Goal: Book appointment/travel/reservation

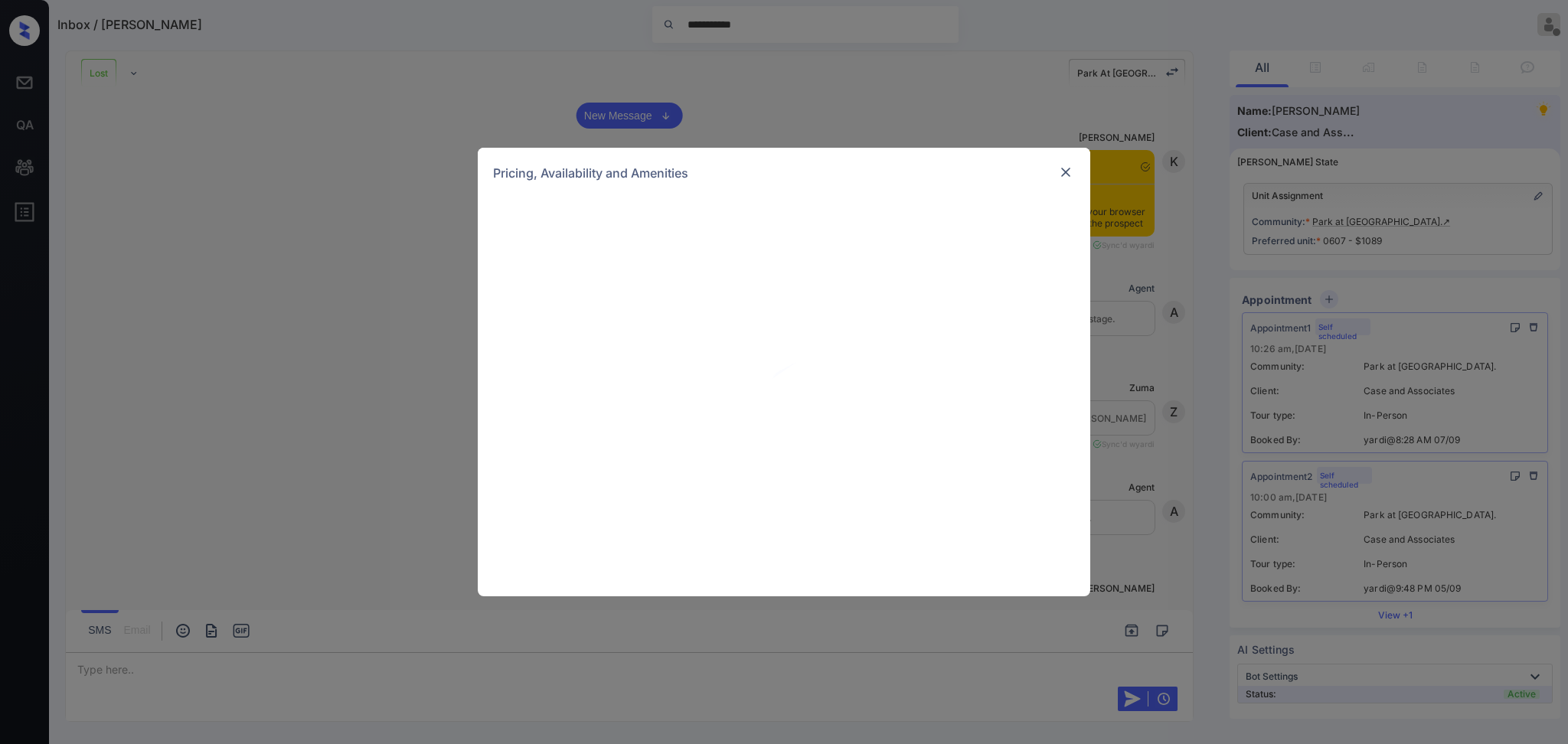
scroll to position [3248, 0]
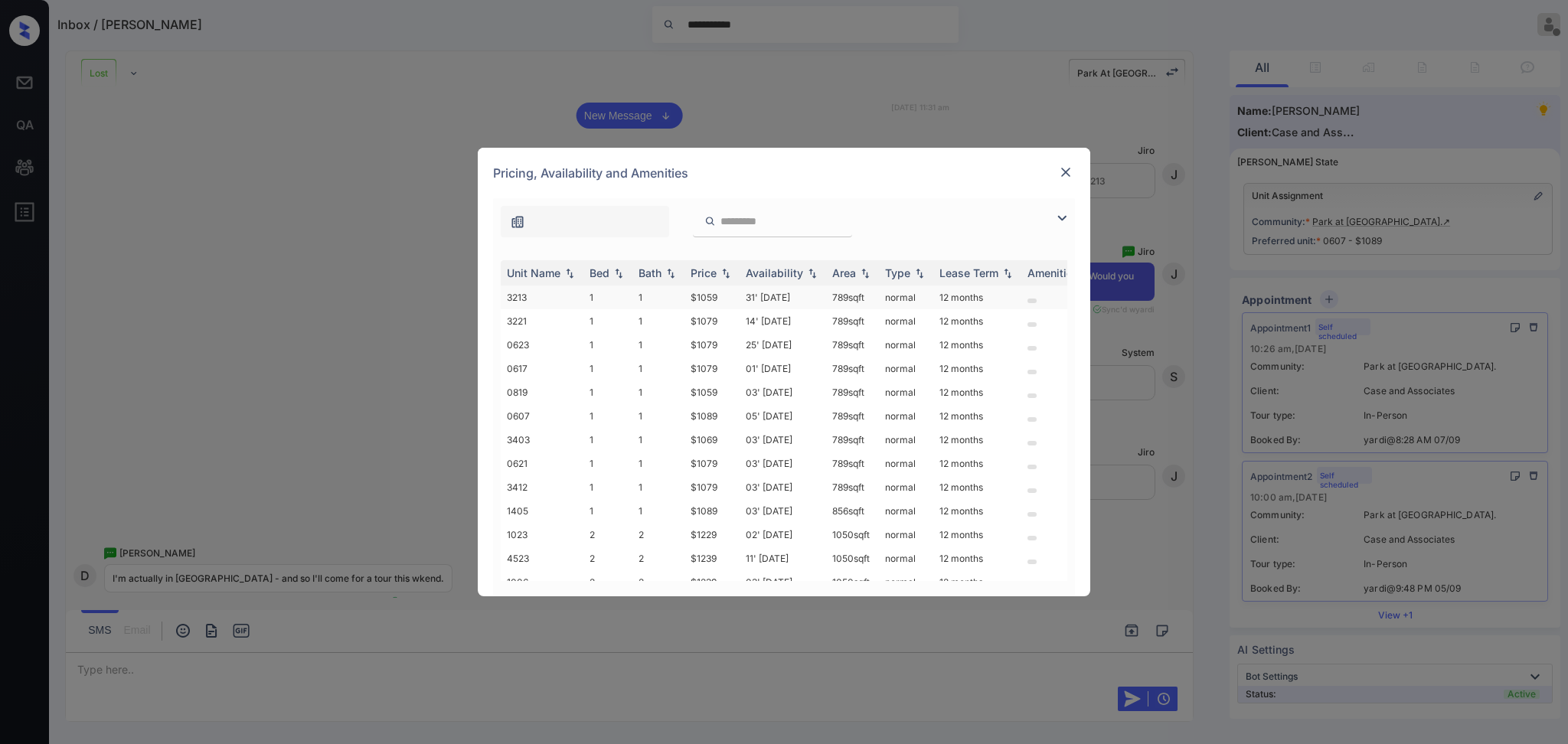
click at [692, 291] on td "$1059" at bounding box center [712, 298] width 55 height 24
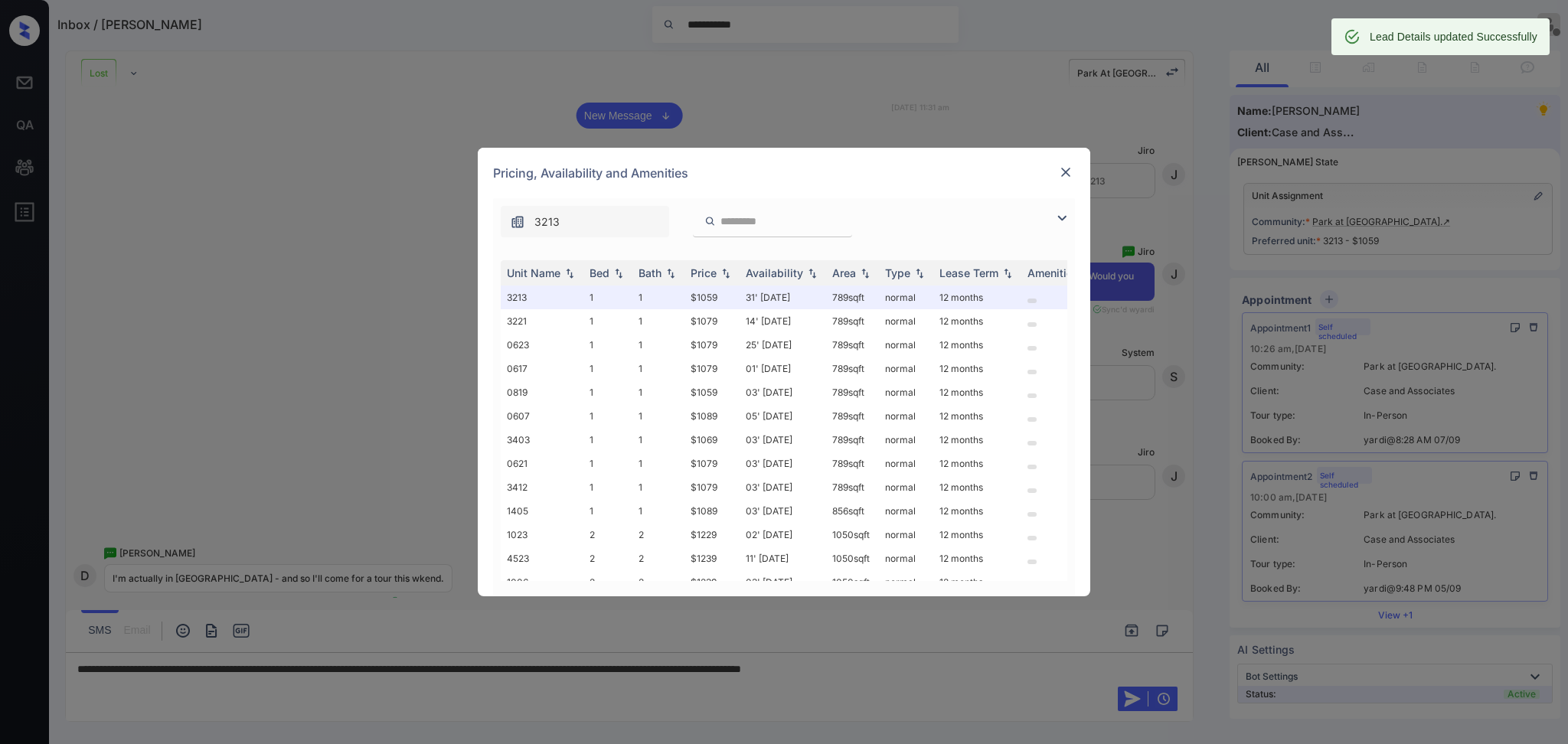
click at [340, 670] on div "**********" at bounding box center [784, 372] width 1568 height 744
click at [1063, 170] on img at bounding box center [1066, 172] width 15 height 15
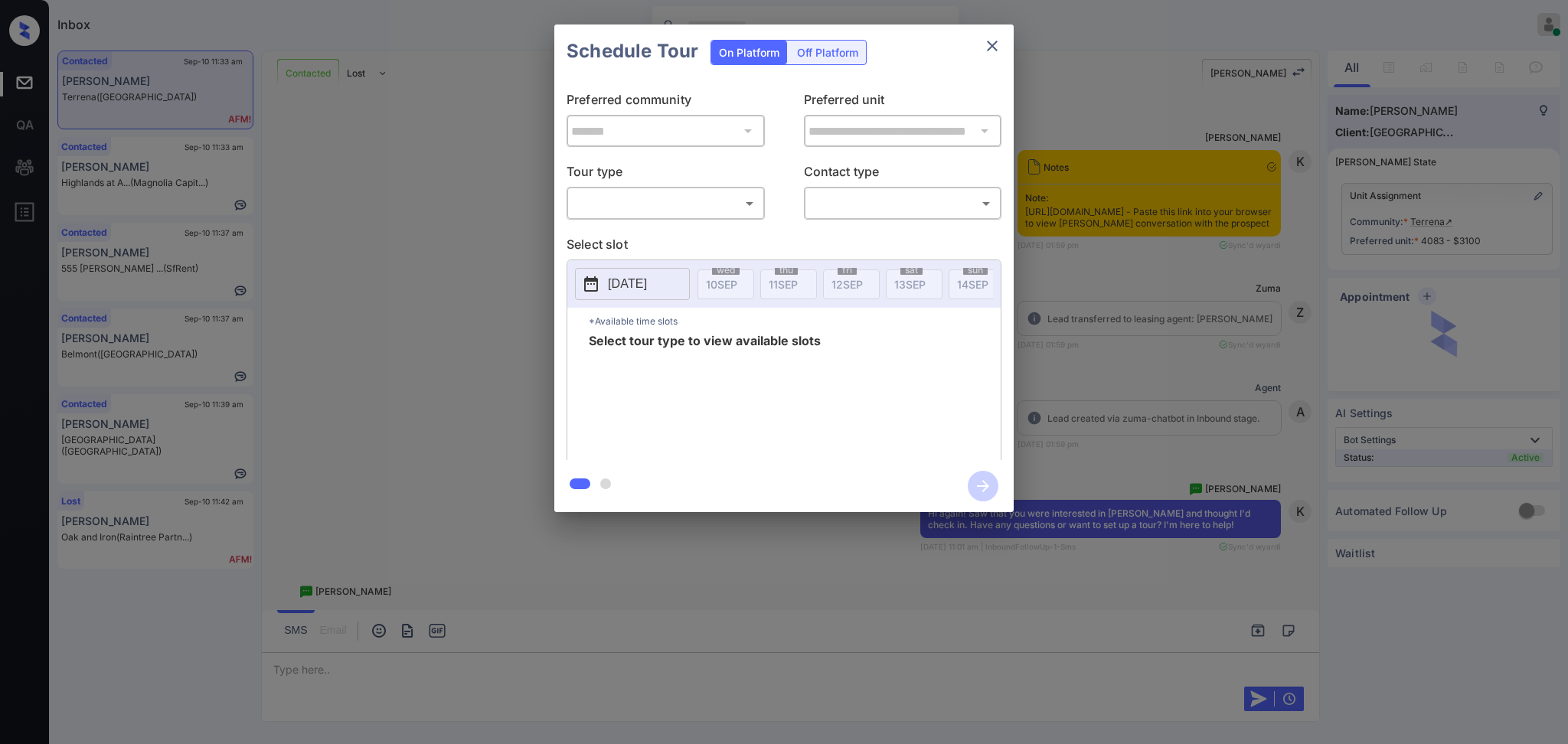
scroll to position [3877, 0]
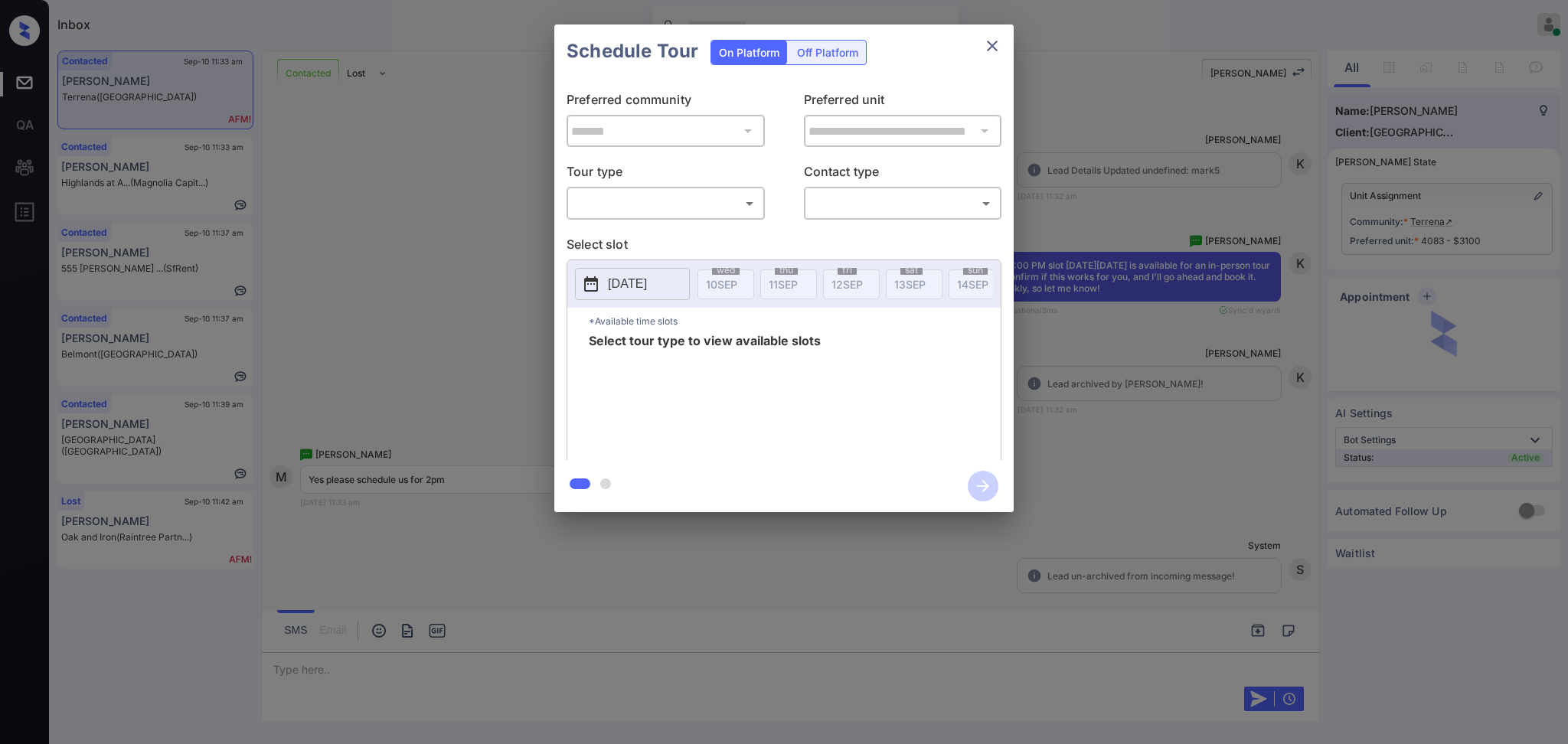
click at [736, 201] on body "Inbox Ajaya G Online Set yourself offline Set yourself on break Profile Switch …" at bounding box center [784, 372] width 1568 height 744
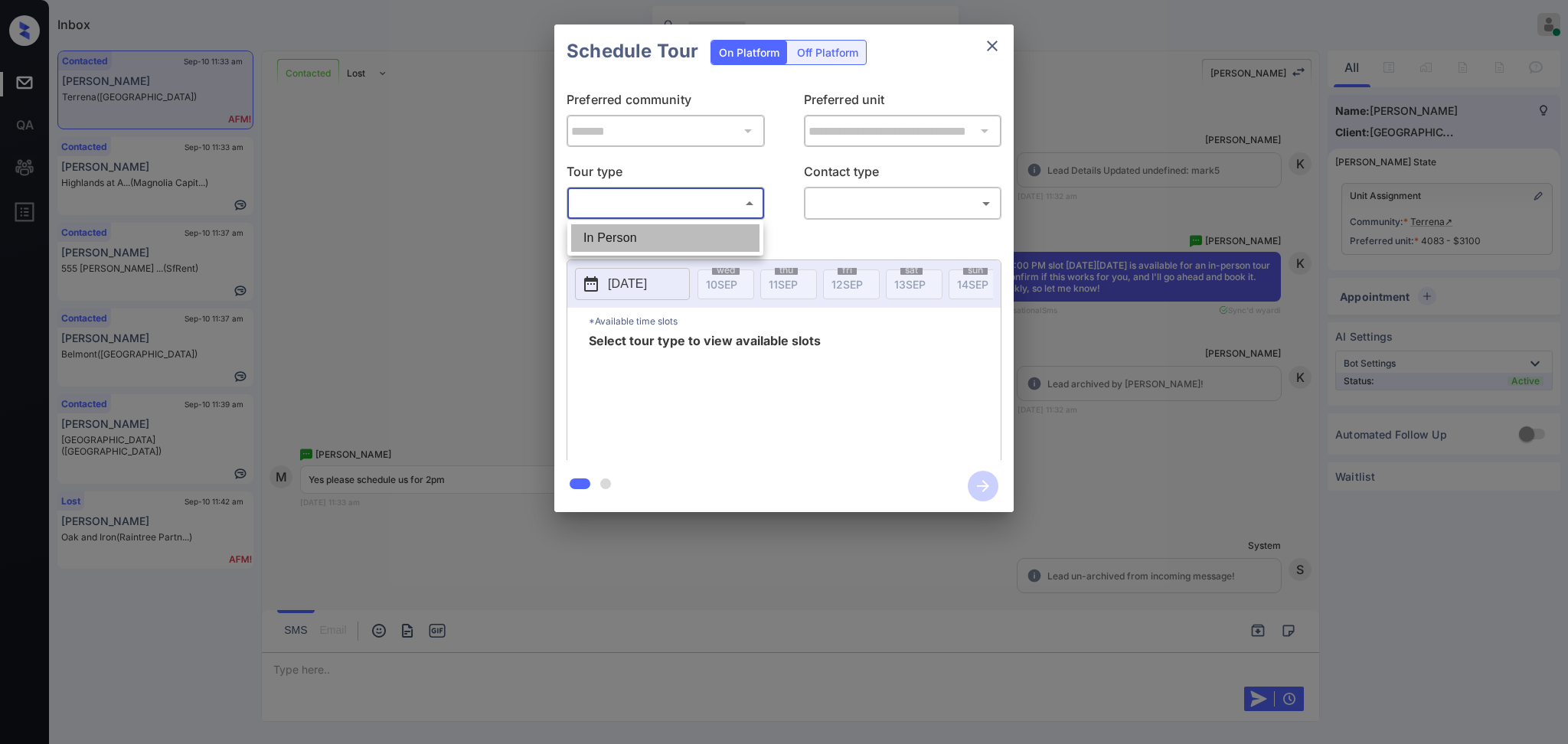
click at [707, 233] on li "In Person" at bounding box center [665, 238] width 188 height 28
type input "********"
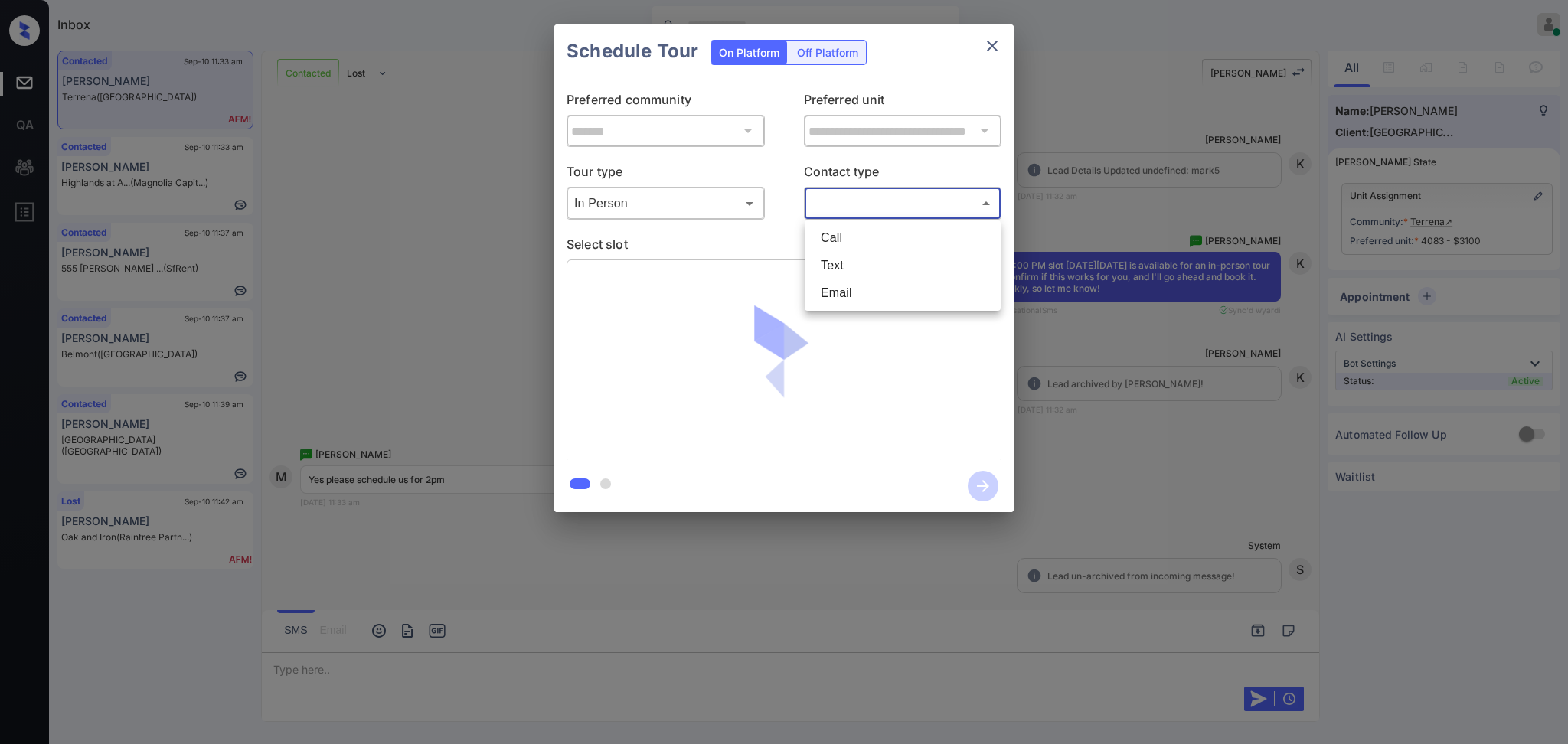
click at [907, 193] on body "Inbox Ajaya G Online Set yourself offline Set yourself on break Profile Switch …" at bounding box center [784, 372] width 1568 height 744
click at [855, 265] on li "Text" at bounding box center [903, 266] width 188 height 28
type input "****"
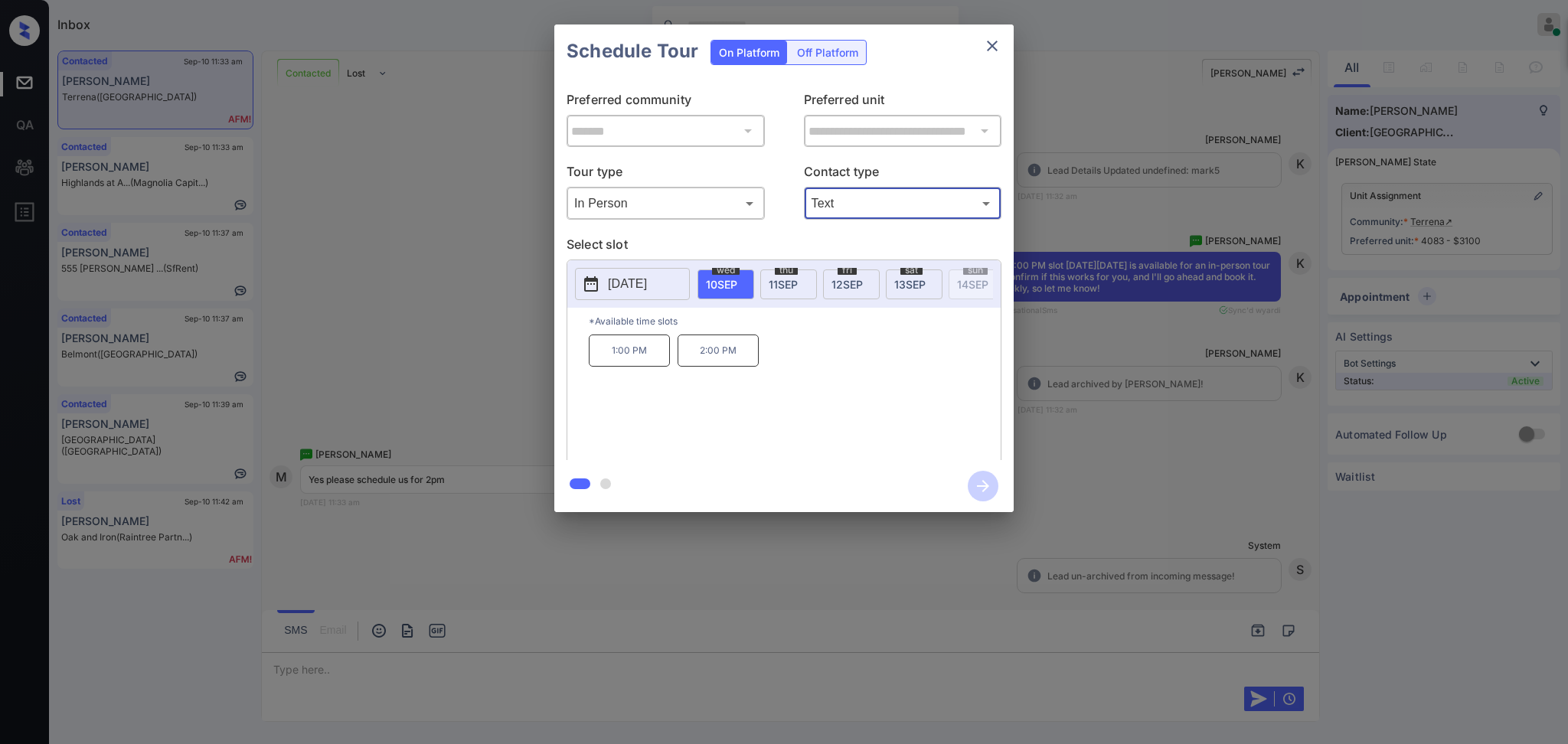
click at [839, 281] on span "12 SEP" at bounding box center [847, 284] width 31 height 13
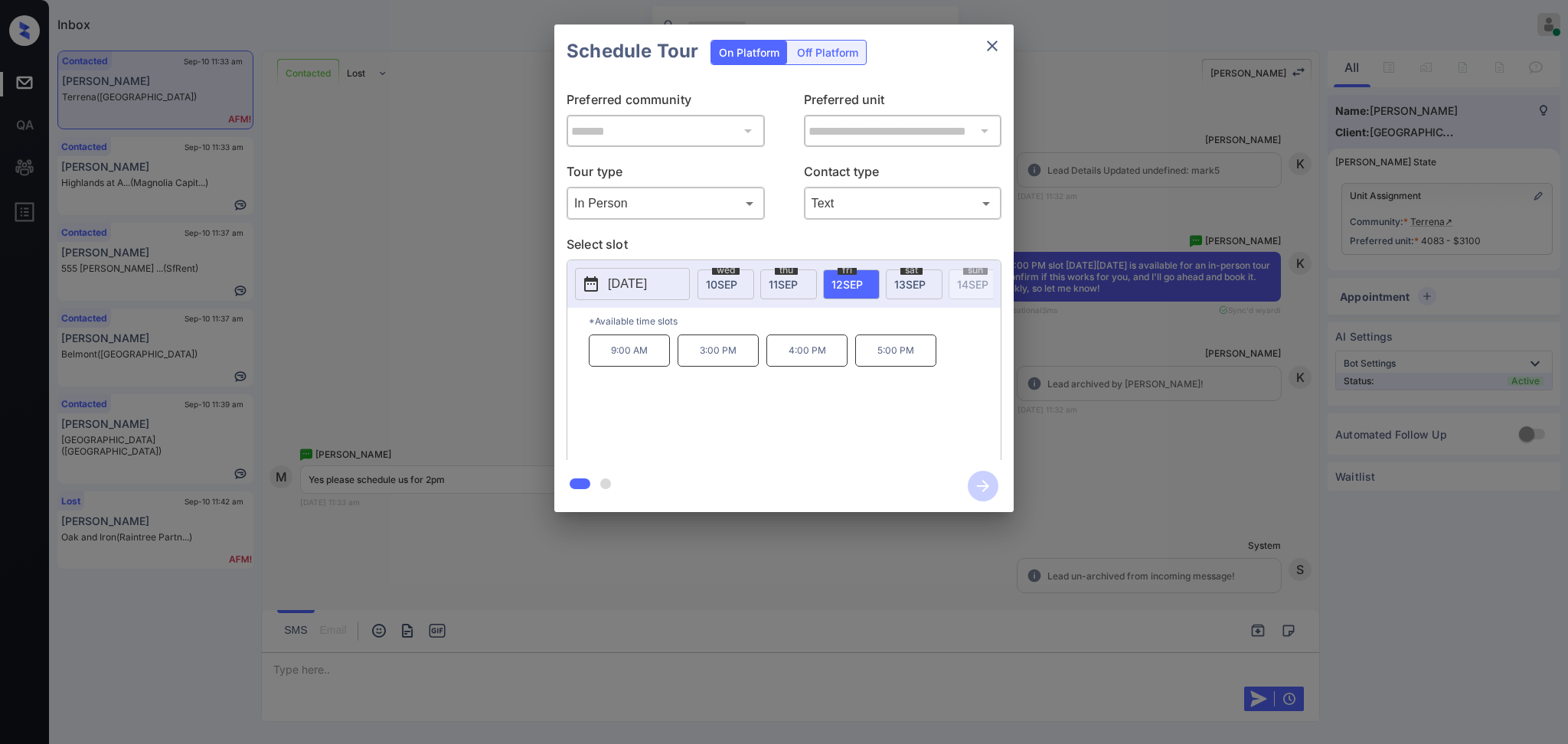
click at [787, 286] on span "11 SEP" at bounding box center [783, 284] width 29 height 13
click at [858, 283] on span "12 SEP" at bounding box center [847, 284] width 31 height 13
click at [1071, 372] on div "**********" at bounding box center [784, 268] width 1568 height 537
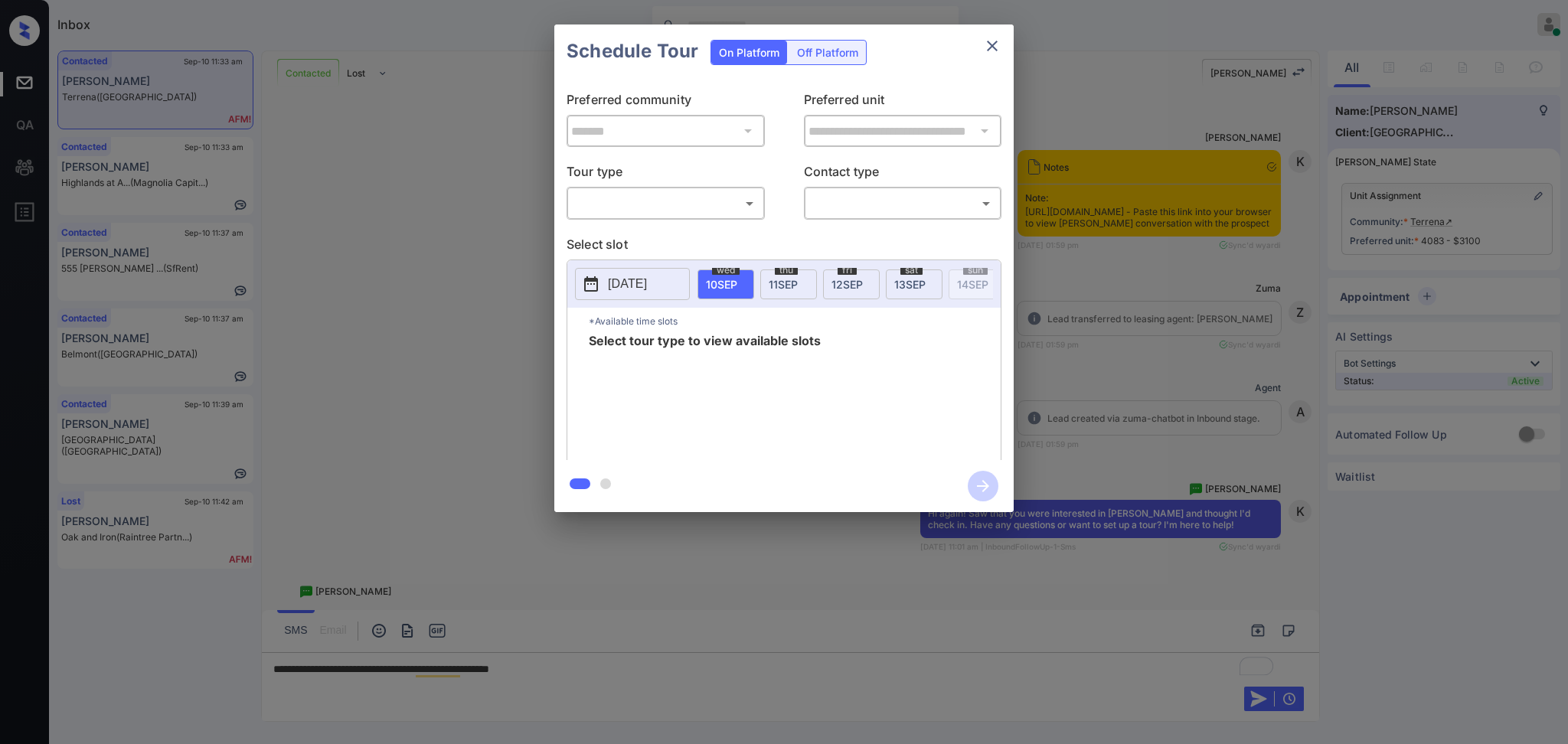
click at [711, 200] on body "Inbox Ajaya G Online Set yourself offline Set yourself on break Profile Switch …" at bounding box center [784, 372] width 1568 height 744
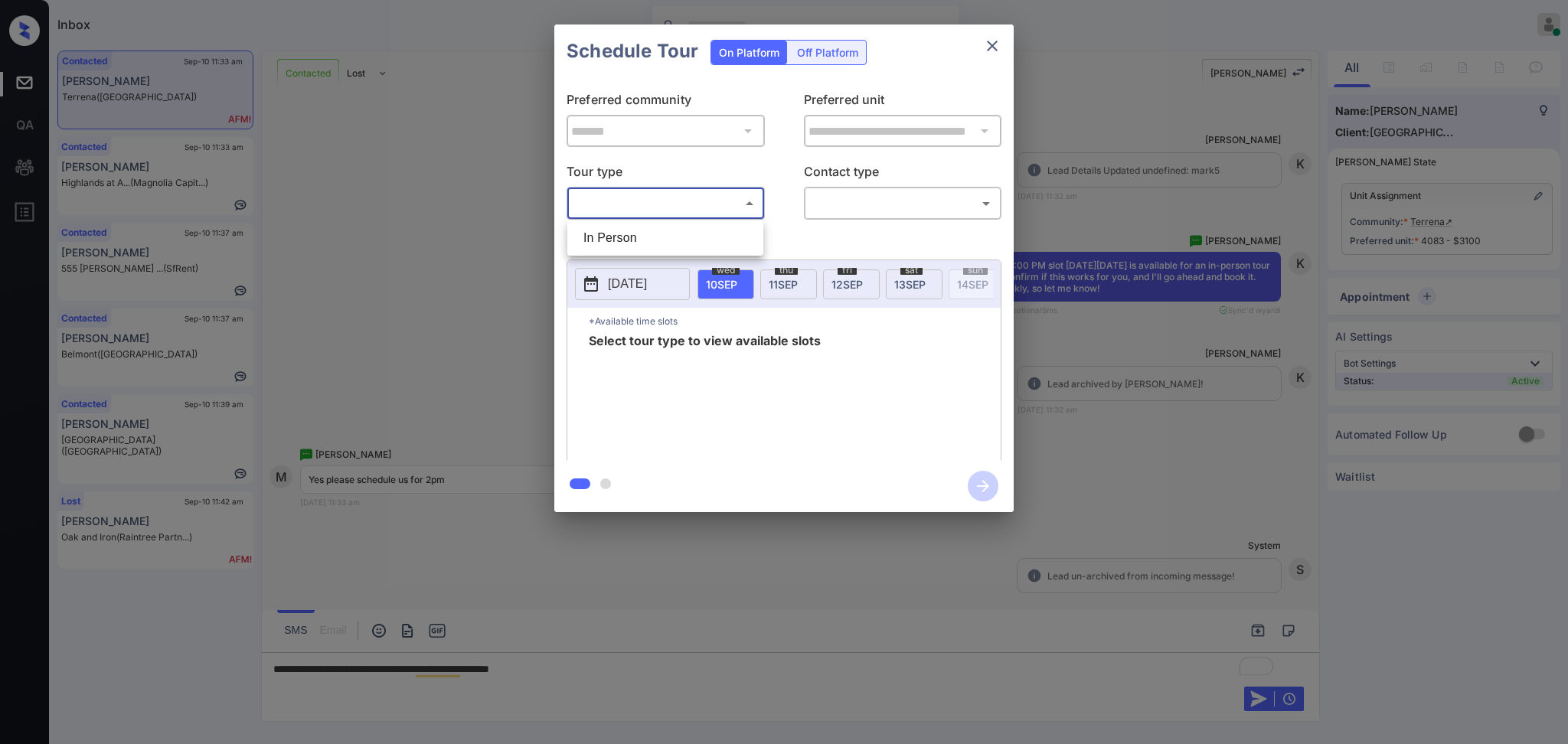
click at [669, 228] on li "In Person" at bounding box center [665, 238] width 188 height 28
type input "********"
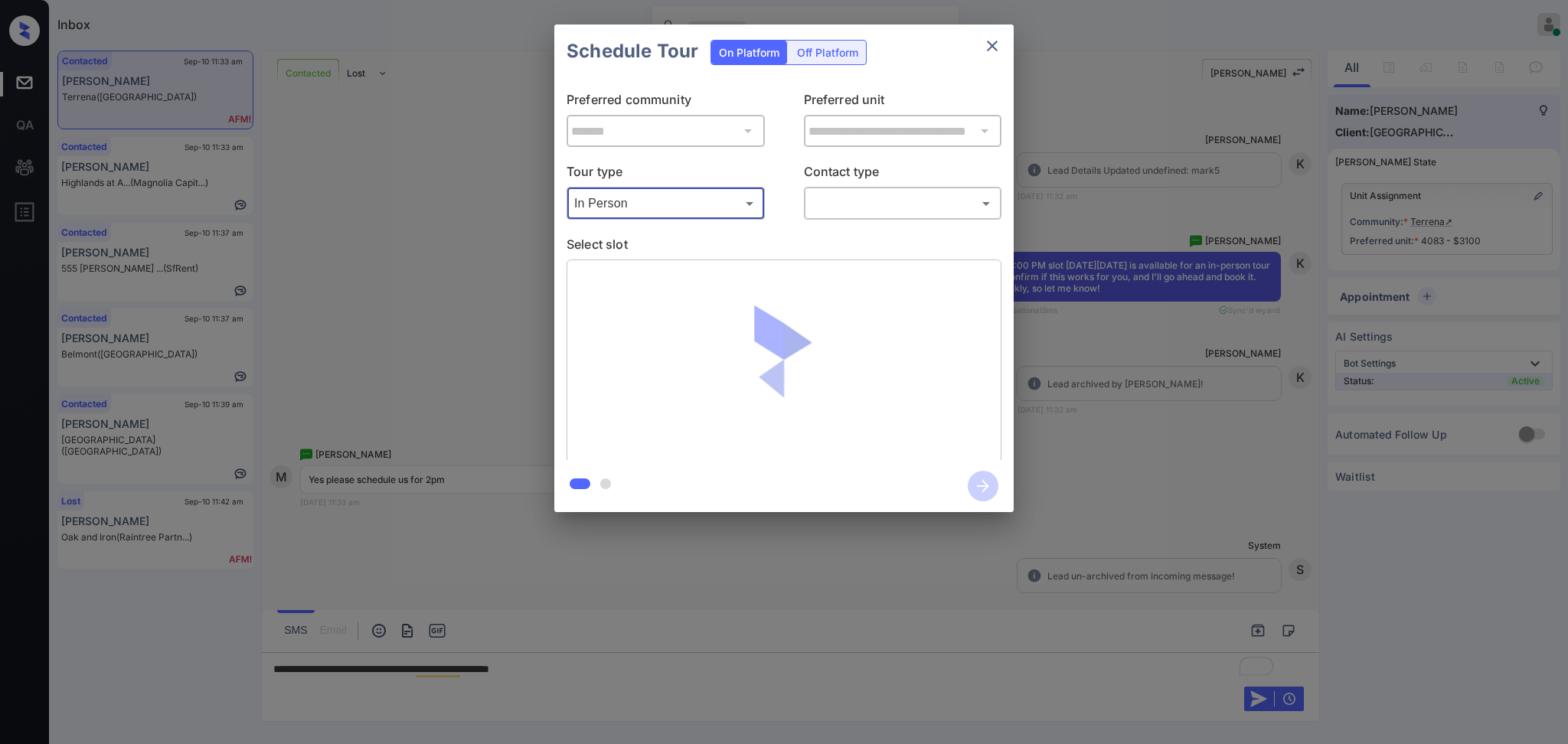
click at [886, 197] on body "Inbox Ajaya G Online Set yourself offline Set yourself on break Profile Switch …" at bounding box center [784, 372] width 1568 height 744
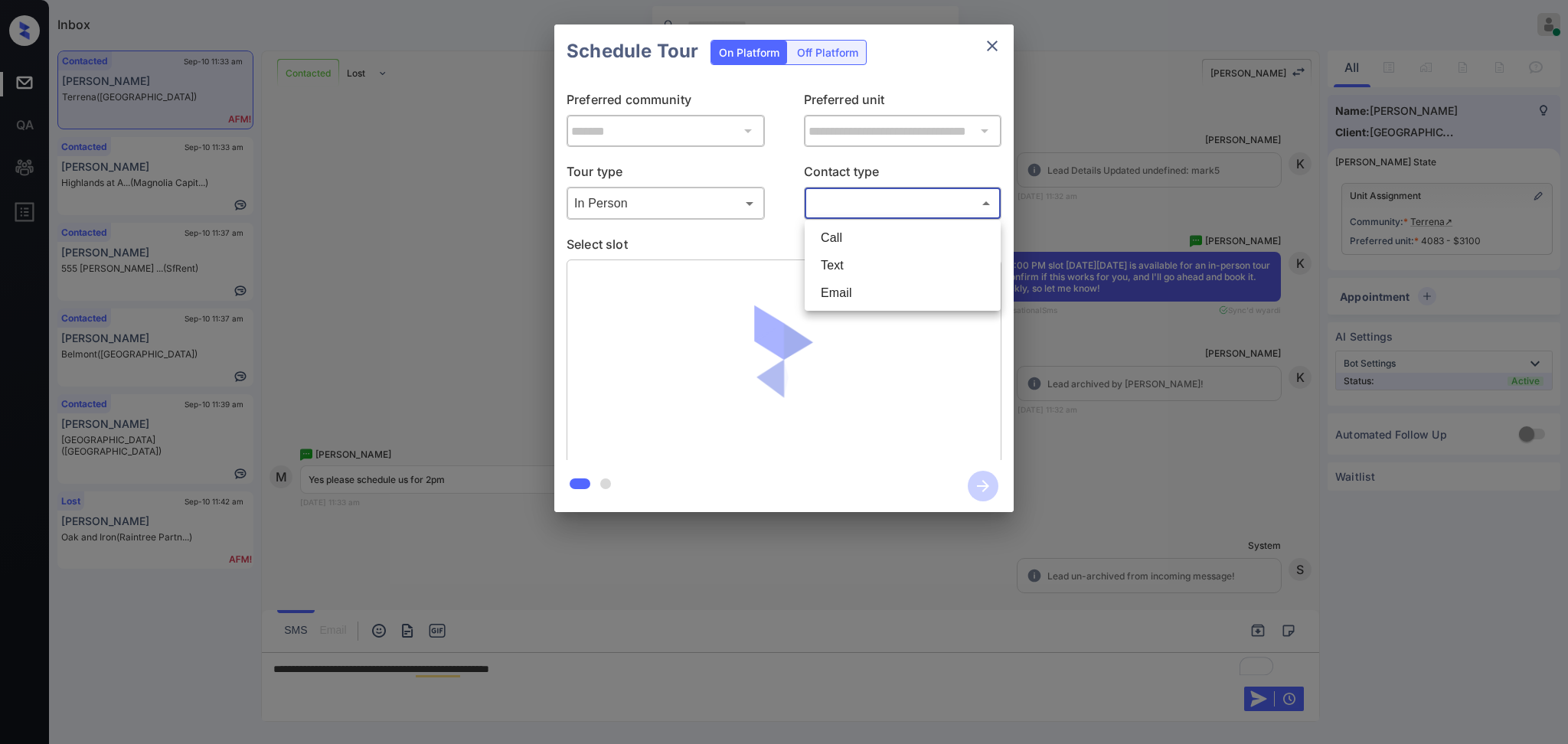
click at [844, 267] on li "Text" at bounding box center [903, 266] width 188 height 28
type input "****"
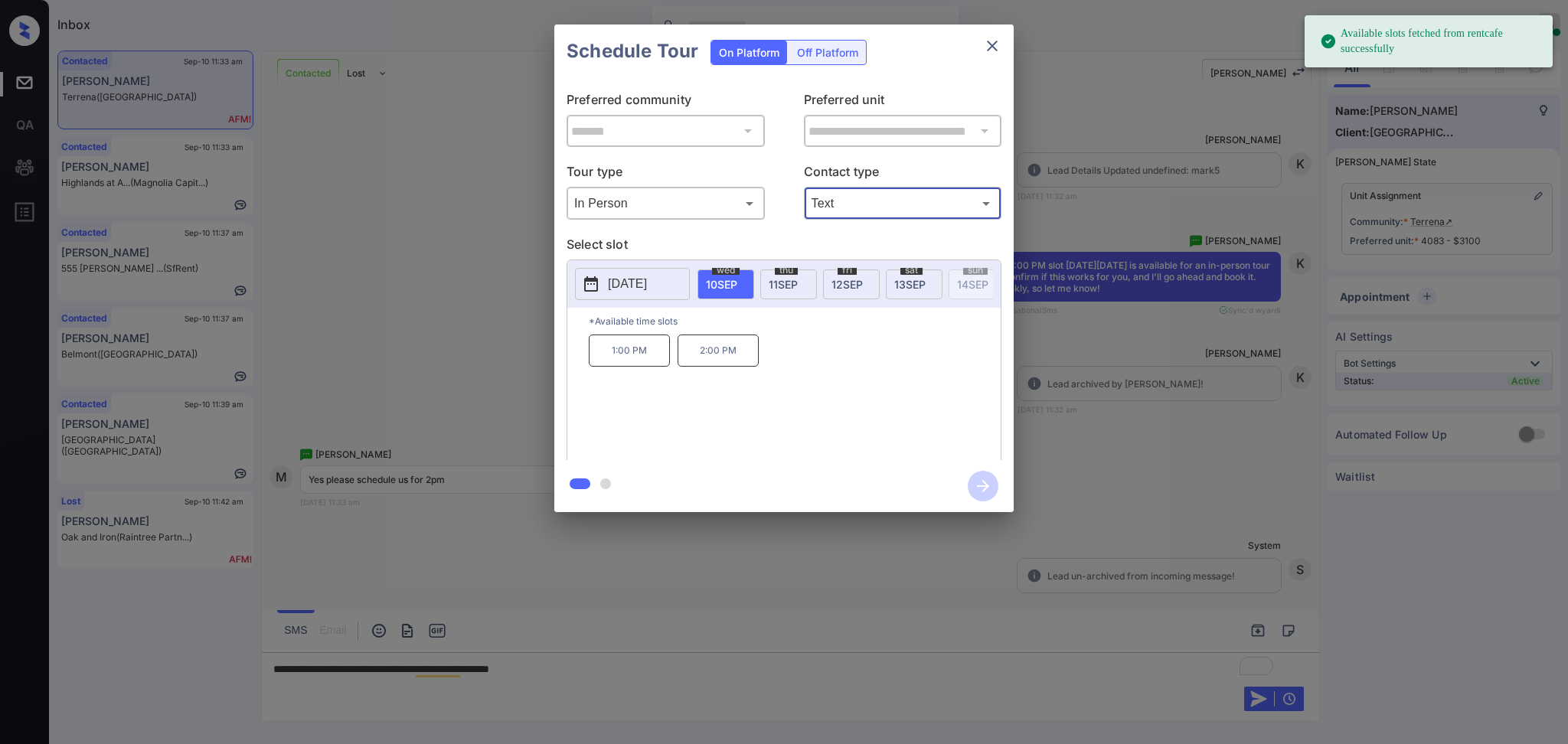
click at [845, 281] on span "12 SEP" at bounding box center [847, 284] width 31 height 13
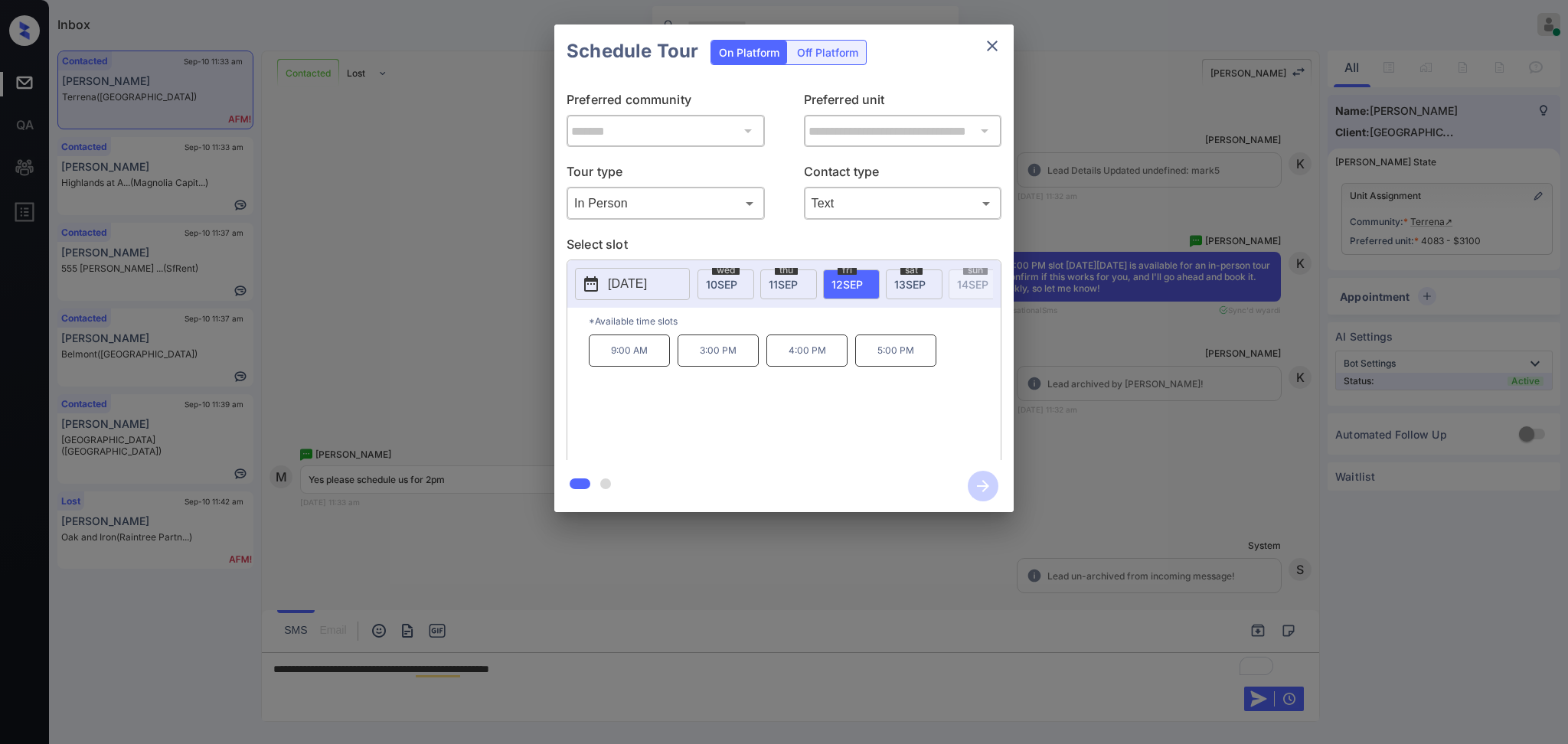
click at [988, 48] on icon "close" at bounding box center [992, 46] width 18 height 18
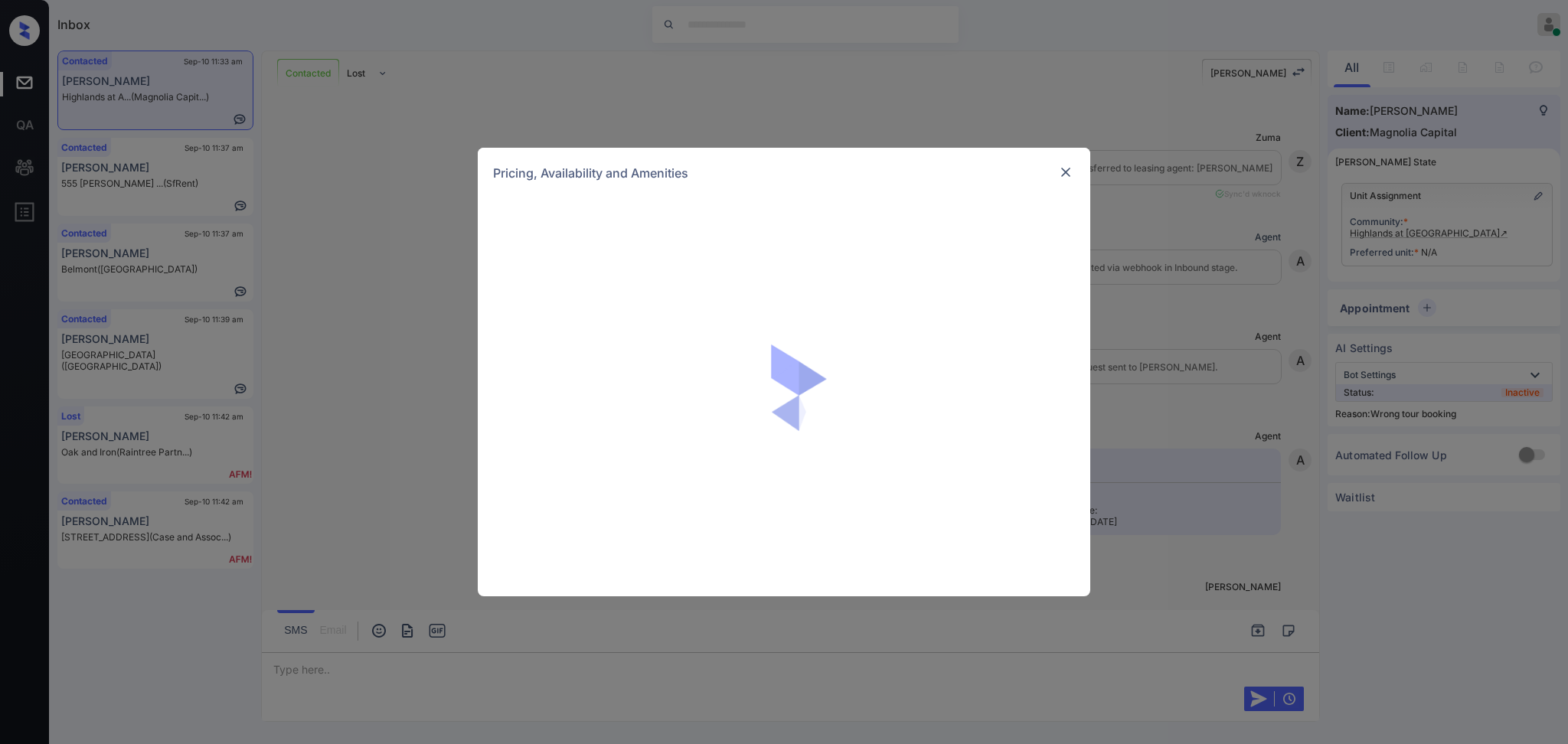
scroll to position [3752, 0]
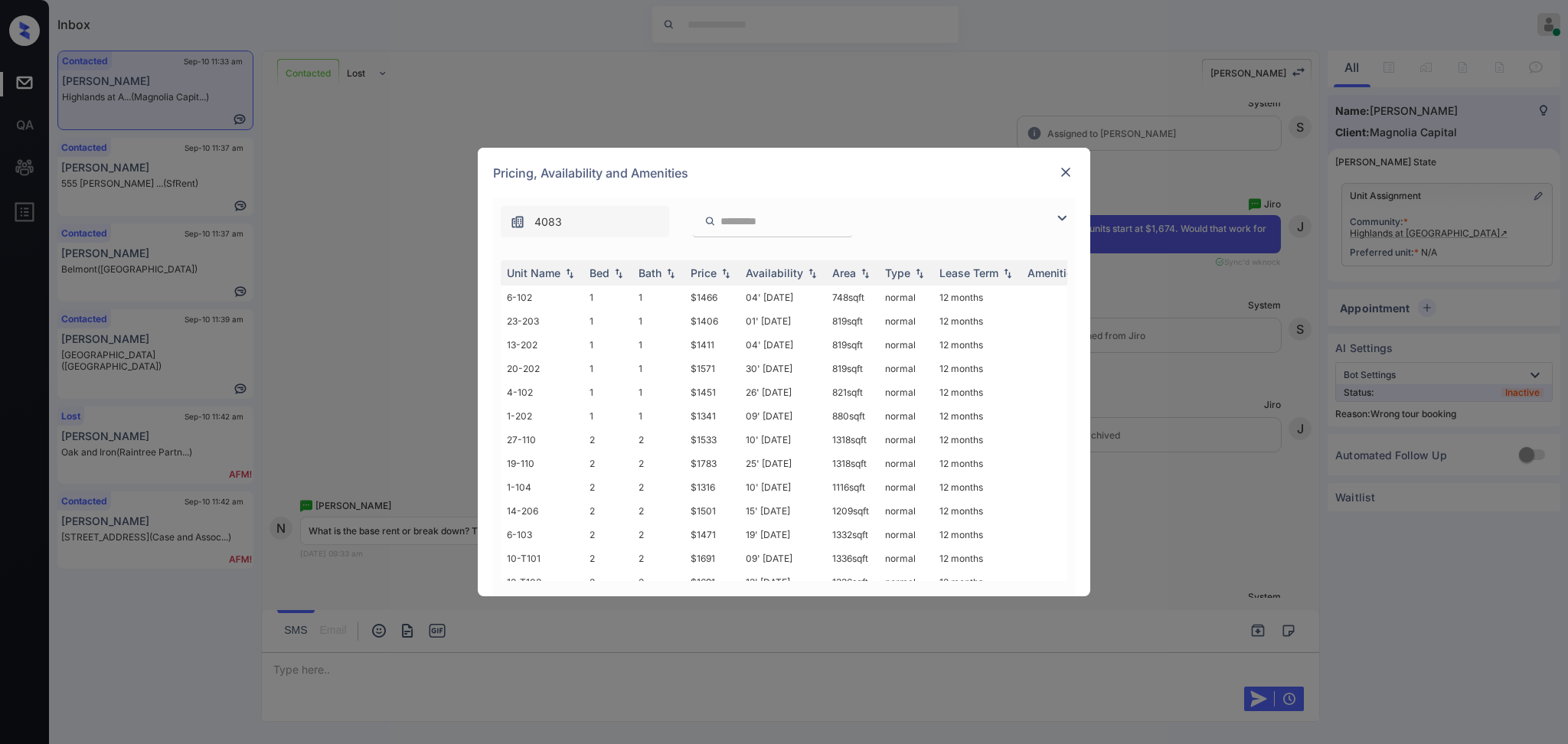
click at [1069, 212] on img at bounding box center [1061, 218] width 18 height 18
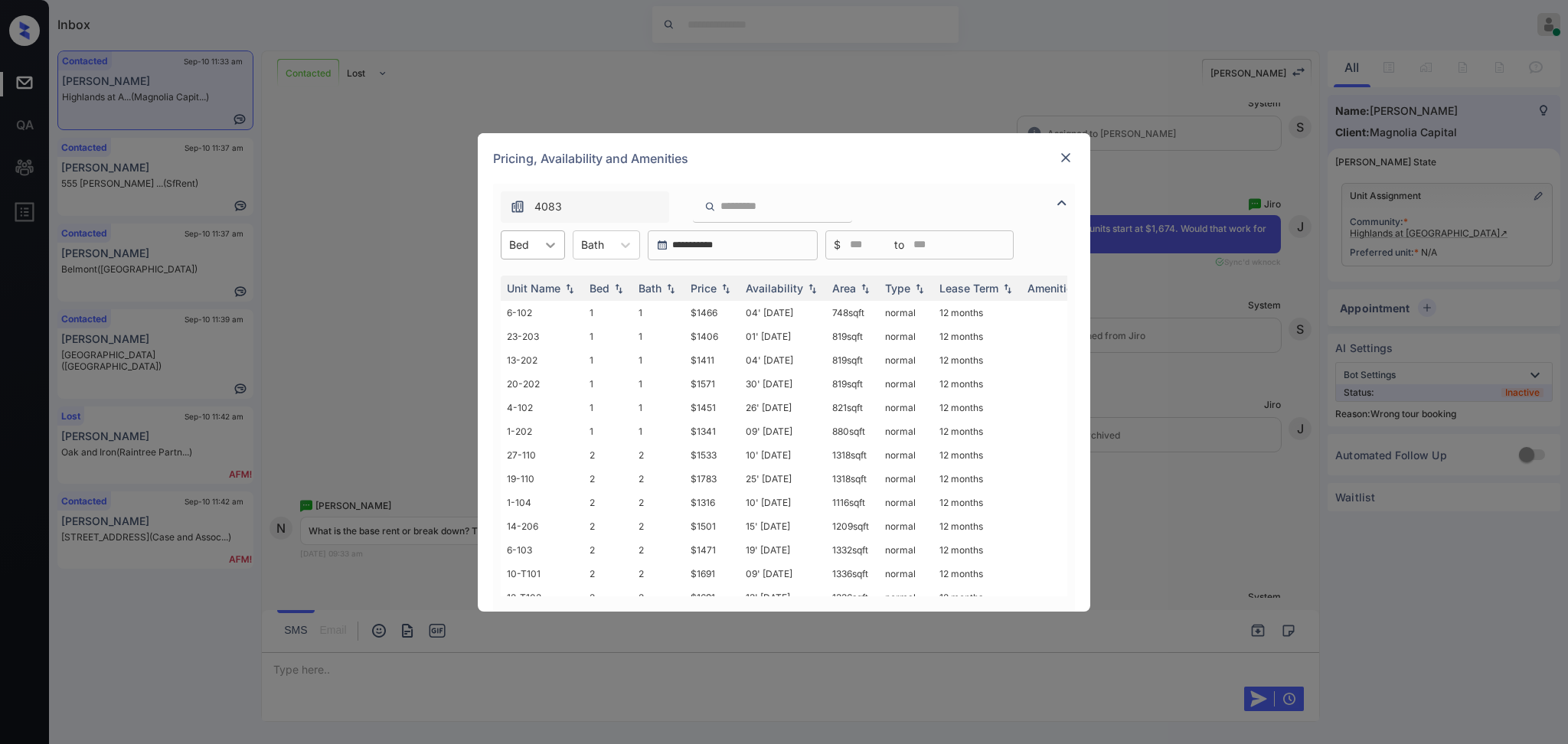
click at [540, 244] on div at bounding box center [551, 245] width 28 height 28
click at [530, 301] on div "2" at bounding box center [533, 310] width 65 height 28
click at [707, 295] on th "Price" at bounding box center [712, 287] width 55 height 25
click at [630, 250] on icon at bounding box center [636, 245] width 15 height 15
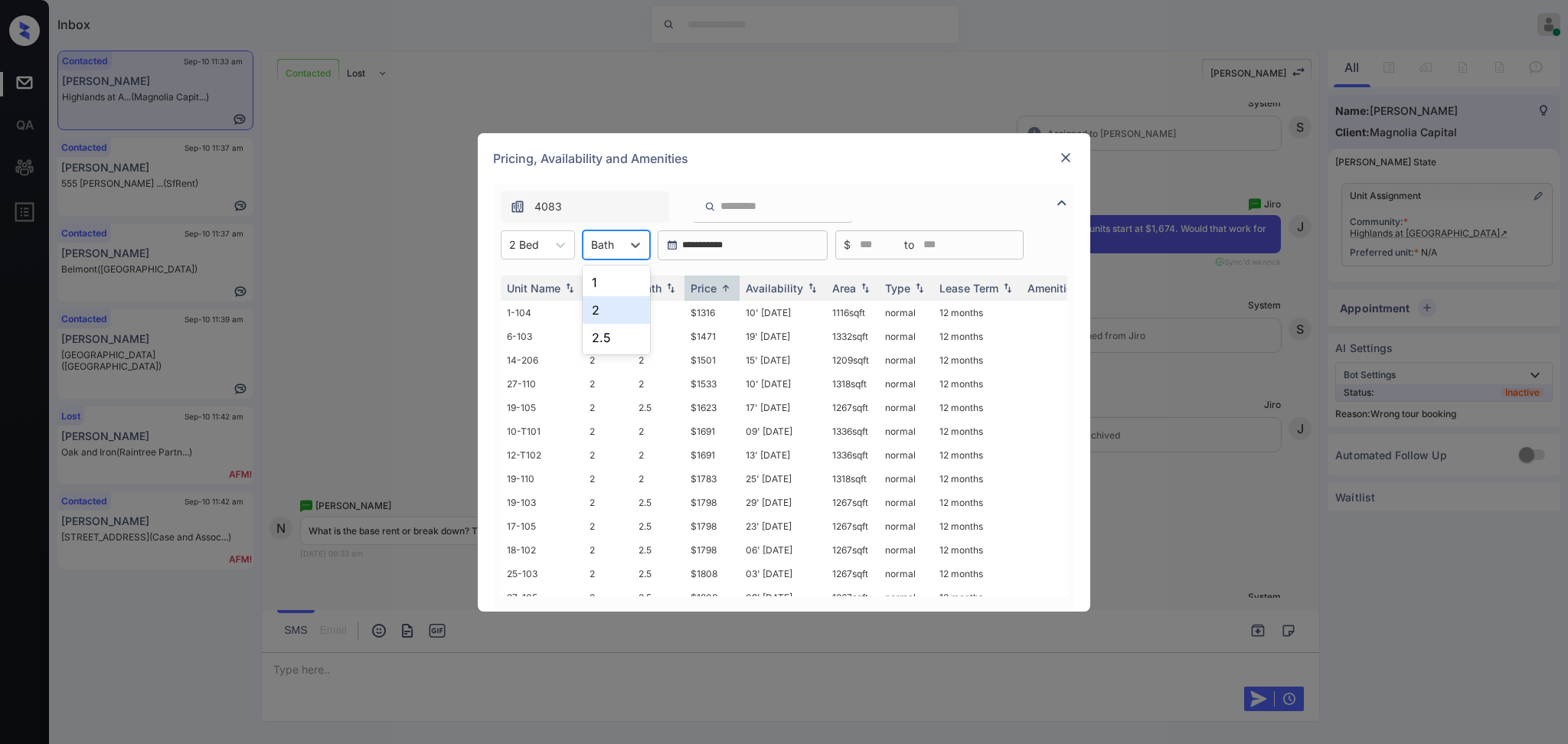
click at [608, 299] on div "2" at bounding box center [616, 310] width 67 height 28
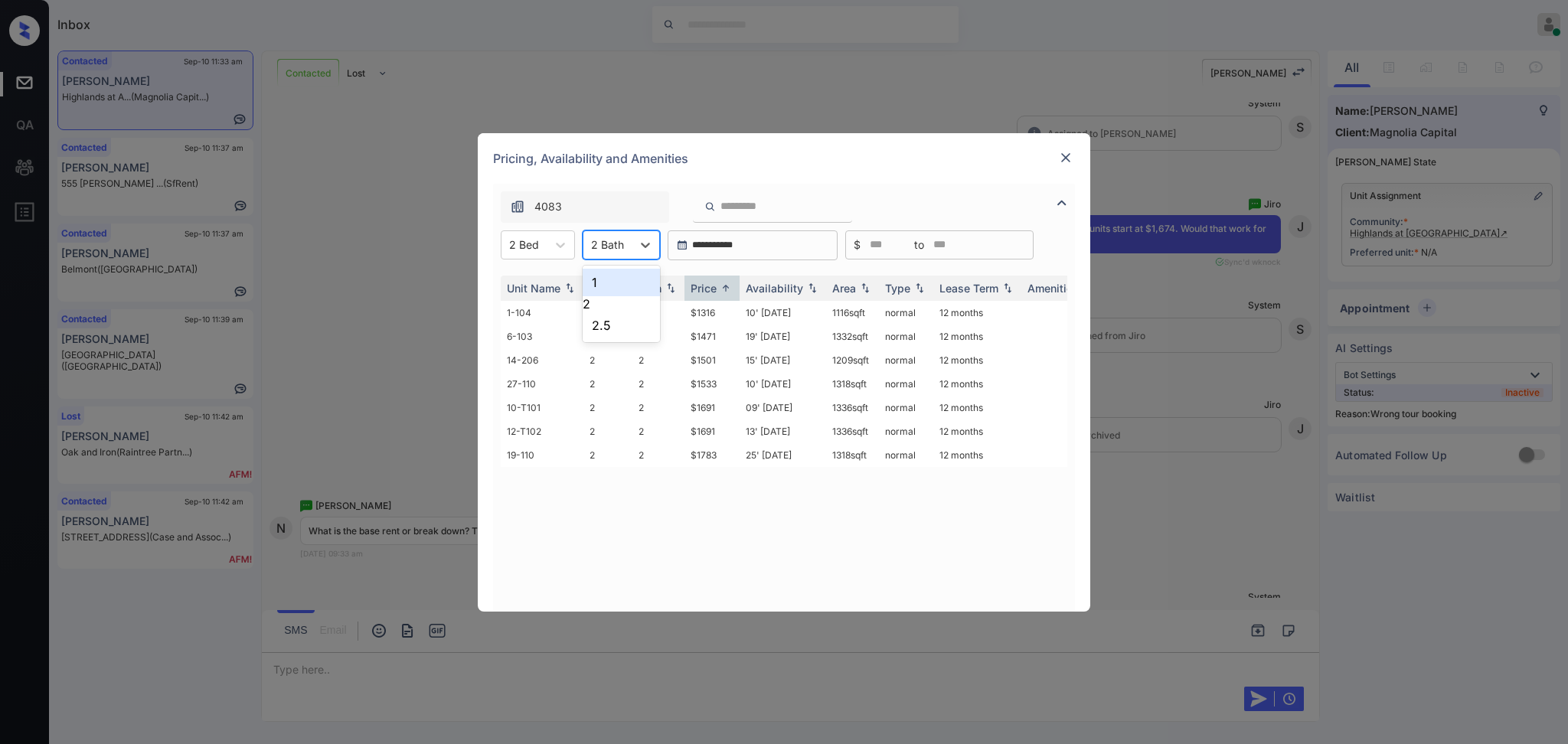
click at [627, 256] on div "2 Bath" at bounding box center [621, 245] width 77 height 29
click at [634, 287] on div "1" at bounding box center [621, 282] width 77 height 28
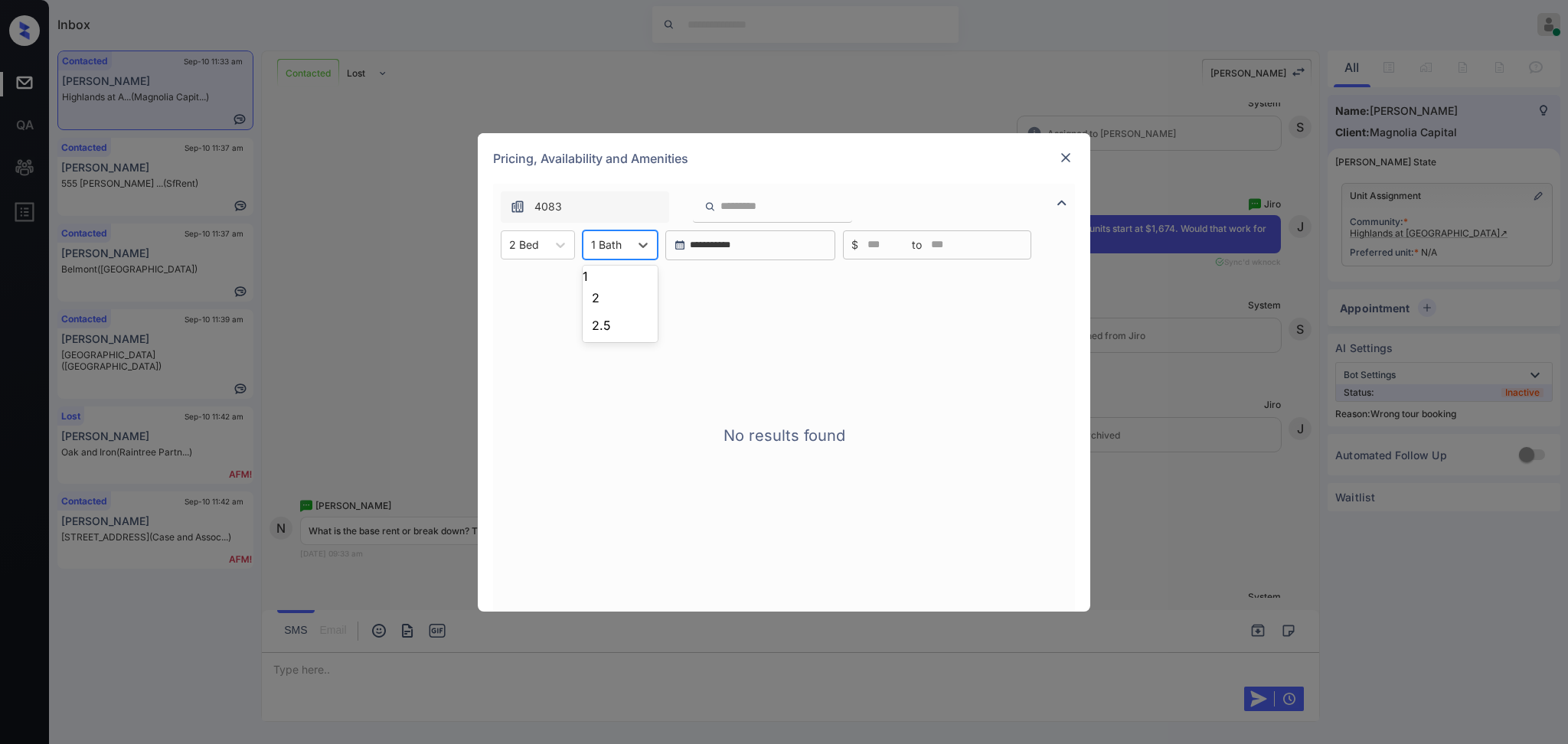
click at [602, 248] on div at bounding box center [607, 244] width 31 height 16
click at [602, 338] on div "2.5" at bounding box center [620, 325] width 75 height 28
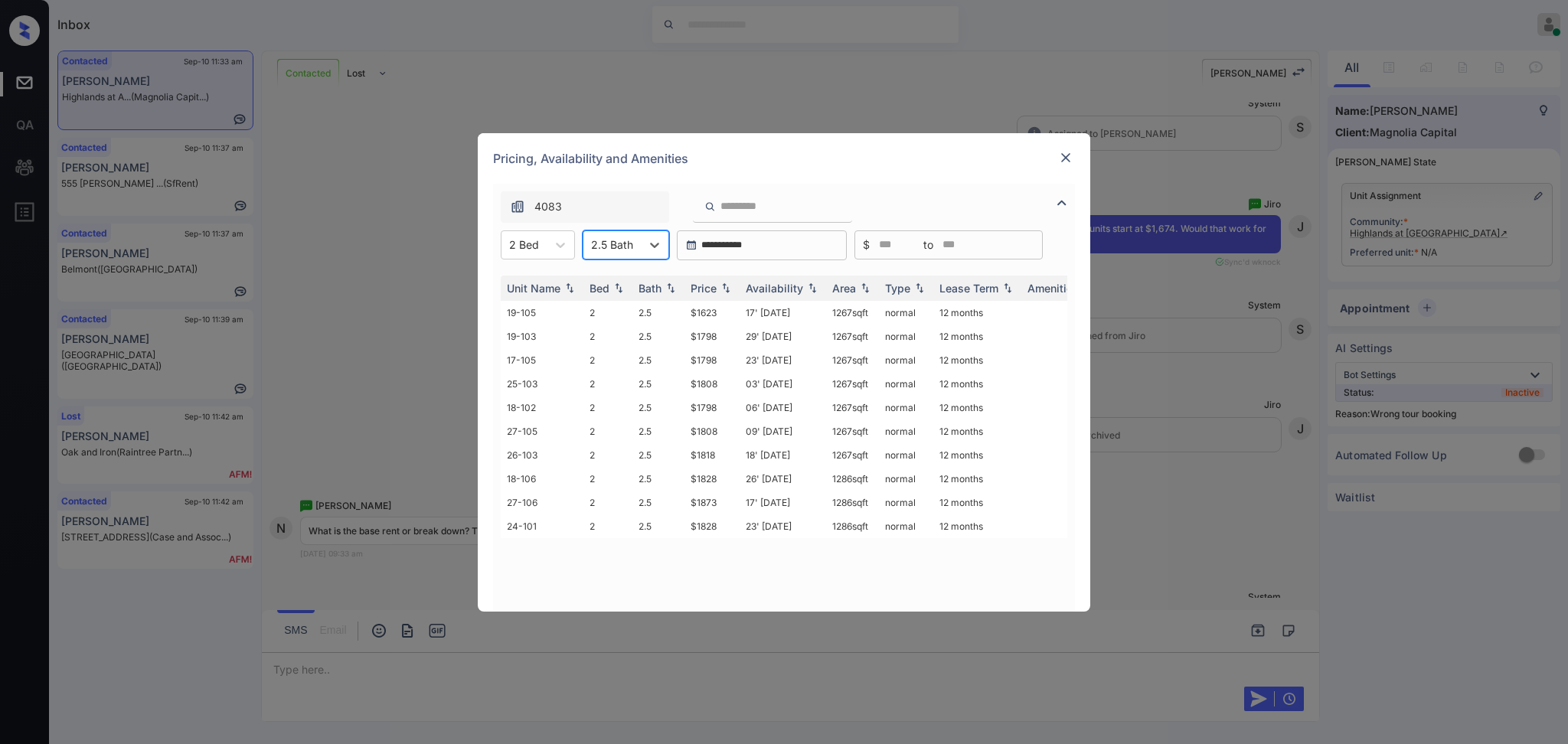
click at [1059, 161] on img at bounding box center [1066, 157] width 15 height 15
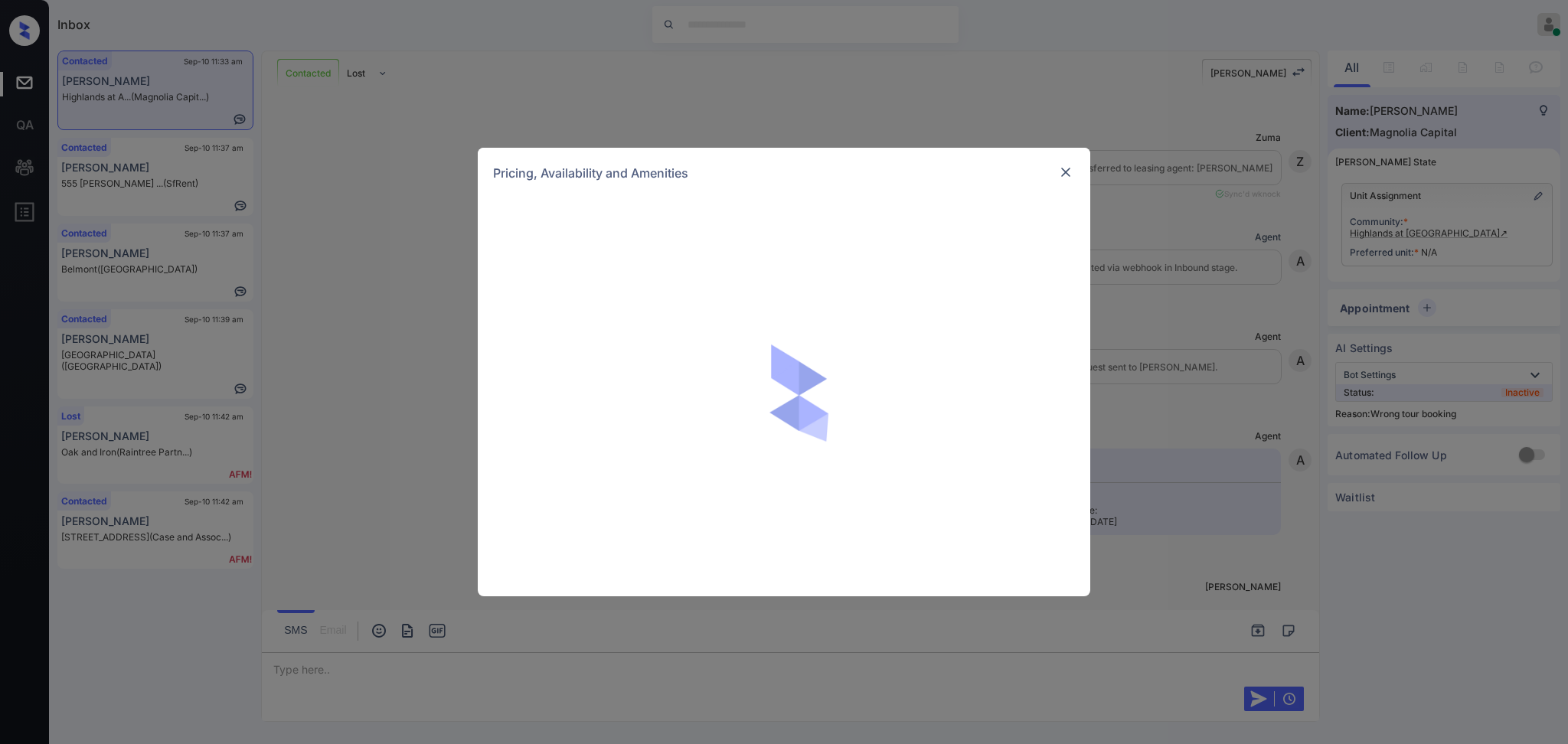
scroll to position [3547, 0]
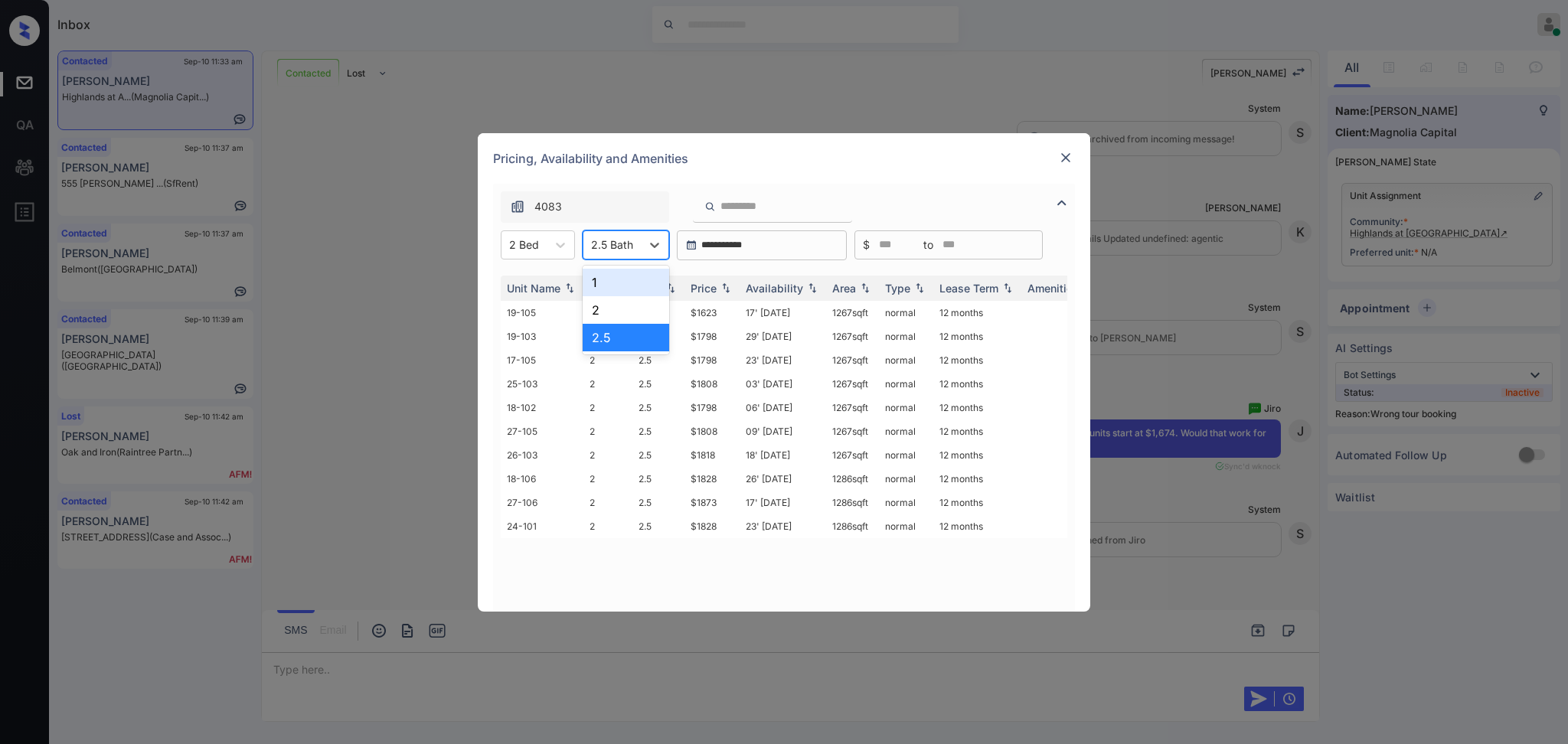
click at [629, 249] on div at bounding box center [612, 244] width 42 height 16
click at [629, 300] on div "2" at bounding box center [626, 310] width 87 height 28
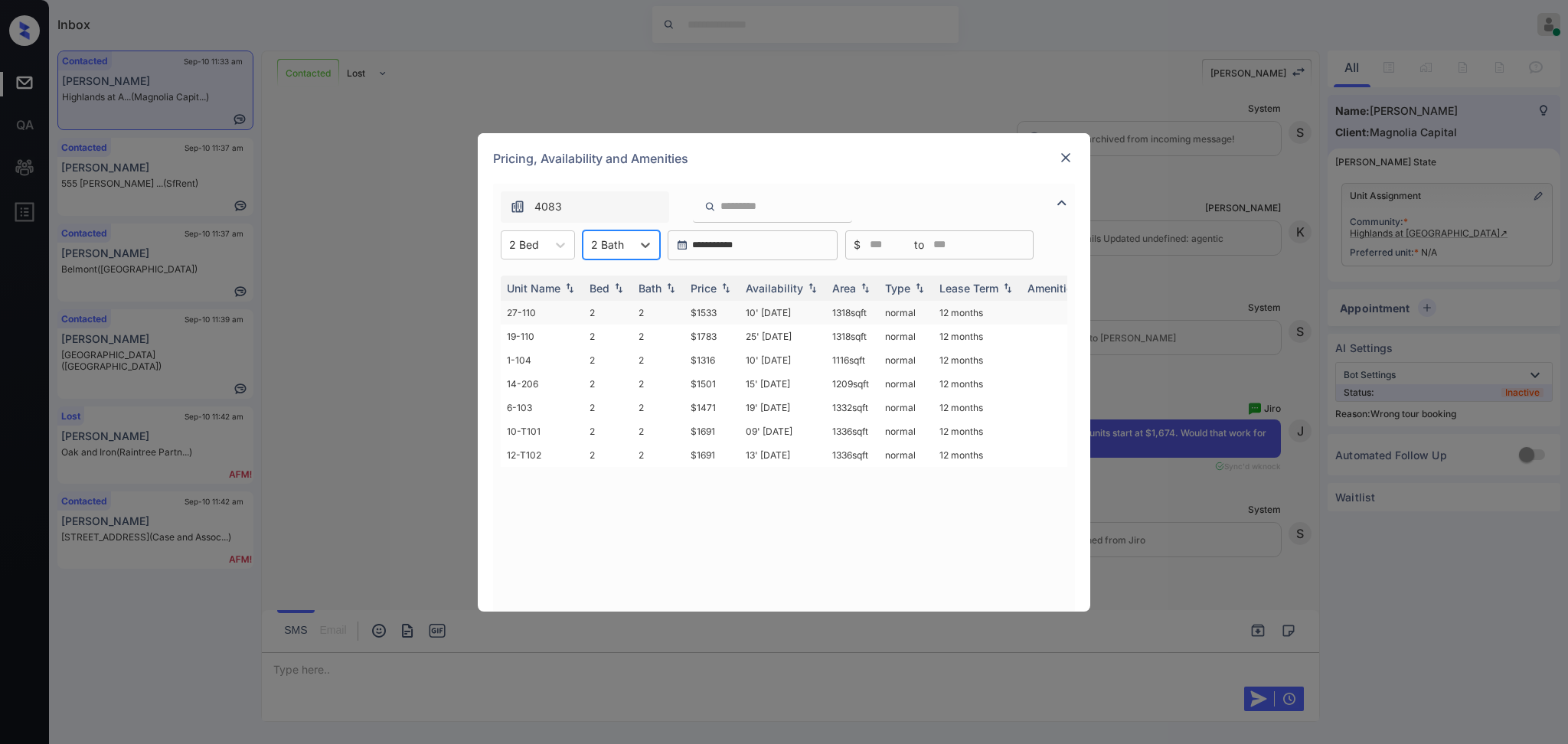
click at [697, 306] on td "$1533" at bounding box center [712, 313] width 55 height 24
click at [696, 312] on td "$1533" at bounding box center [712, 313] width 55 height 24
click at [1072, 163] on img at bounding box center [1066, 157] width 15 height 15
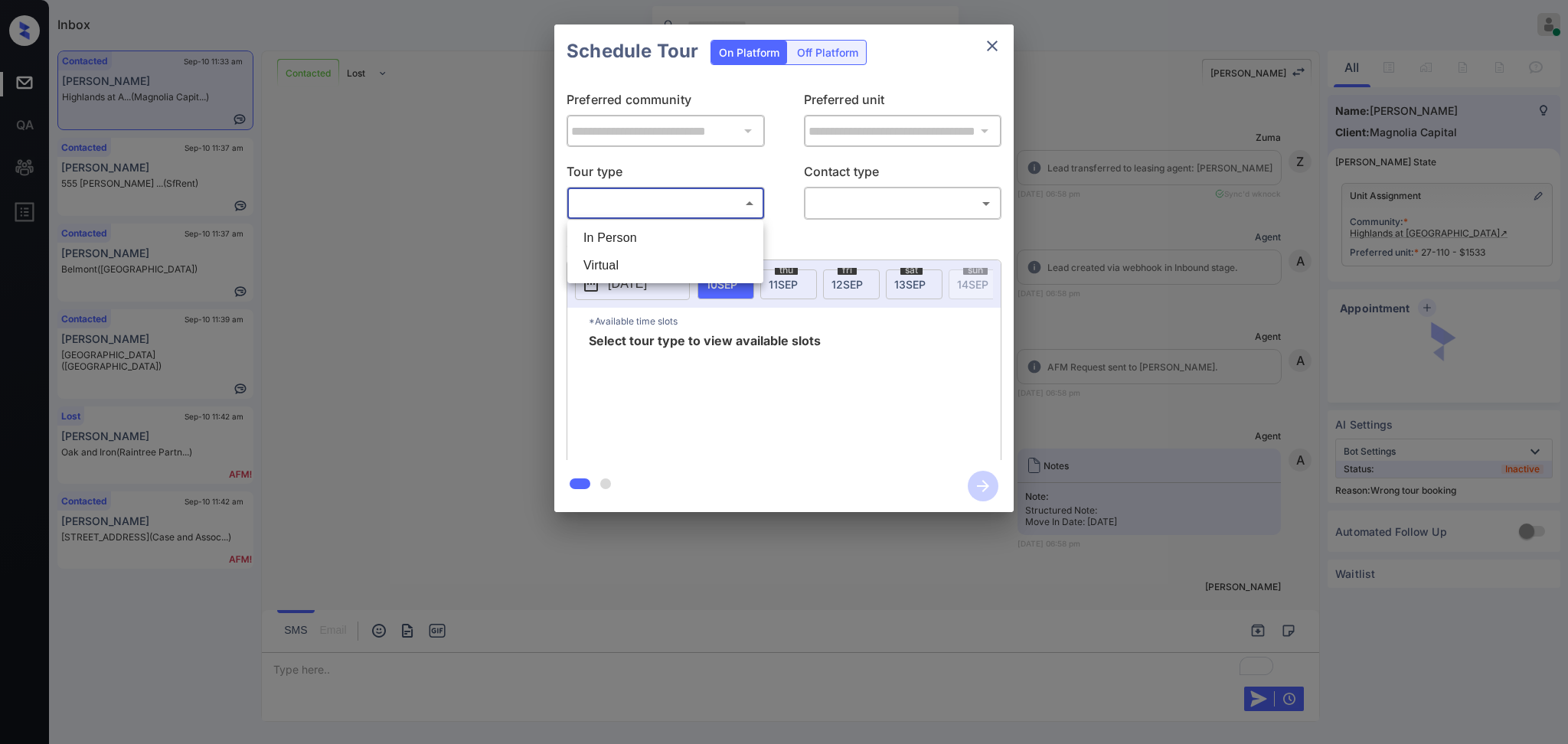
click at [639, 228] on li "In Person" at bounding box center [665, 238] width 188 height 28
type input "********"
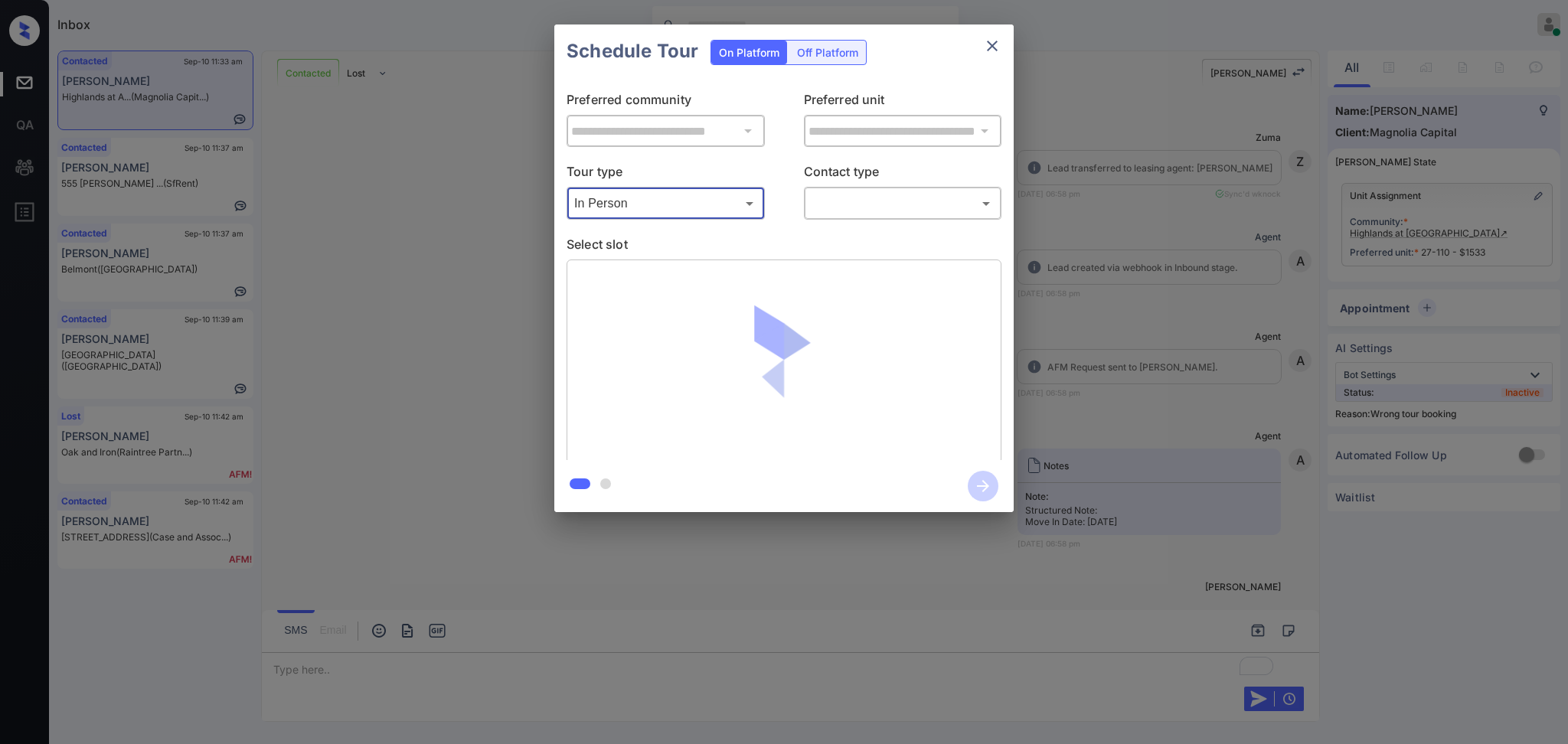
scroll to position [7933, 0]
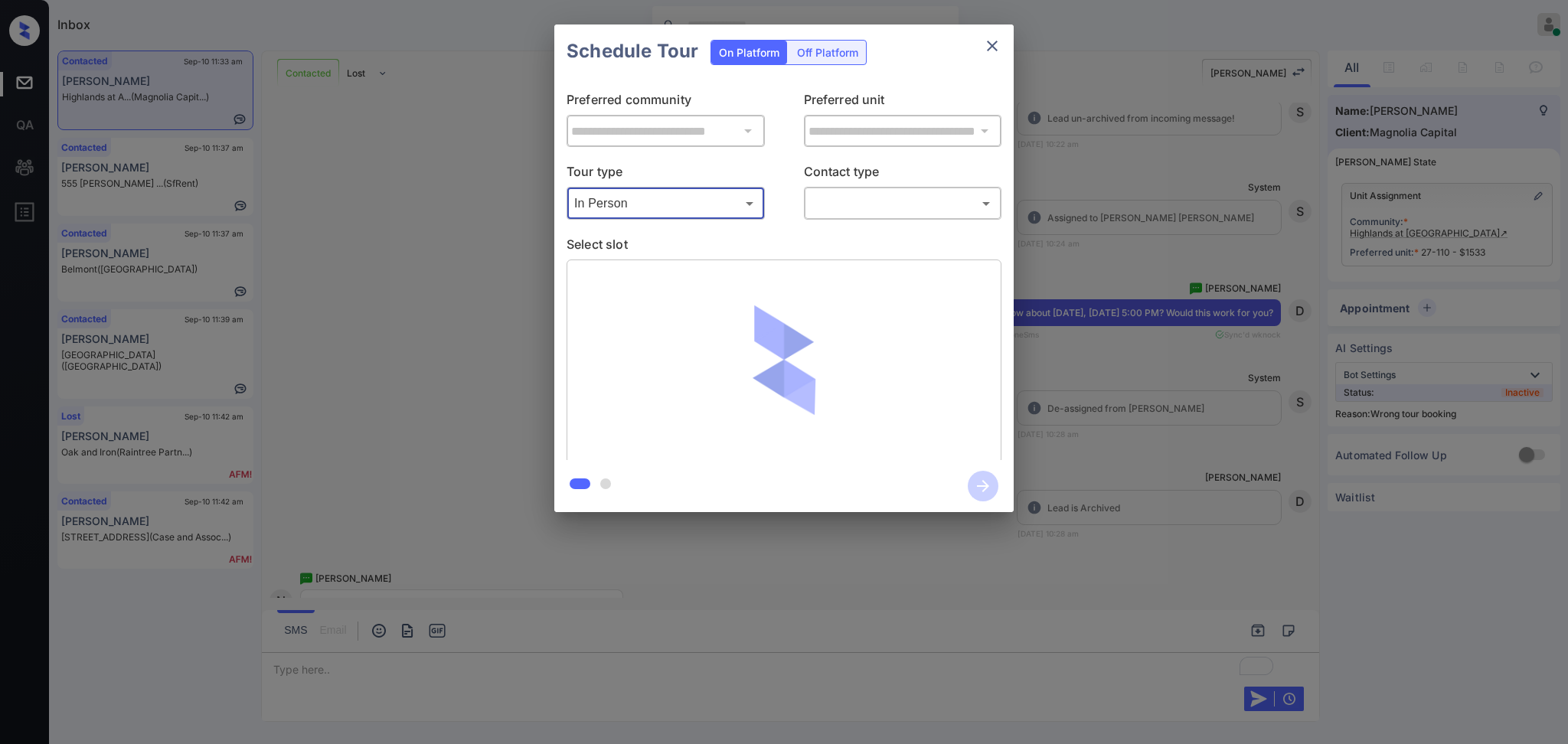
click at [822, 212] on body "Inbox [PERSON_NAME] G Online Set yourself offline Set yourself on break Profile…" at bounding box center [784, 372] width 1568 height 744
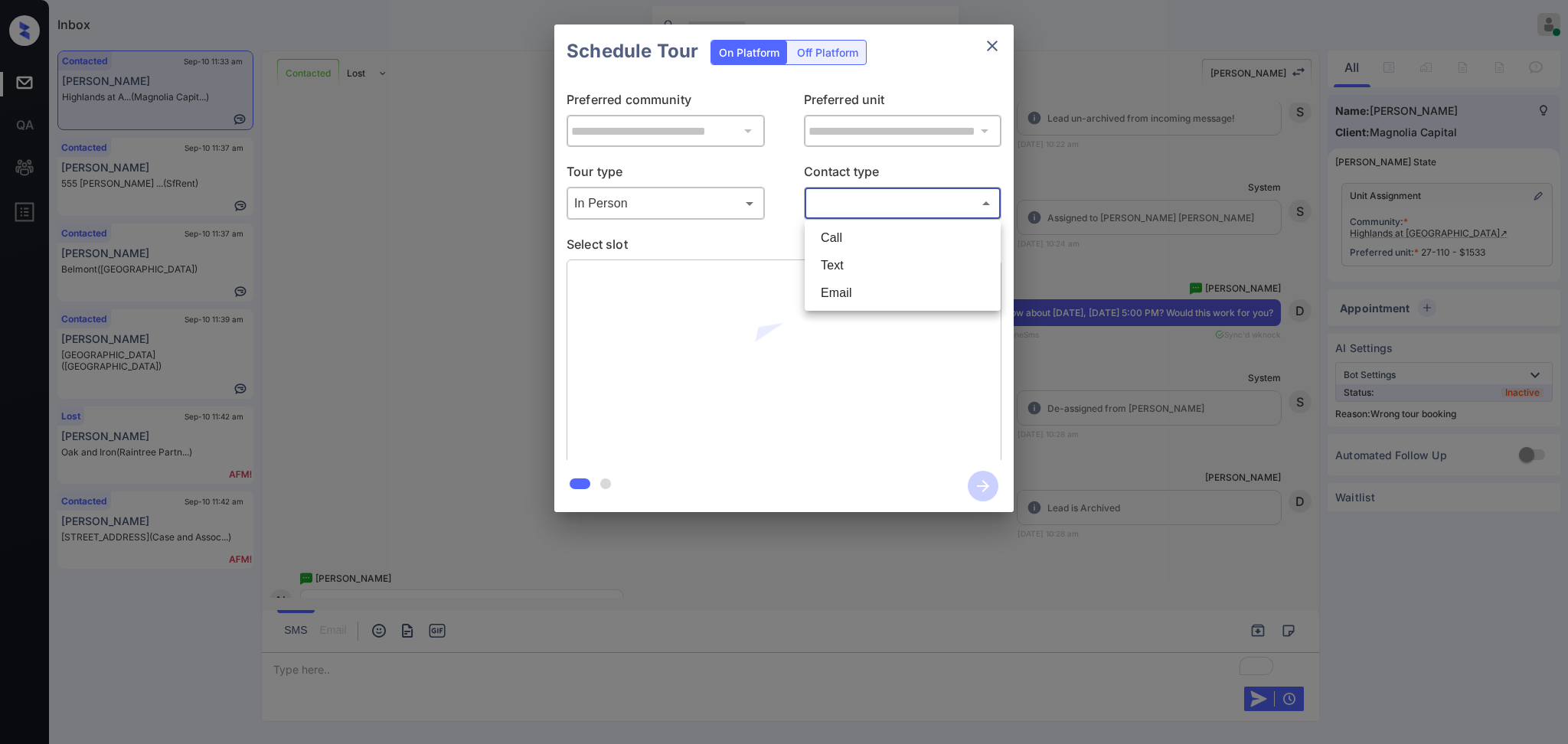
click at [833, 259] on li "Text" at bounding box center [903, 266] width 188 height 28
type input "****"
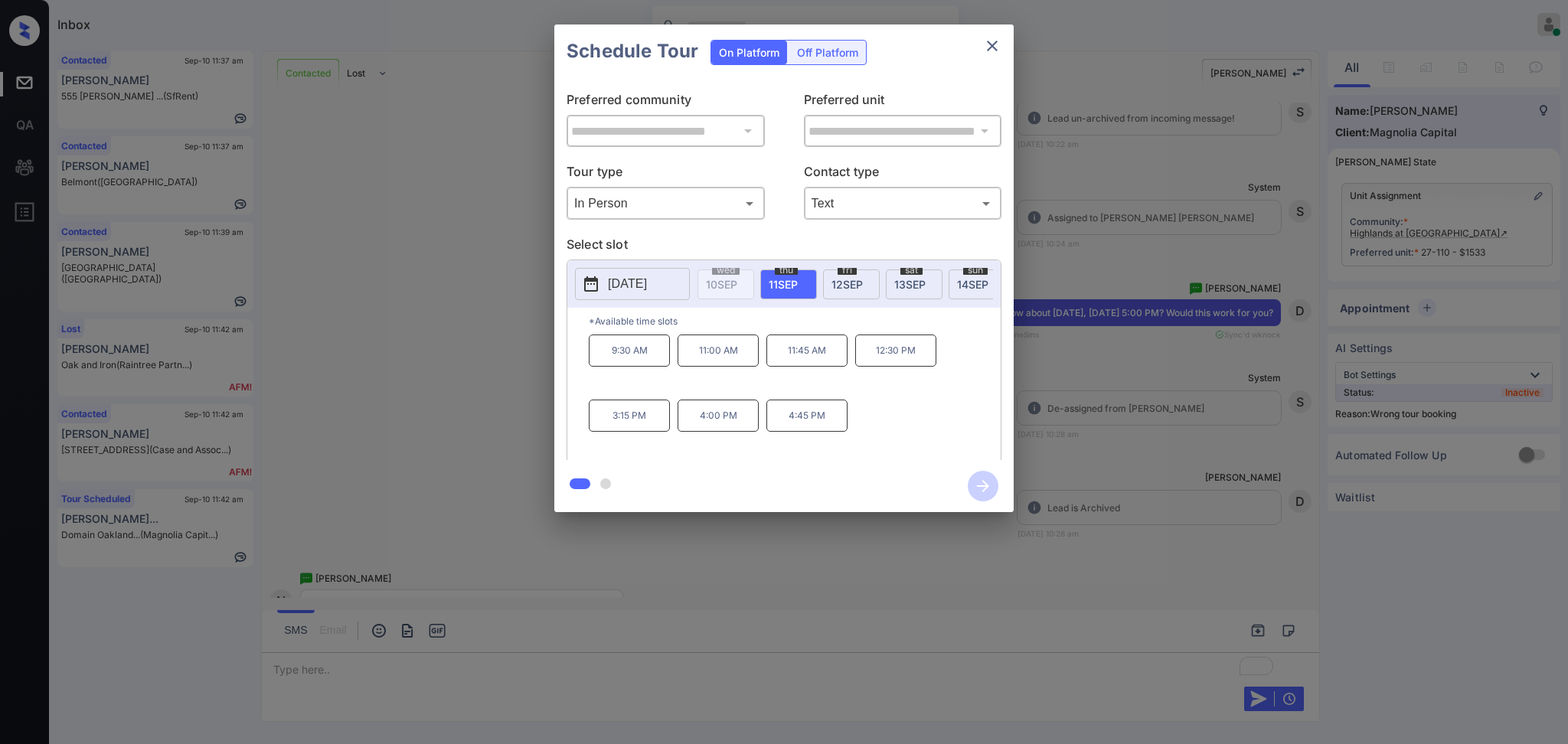
click at [1121, 412] on div "**********" at bounding box center [784, 268] width 1568 height 537
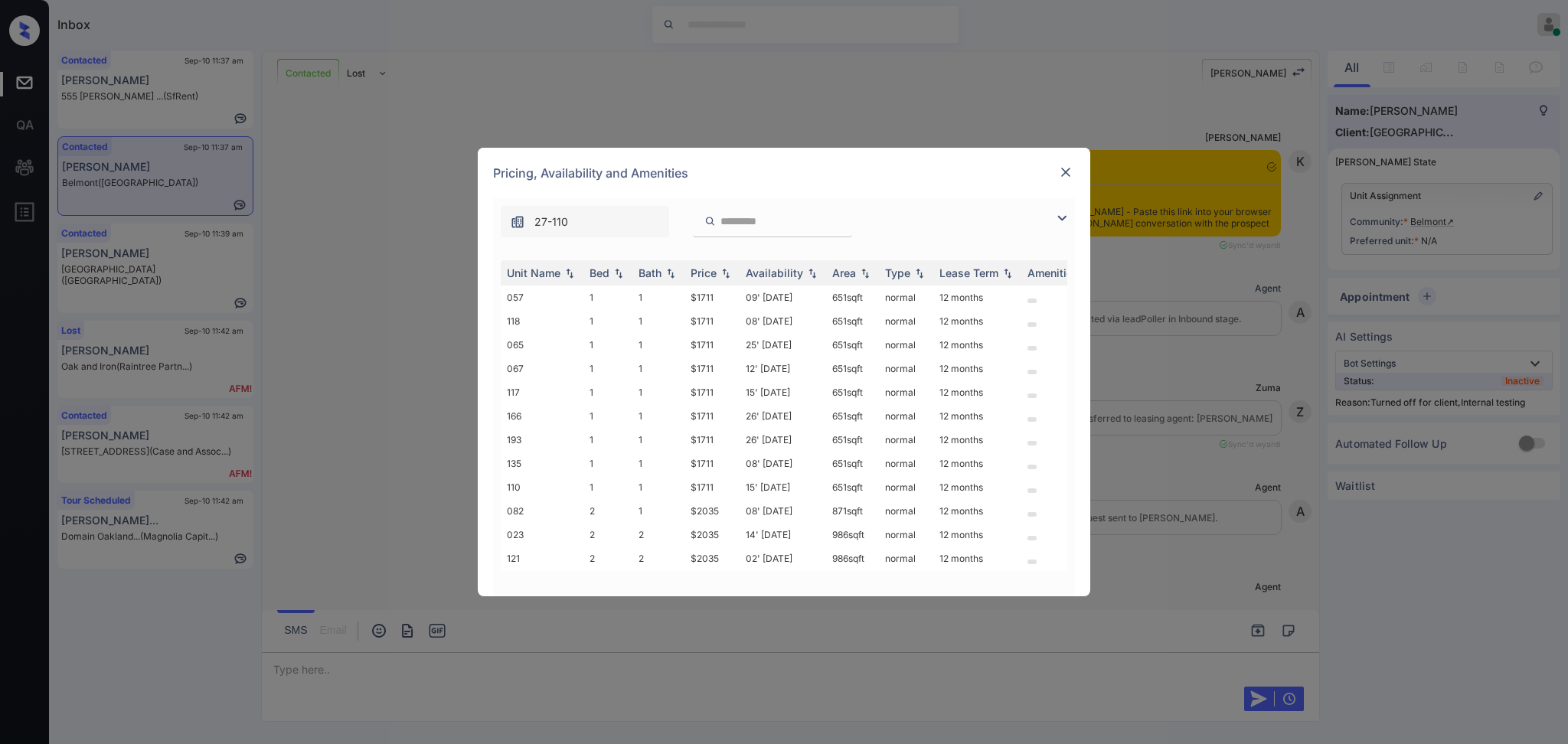
scroll to position [2178, 0]
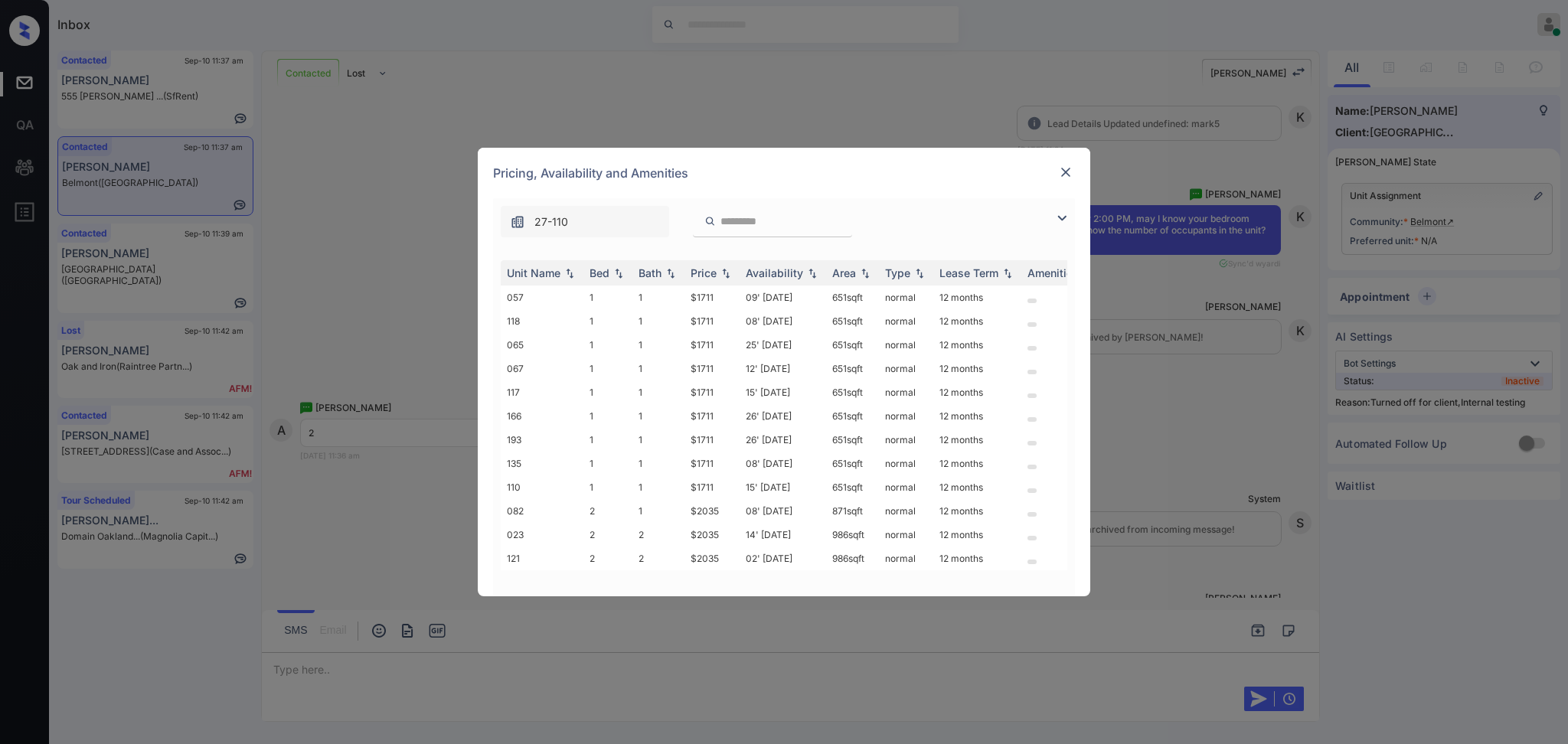
click at [1069, 221] on img at bounding box center [1061, 218] width 18 height 18
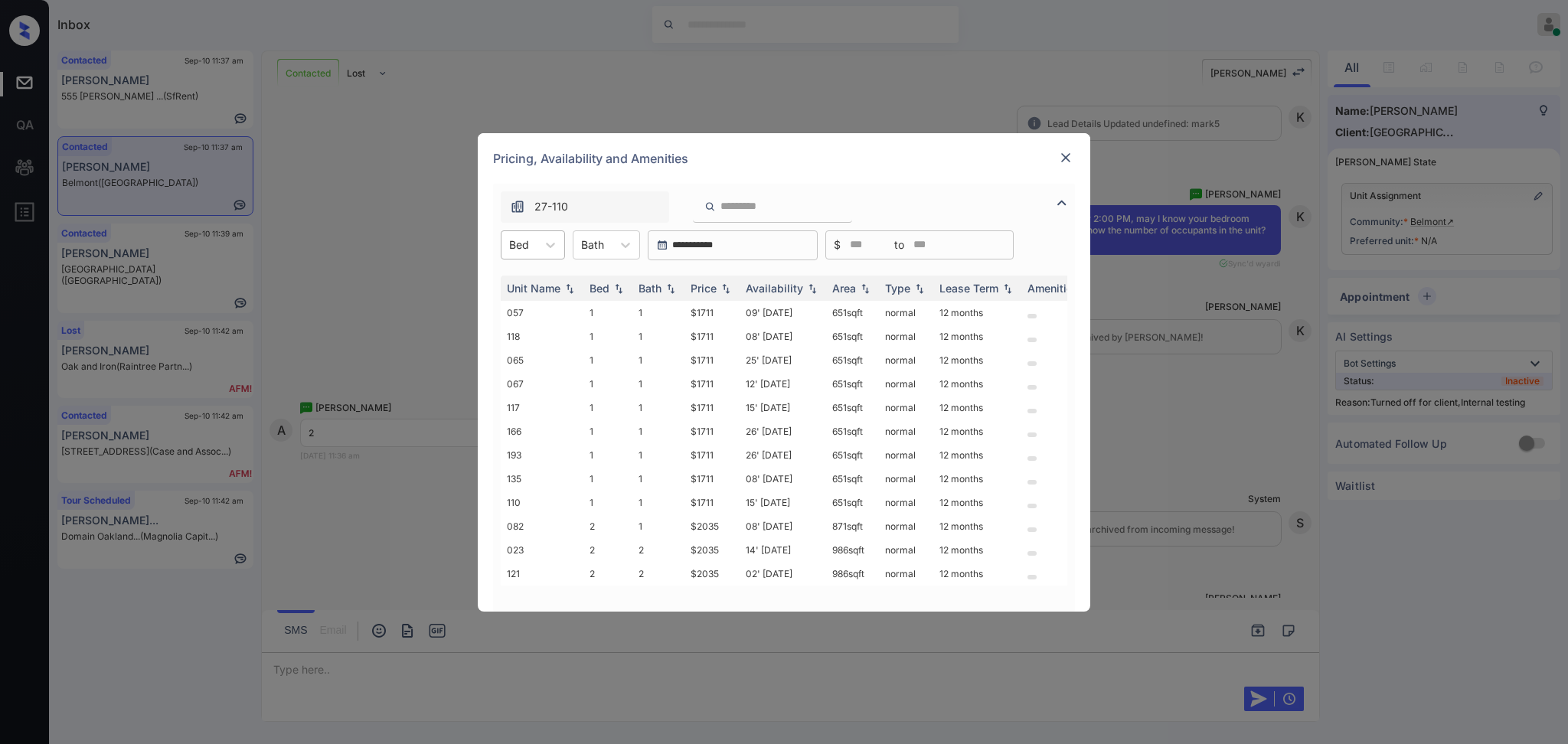
click at [522, 249] on div at bounding box center [519, 244] width 20 height 16
click at [522, 309] on div "2" at bounding box center [533, 310] width 65 height 28
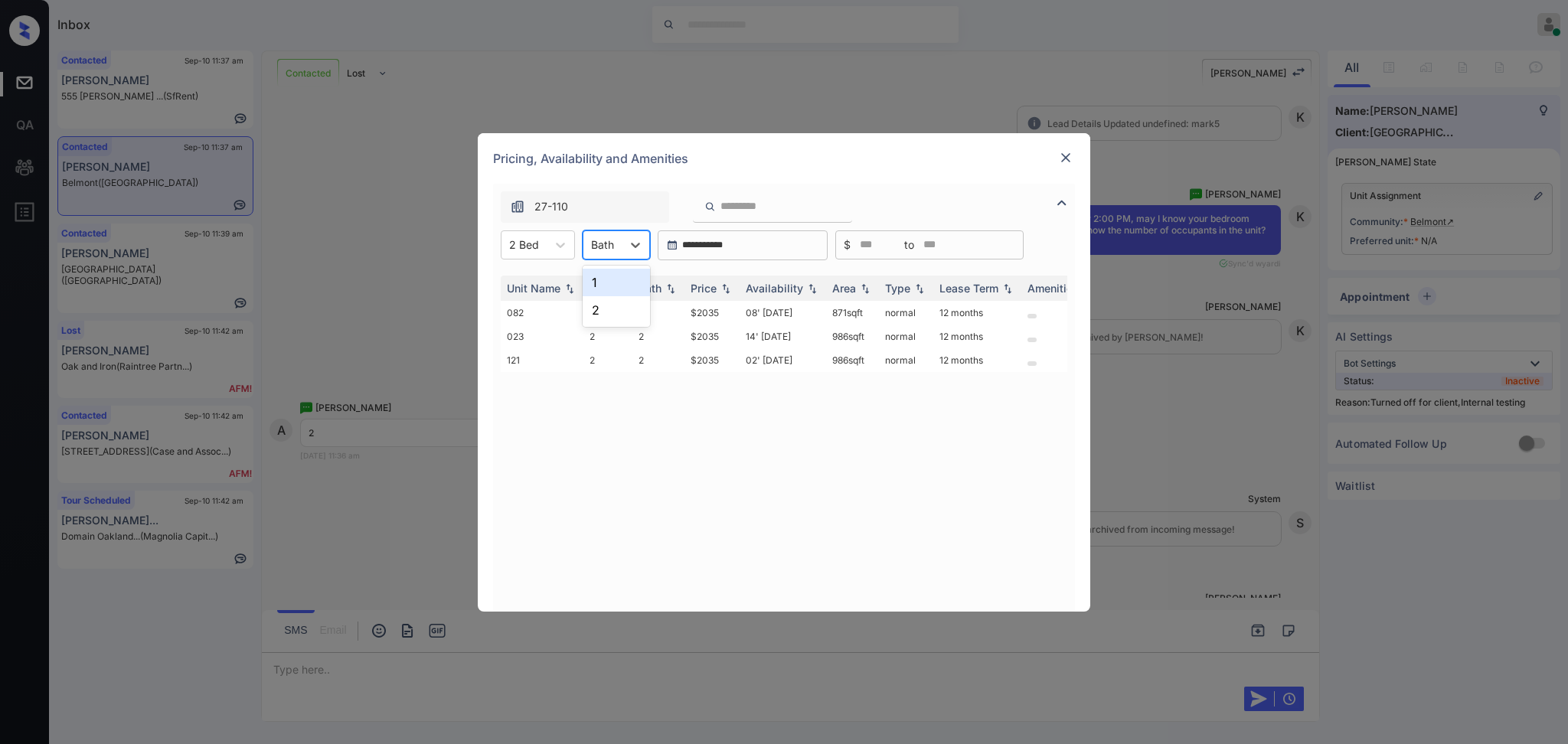
click at [602, 237] on div at bounding box center [602, 244] width 23 height 16
click at [617, 304] on div "2" at bounding box center [616, 310] width 67 height 28
click at [705, 291] on div "Price" at bounding box center [704, 287] width 26 height 13
drag, startPoint x: 652, startPoint y: 231, endPoint x: 646, endPoint y: 237, distance: 8.5
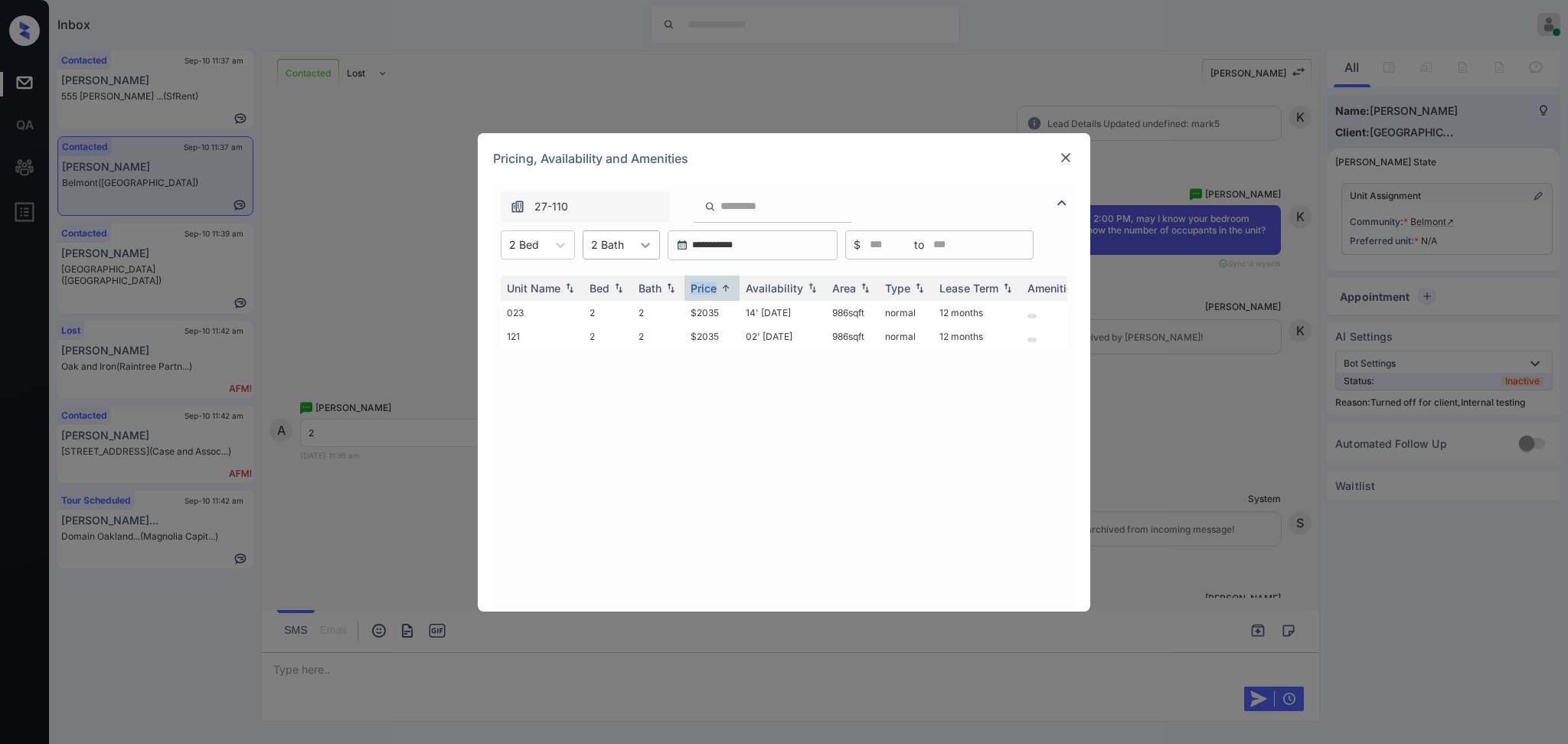
click at [651, 234] on div at bounding box center [645, 245] width 28 height 28
click at [616, 280] on div "1" at bounding box center [621, 282] width 77 height 28
click at [633, 249] on div at bounding box center [643, 245] width 28 height 28
click at [610, 305] on div "2" at bounding box center [620, 310] width 75 height 28
click at [706, 309] on td "$2035" at bounding box center [712, 313] width 55 height 24
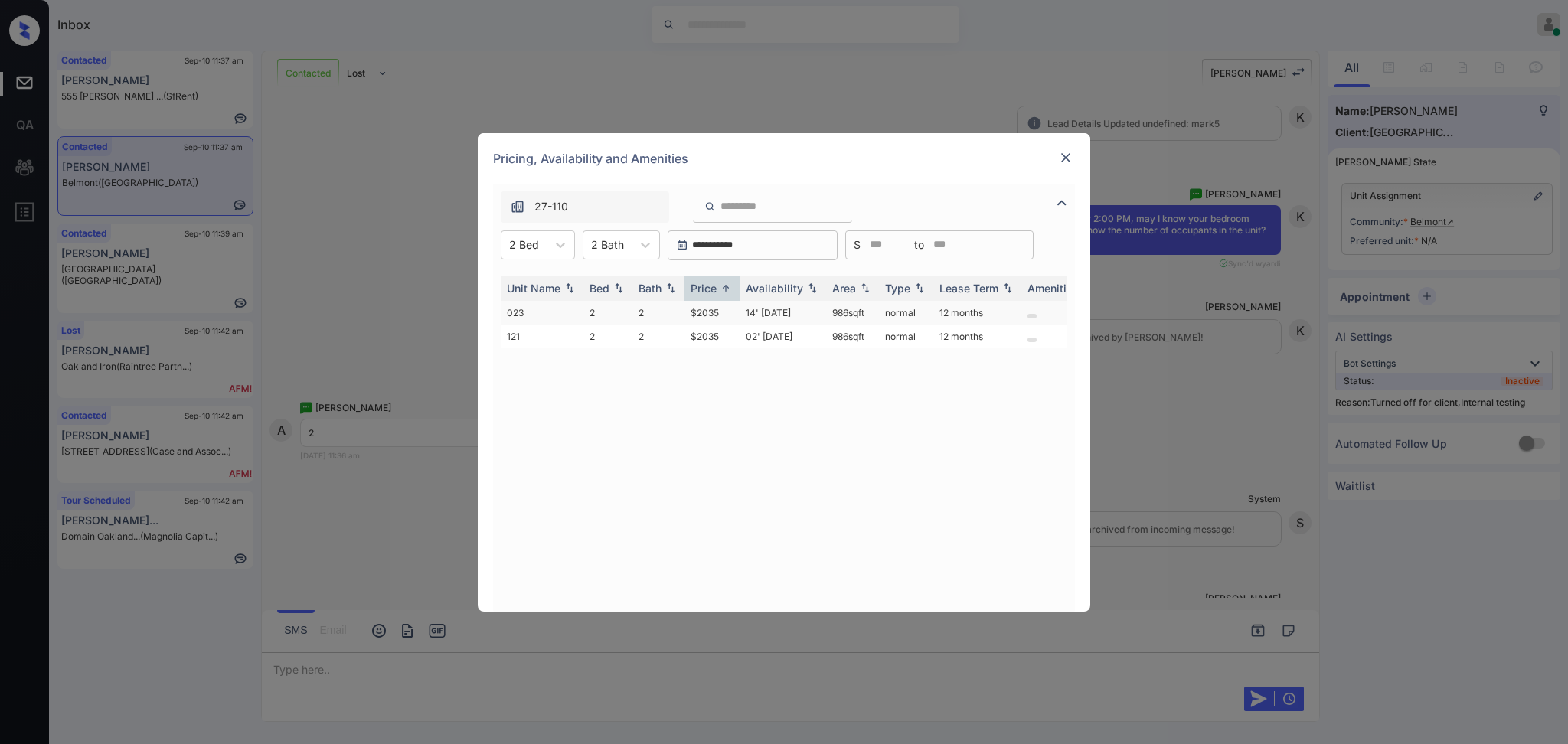
click at [706, 309] on td "$2035" at bounding box center [712, 313] width 55 height 24
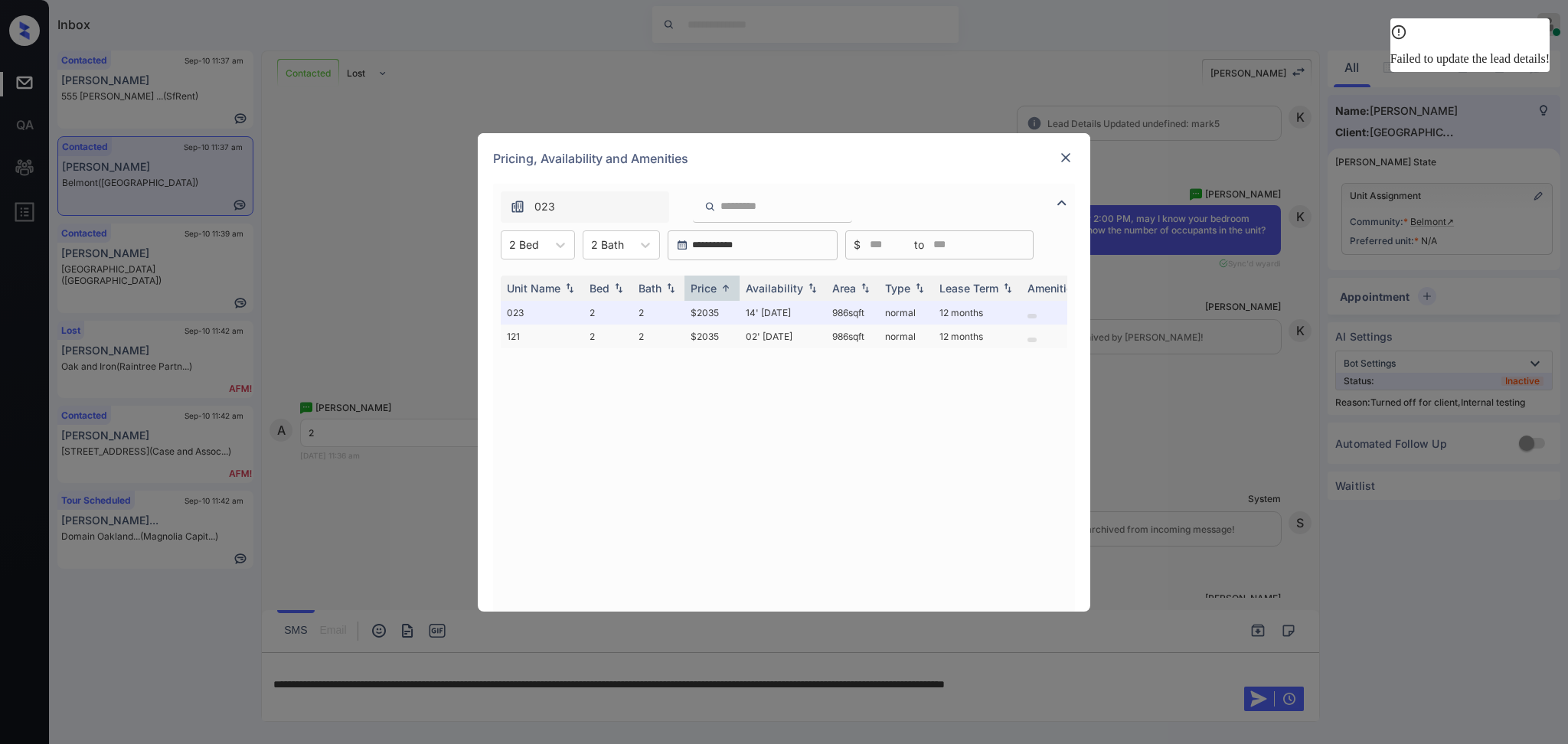
click at [719, 331] on td "$2035" at bounding box center [712, 336] width 55 height 24
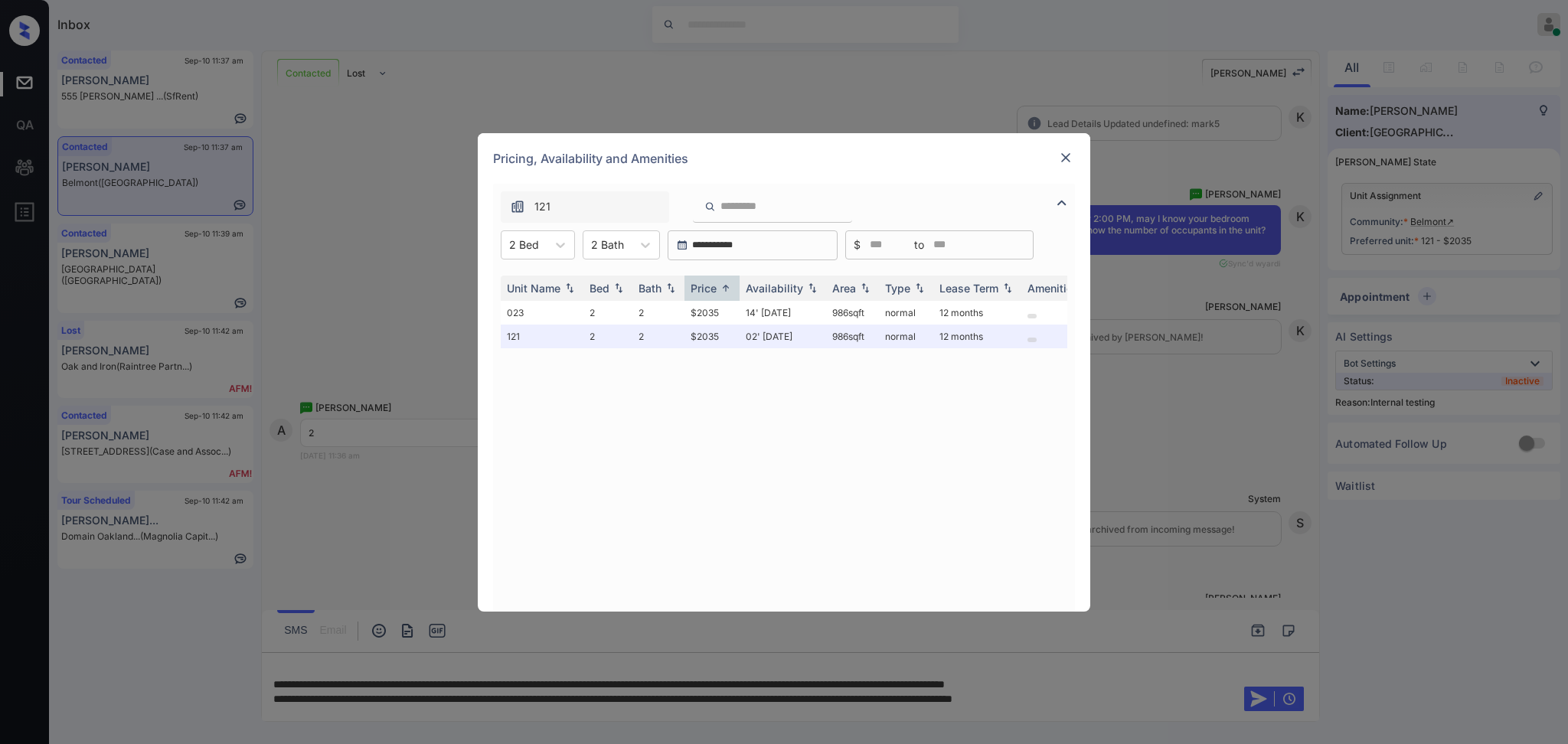
click at [1062, 164] on div at bounding box center [1065, 157] width 18 height 18
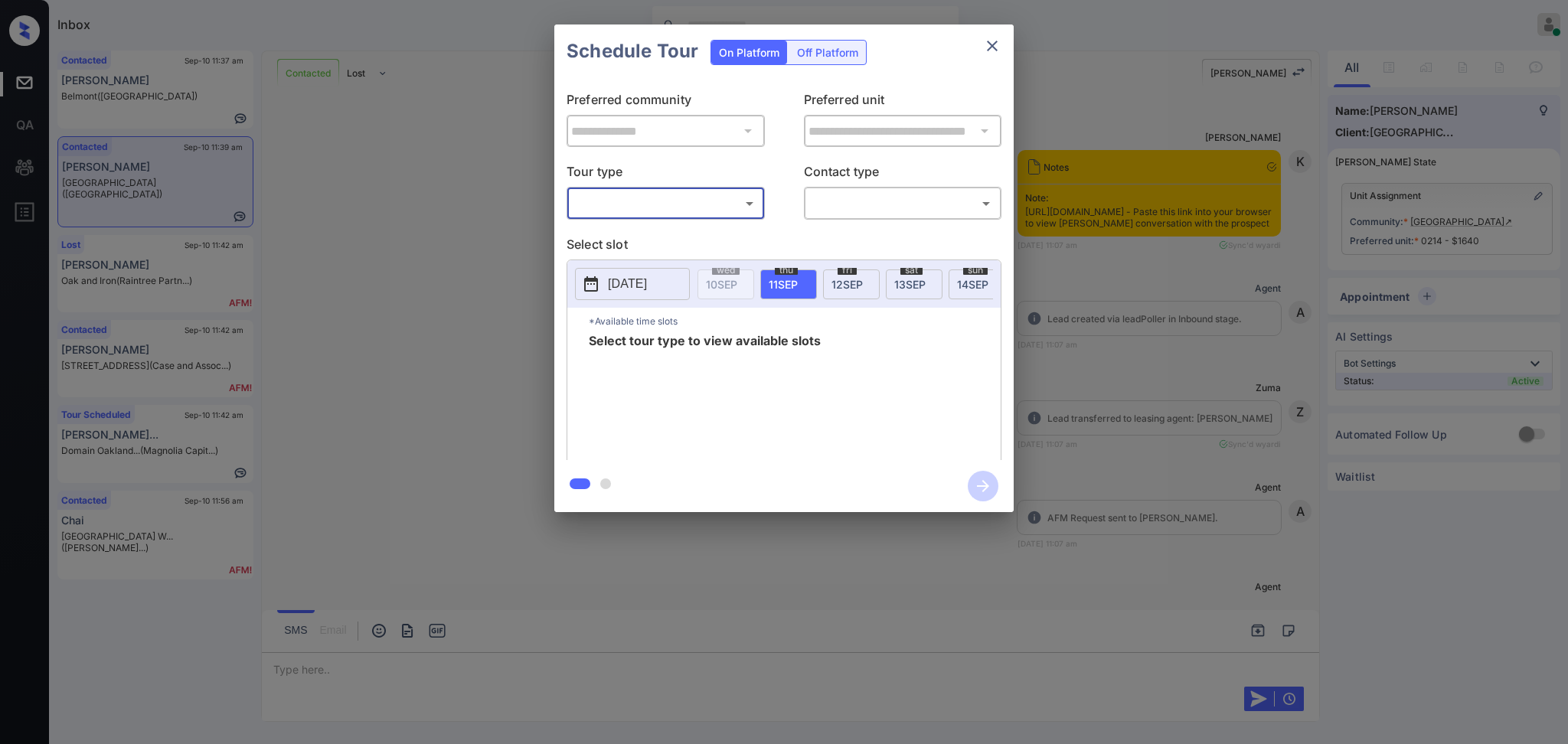
scroll to position [4074, 0]
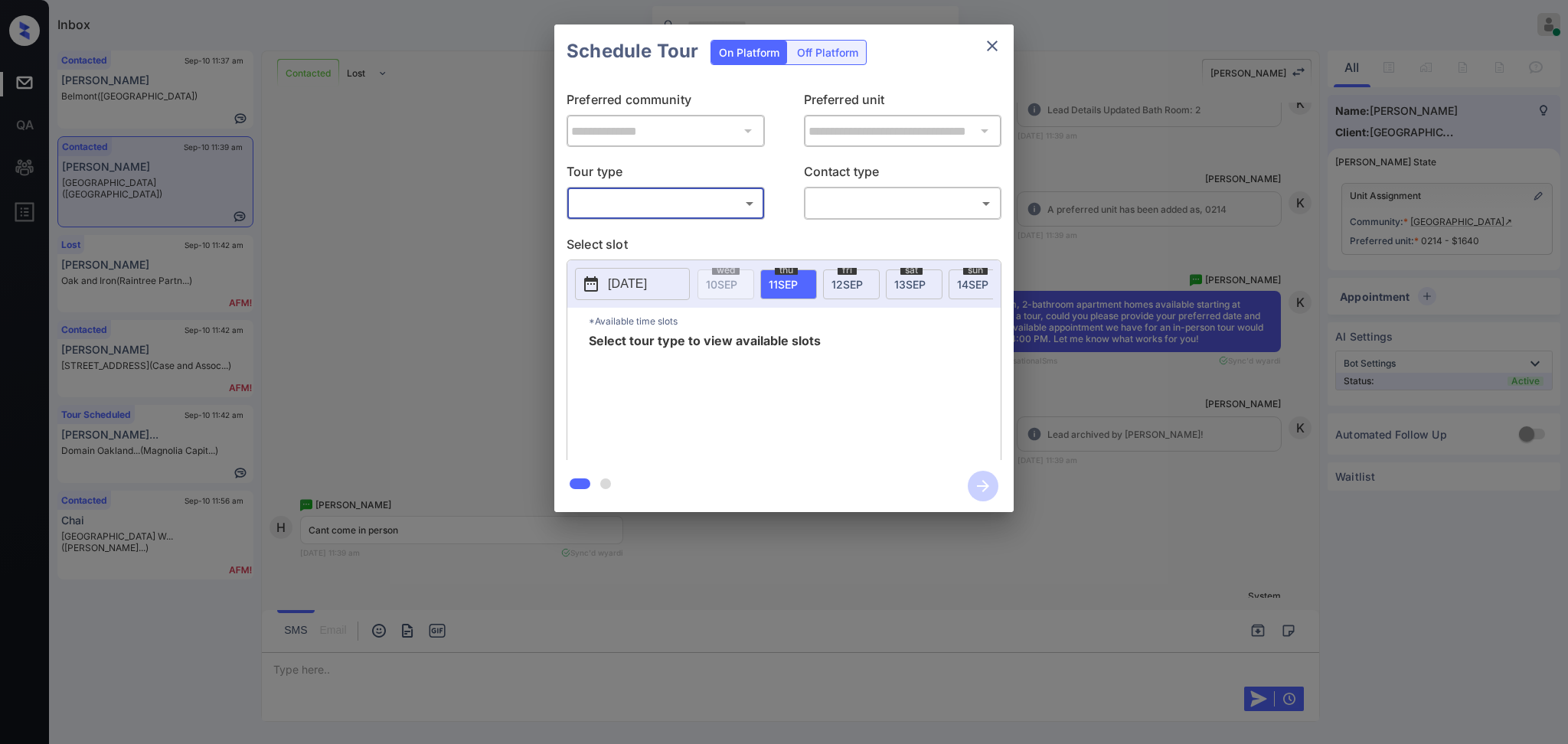
click at [677, 211] on body "Inbox [PERSON_NAME] G Online Set yourself offline Set yourself on break Profile…" at bounding box center [784, 372] width 1568 height 744
click at [345, 245] on div at bounding box center [784, 372] width 1568 height 744
click at [982, 46] on button "close" at bounding box center [992, 46] width 31 height 31
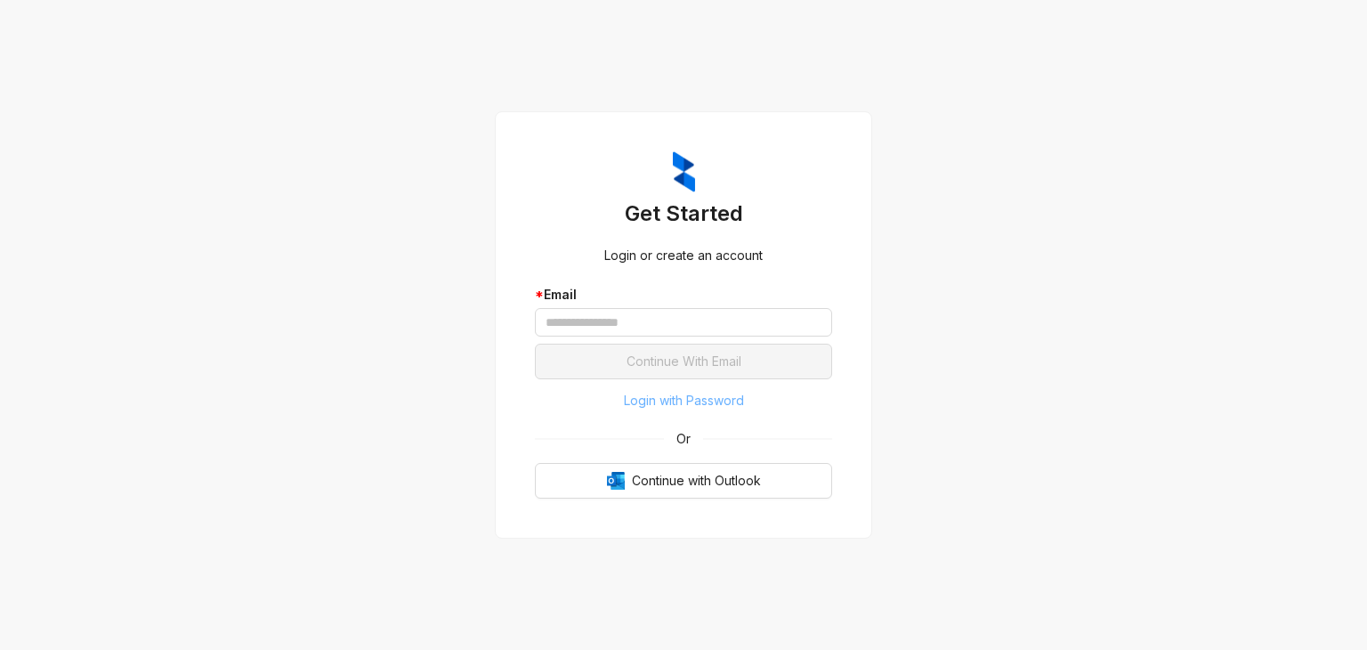
click at [651, 400] on span "Login with Password" at bounding box center [684, 401] width 120 height 20
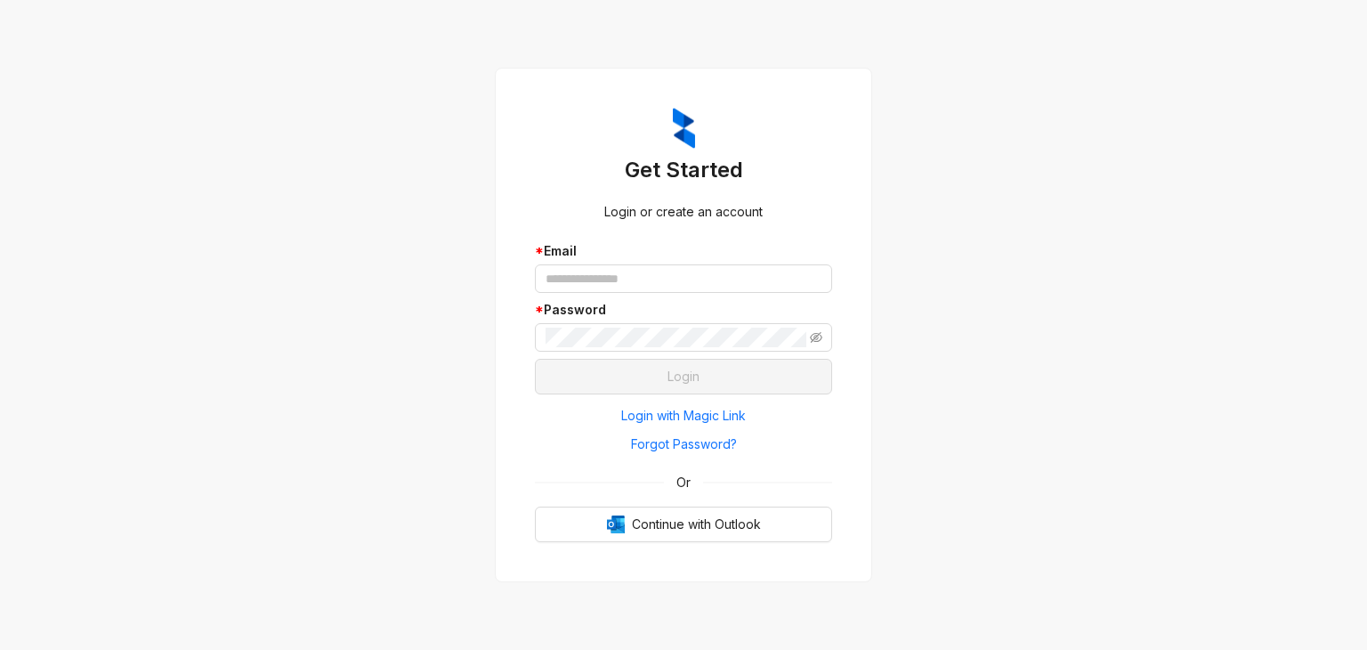
click at [1270, 202] on div "Get Started Login or create an account * Email * Password Login Login with Magi…" at bounding box center [683, 325] width 1367 height 650
click at [607, 290] on input "text" at bounding box center [683, 278] width 297 height 28
paste input "**********"
type input "**********"
click at [1132, 244] on div "**********" at bounding box center [683, 325] width 1367 height 650
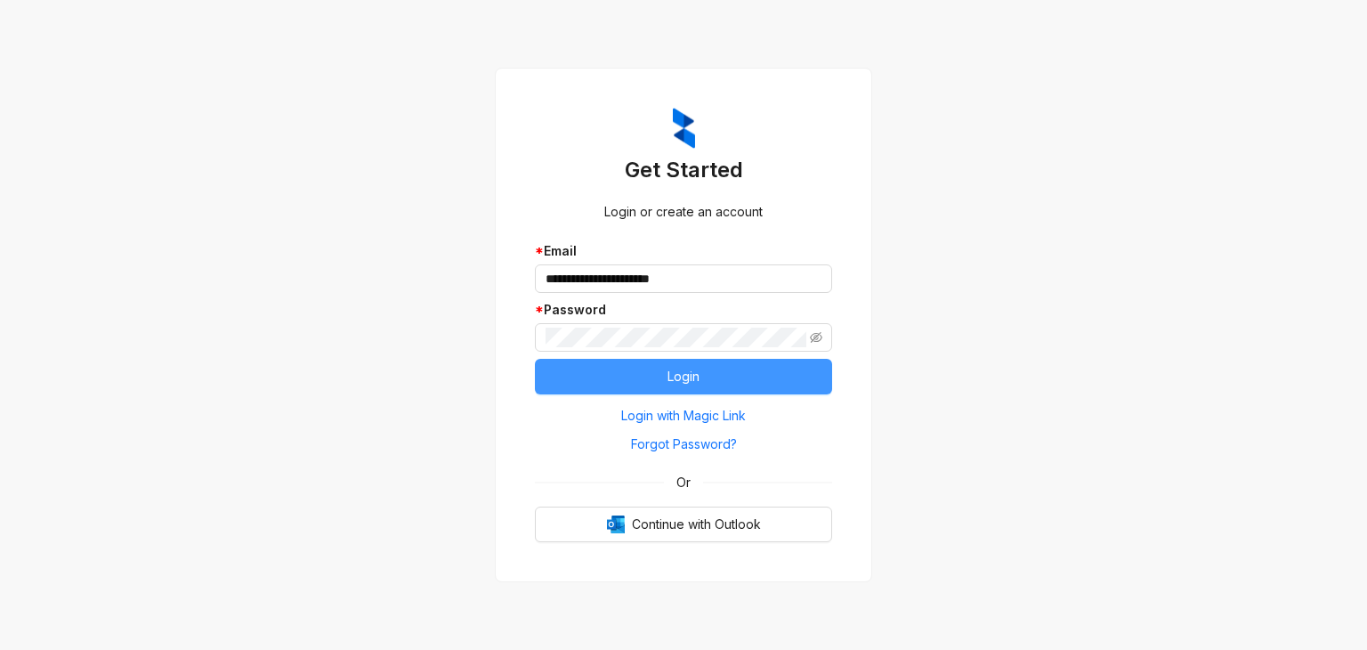
click at [596, 381] on button "Login" at bounding box center [683, 377] width 297 height 36
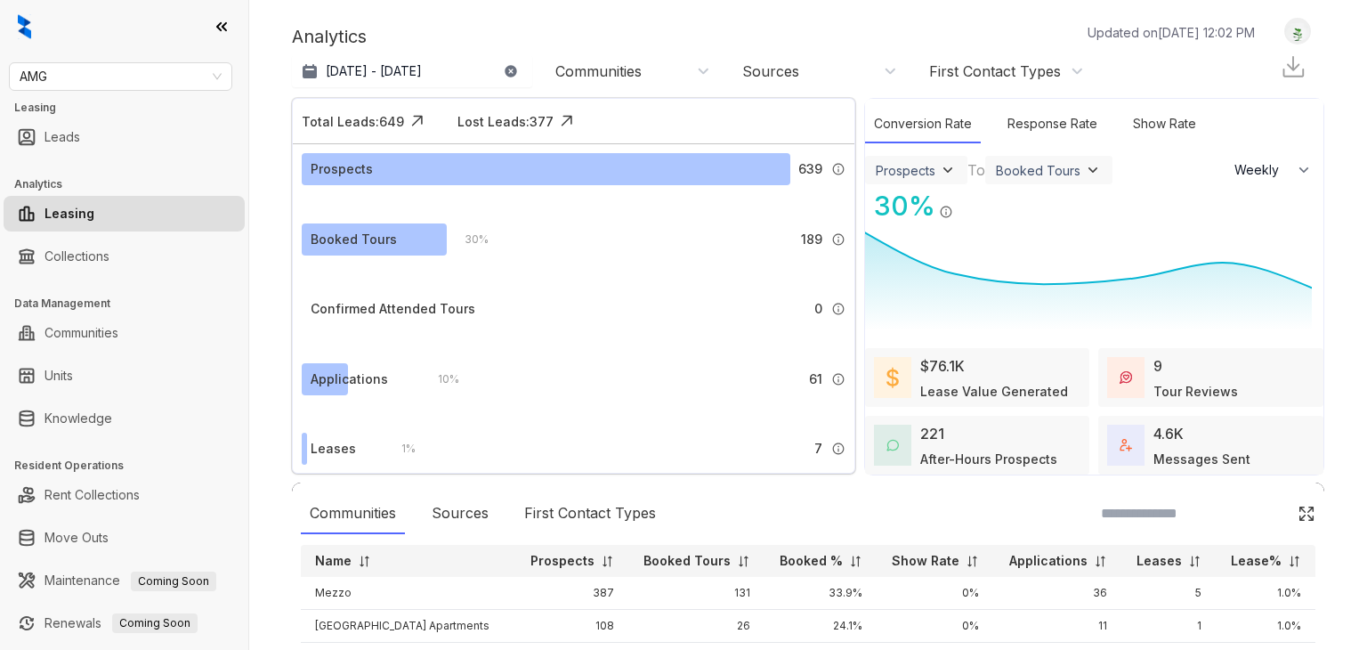
select select "******"
click at [93, 80] on span "AMG" at bounding box center [121, 76] width 202 height 27
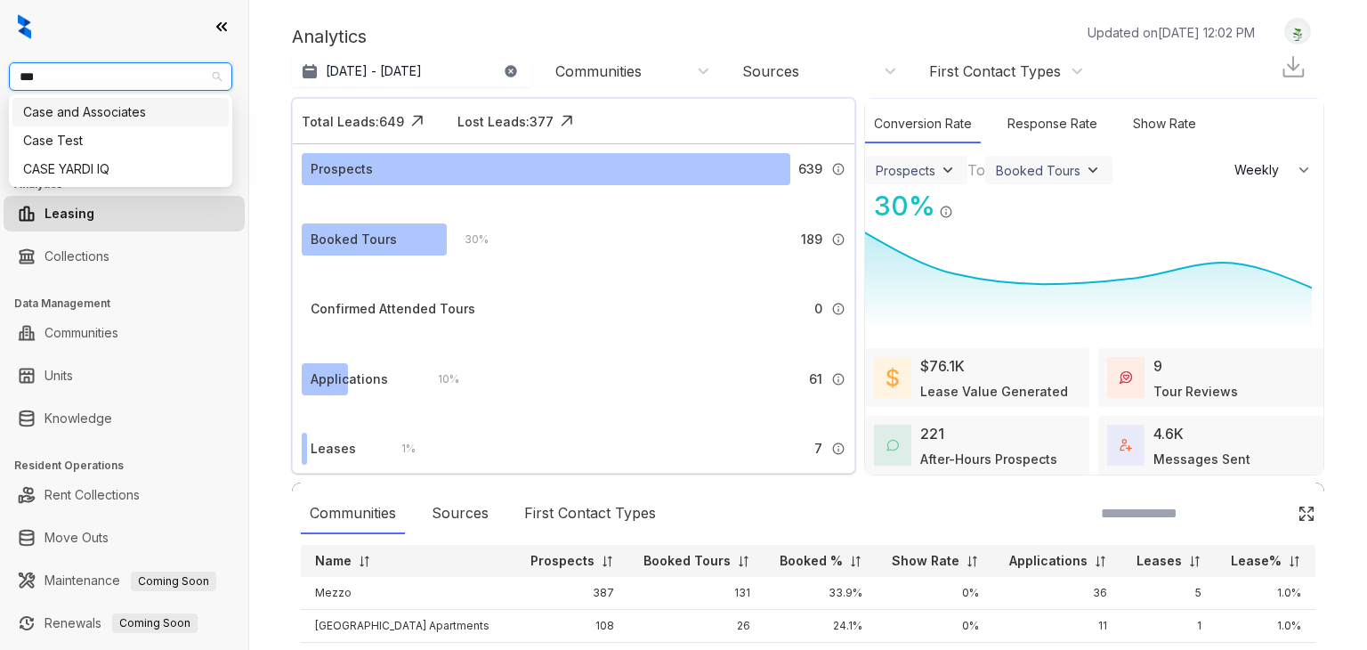
type input "****"
click at [102, 105] on div "Case and Associates" at bounding box center [120, 112] width 195 height 20
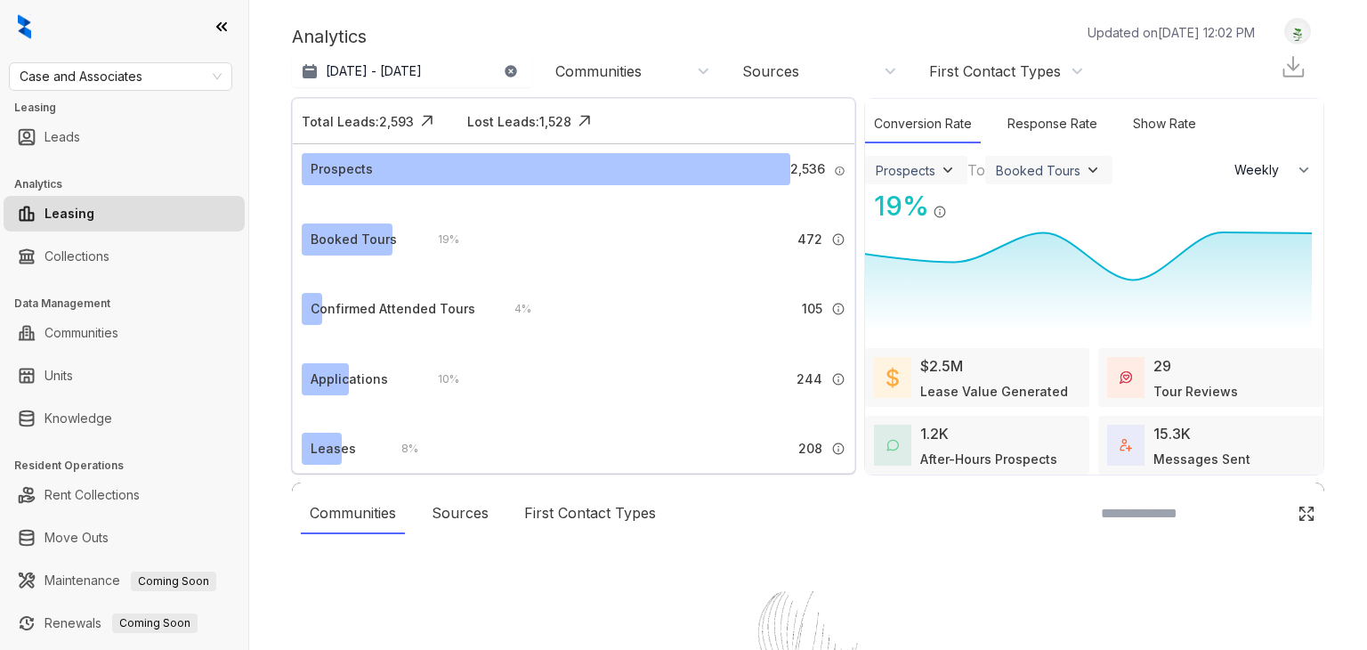
select select "******"
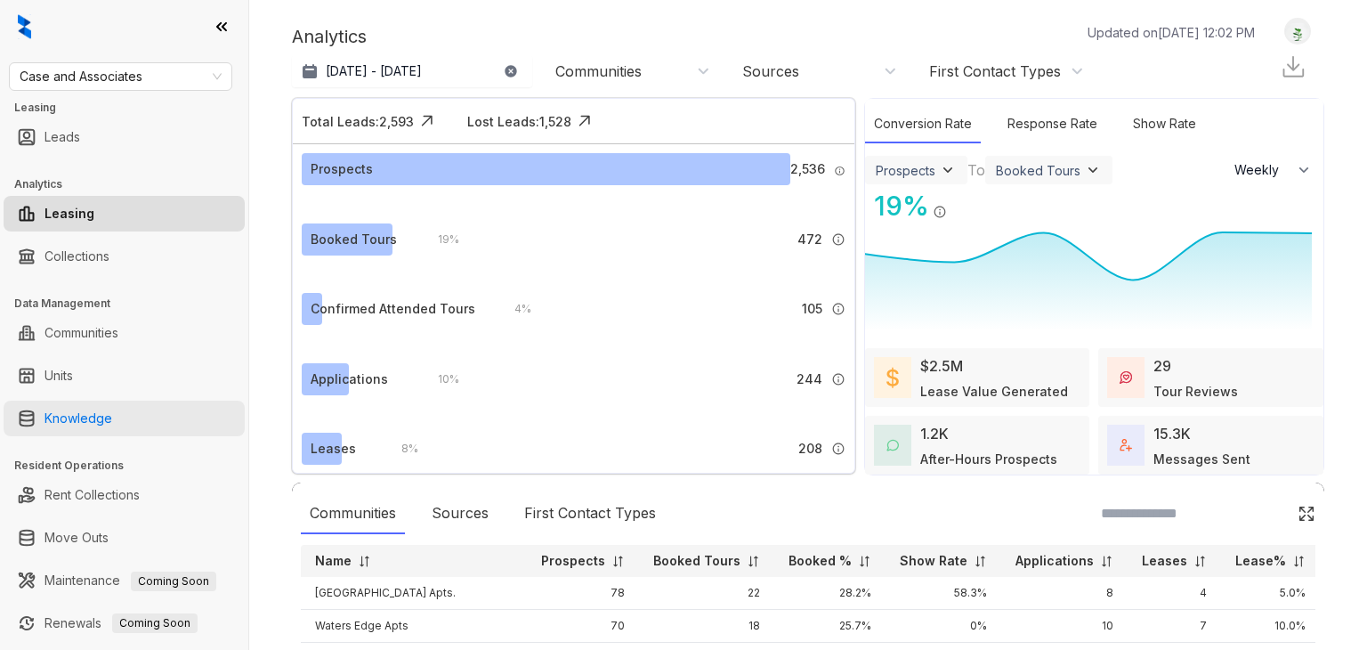
click at [103, 421] on link "Knowledge" at bounding box center [78, 418] width 68 height 36
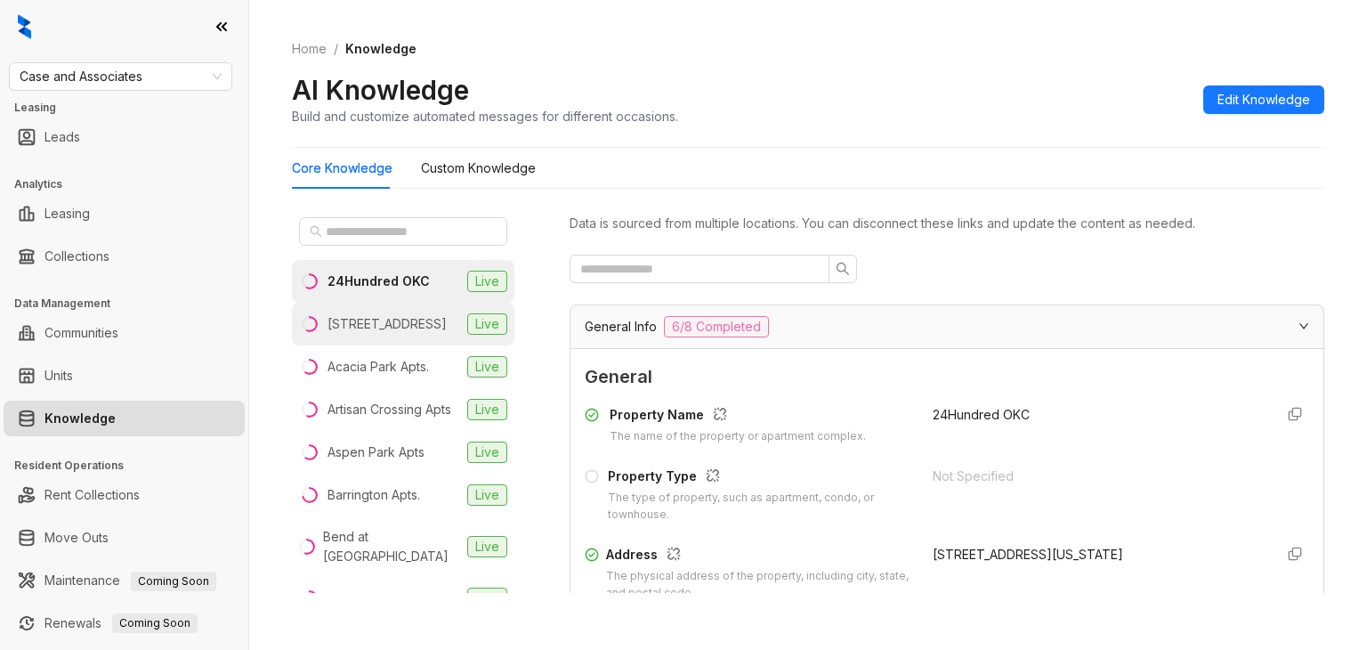
click at [402, 328] on div "[STREET_ADDRESS]" at bounding box center [386, 324] width 119 height 20
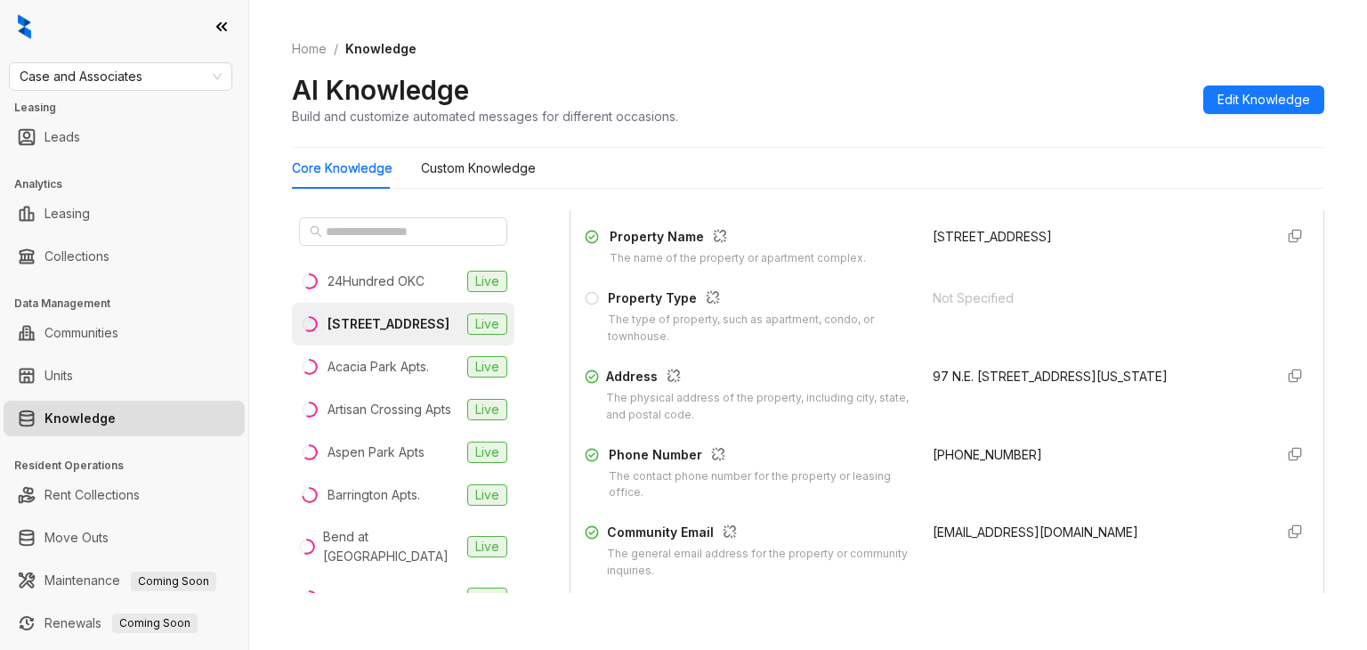
scroll to position [267, 0]
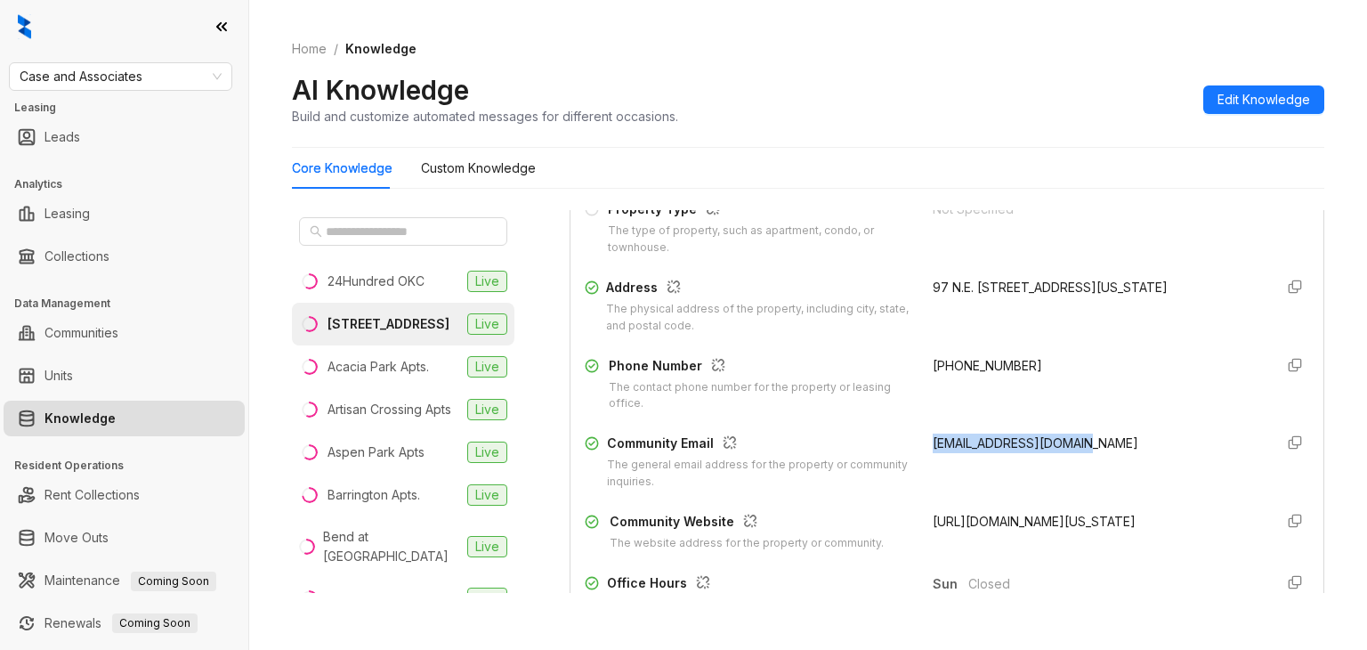
drag, startPoint x: 1080, startPoint y: 445, endPoint x: 914, endPoint y: 440, distance: 166.5
click at [933, 440] on div "[EMAIL_ADDRESS][DOMAIN_NAME]" at bounding box center [1096, 461] width 327 height 57
copy span "[EMAIL_ADDRESS][DOMAIN_NAME]"
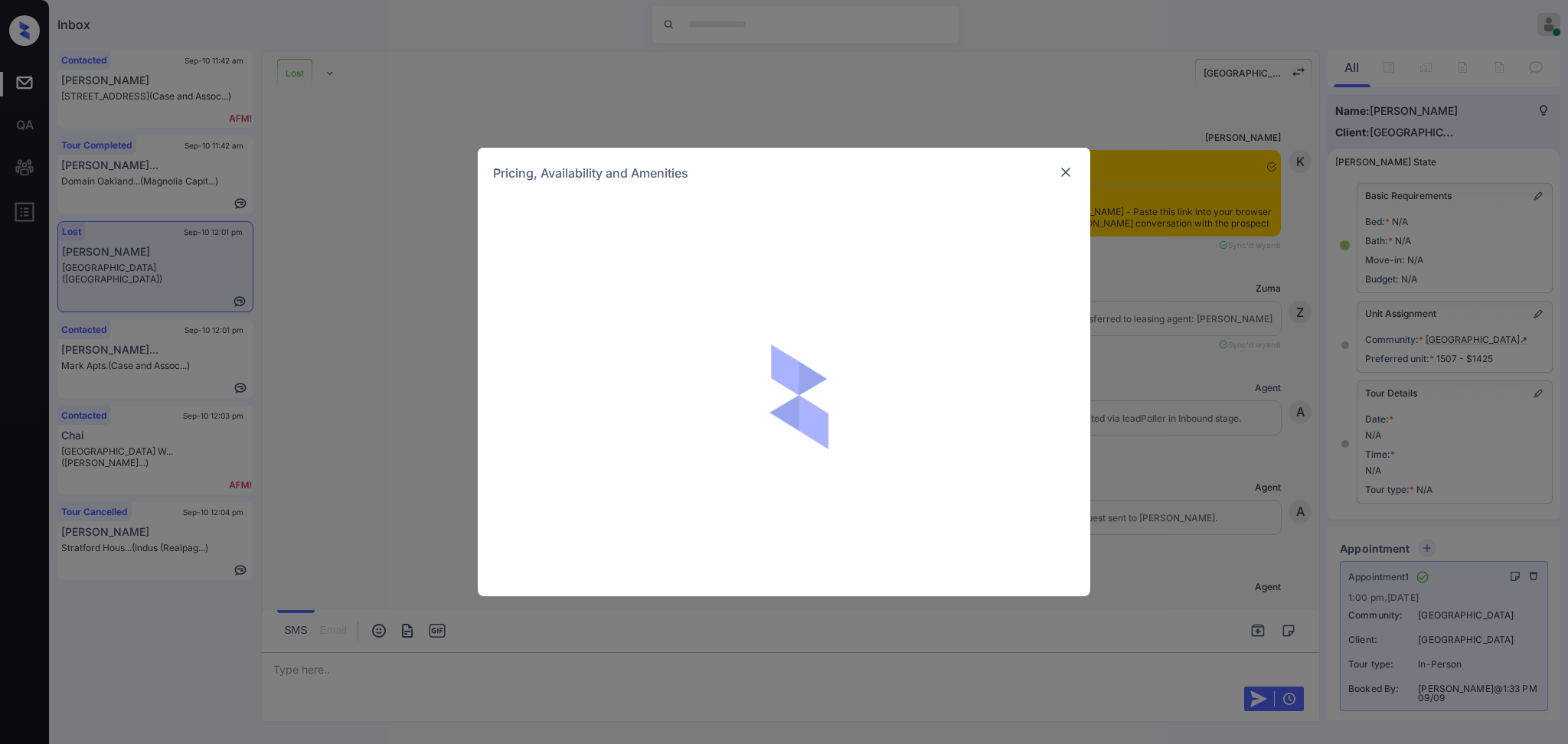
scroll to position [13924, 0]
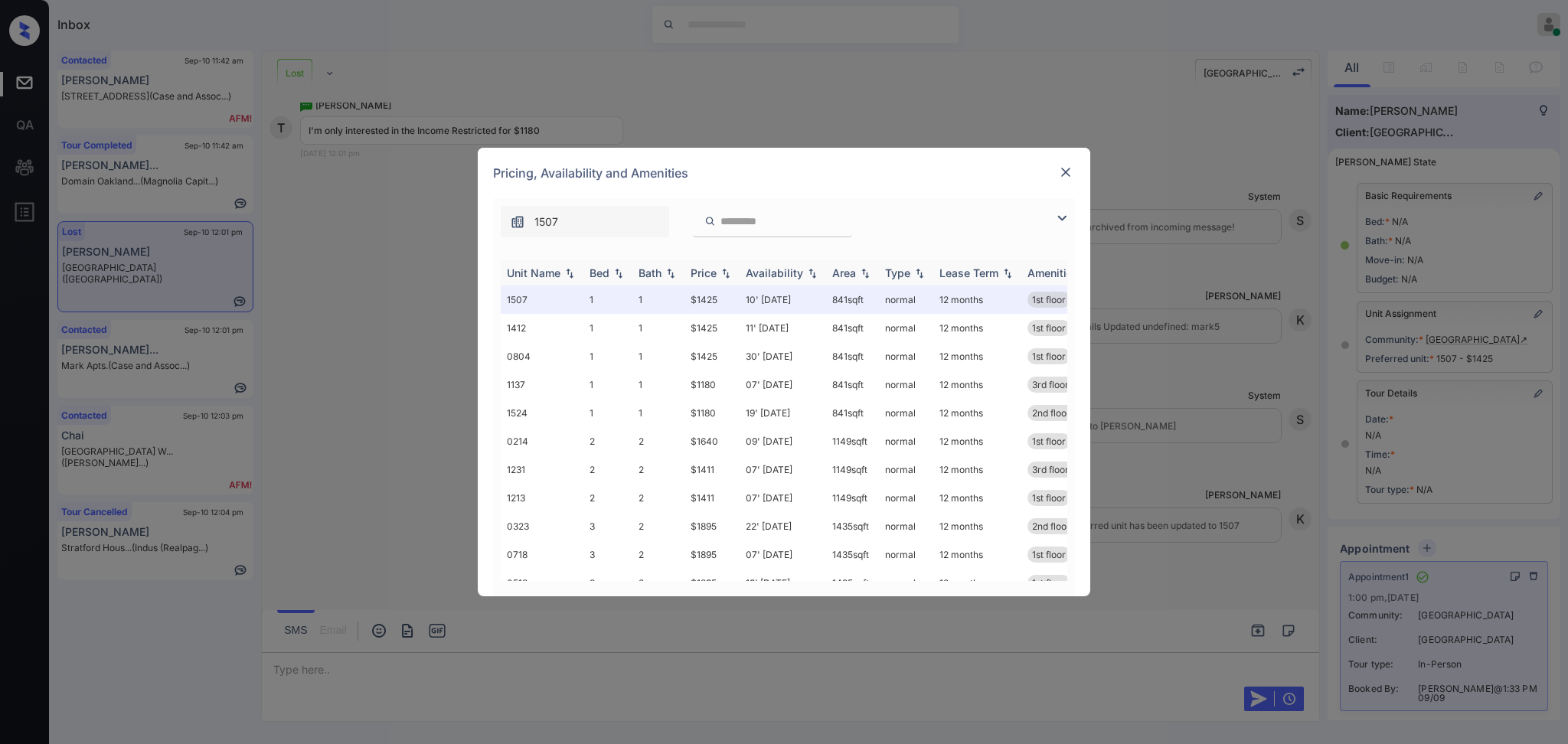
click at [704, 276] on div "Price" at bounding box center [704, 273] width 26 height 13
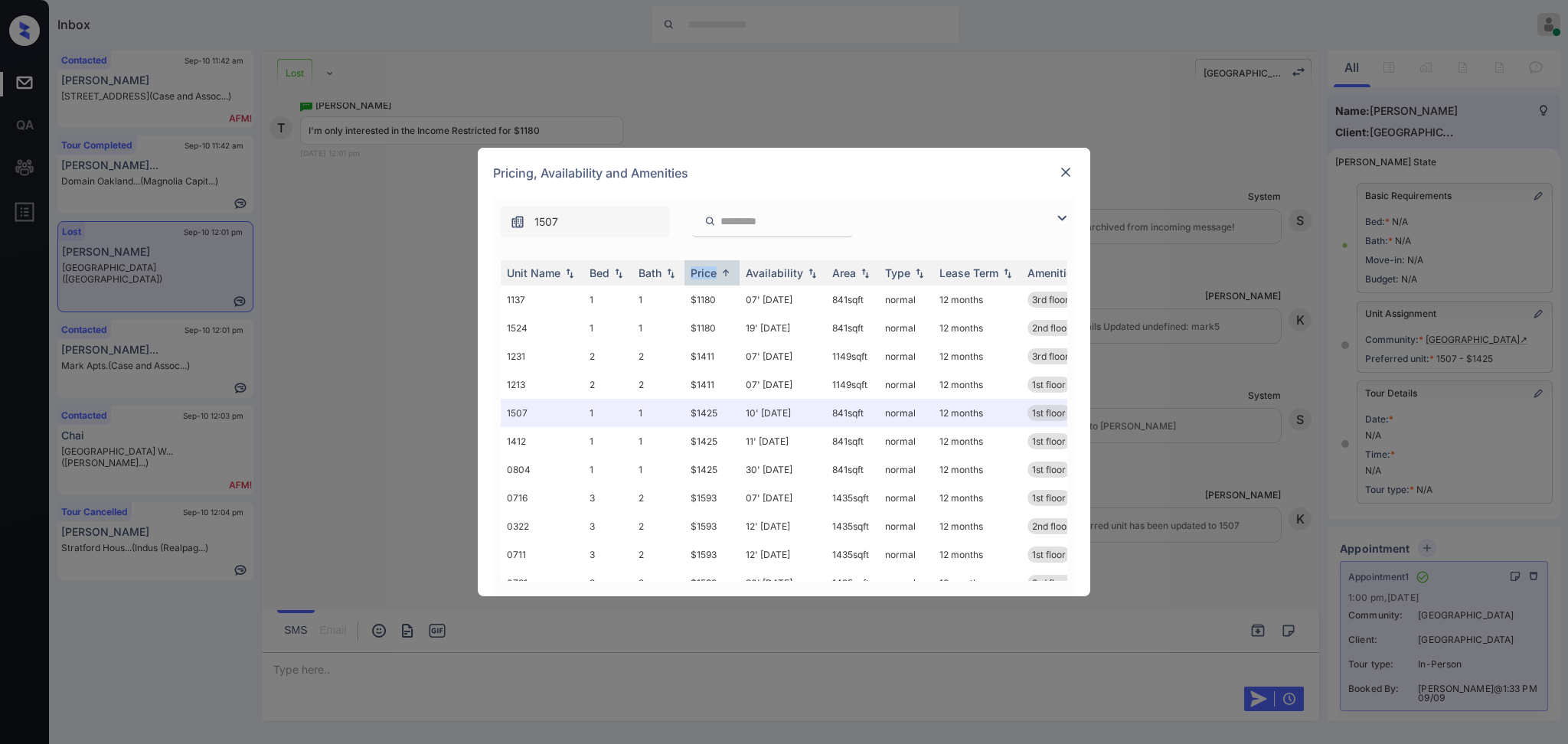
click at [1059, 177] on img at bounding box center [1066, 172] width 15 height 15
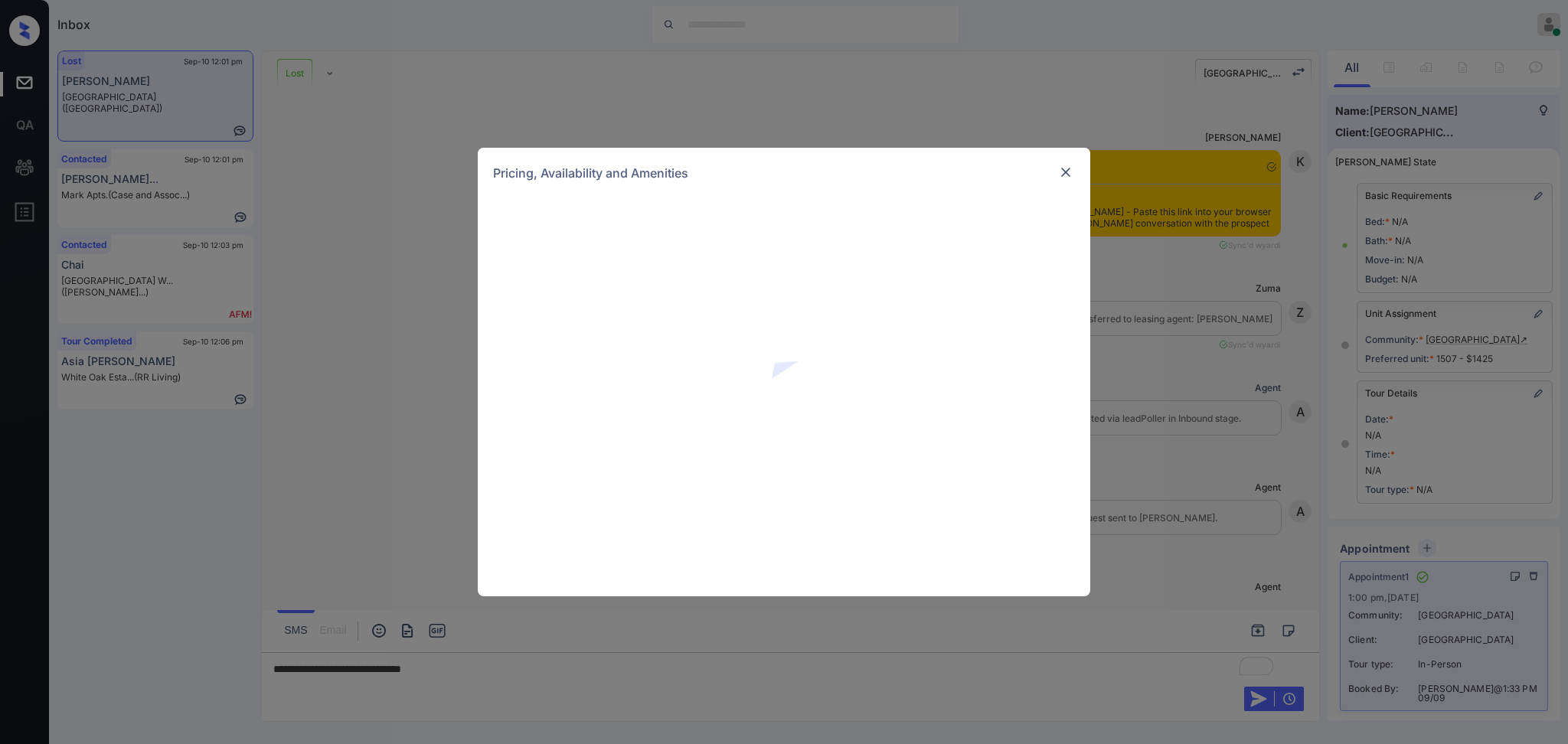
scroll to position [13924, 0]
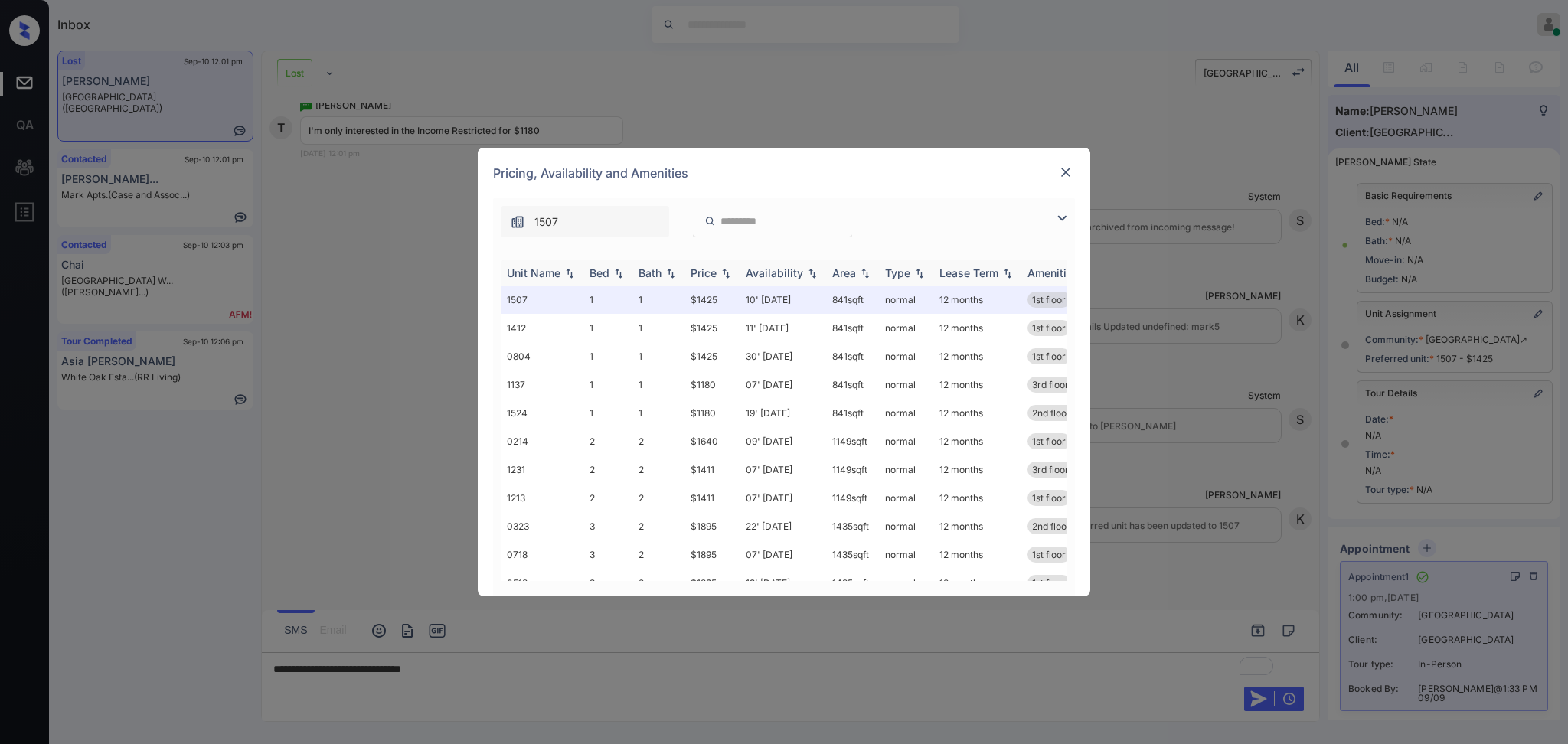
click at [717, 279] on div "Price" at bounding box center [704, 273] width 26 height 13
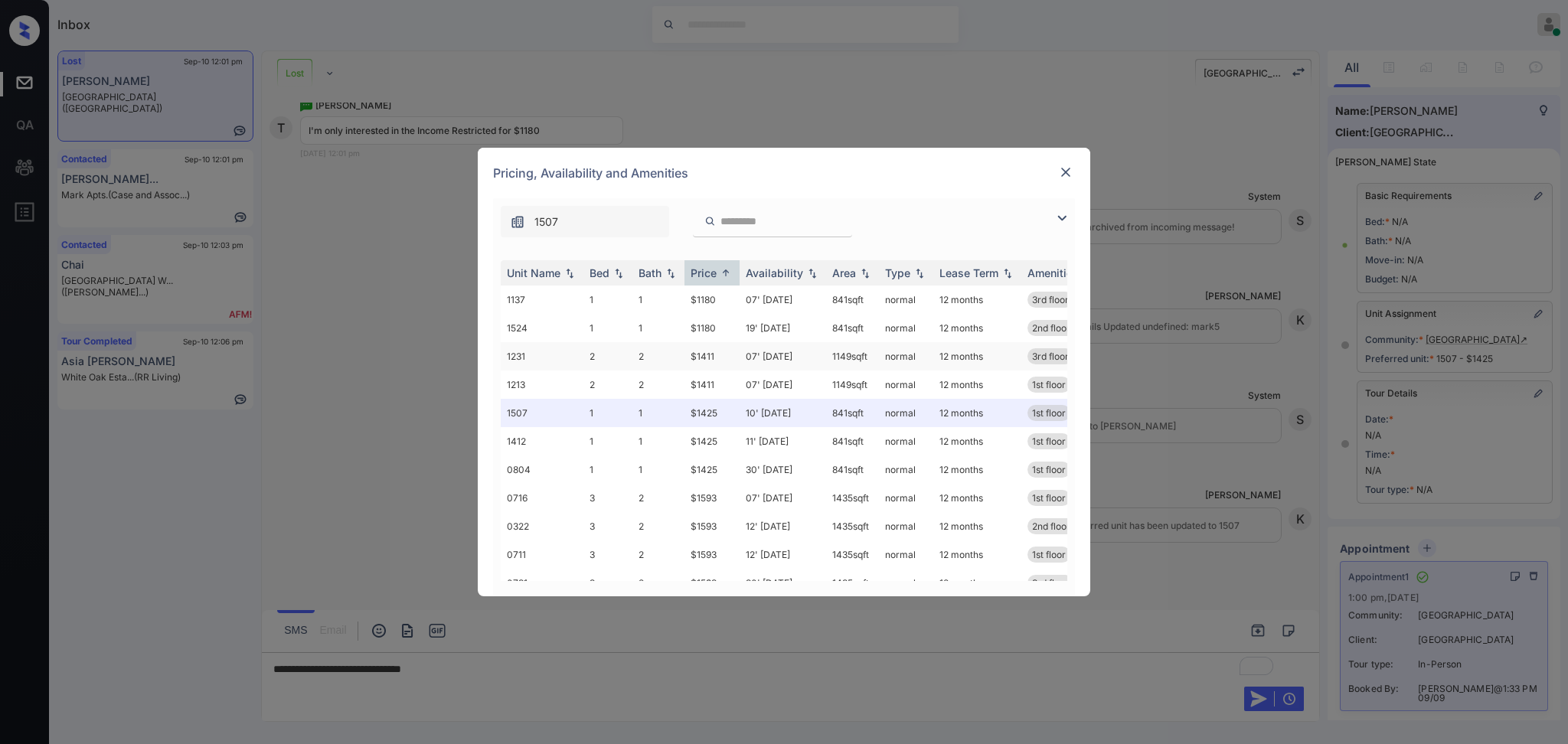
click at [780, 359] on td "07' Oct 25" at bounding box center [783, 356] width 87 height 28
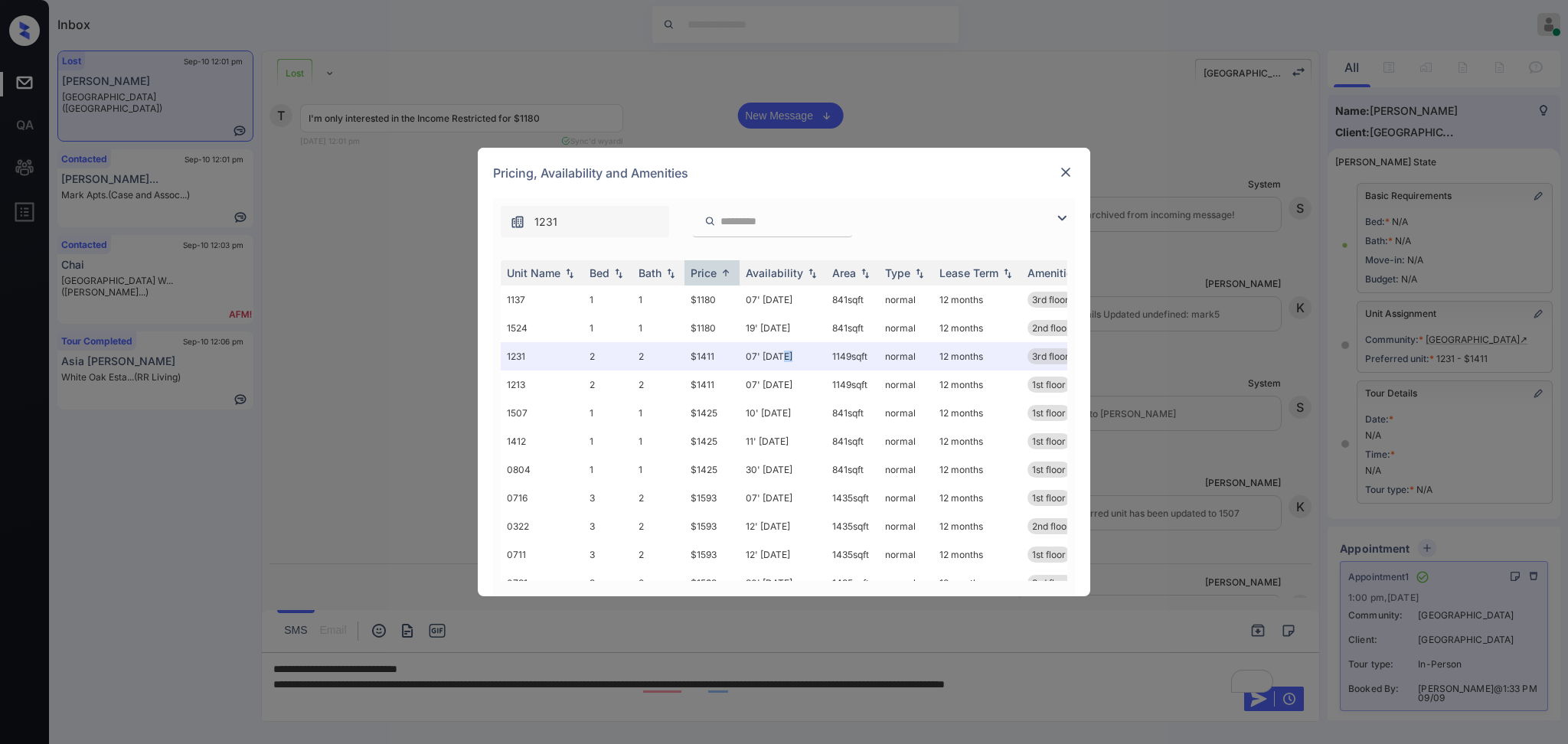
click at [1067, 176] on img at bounding box center [1066, 172] width 15 height 15
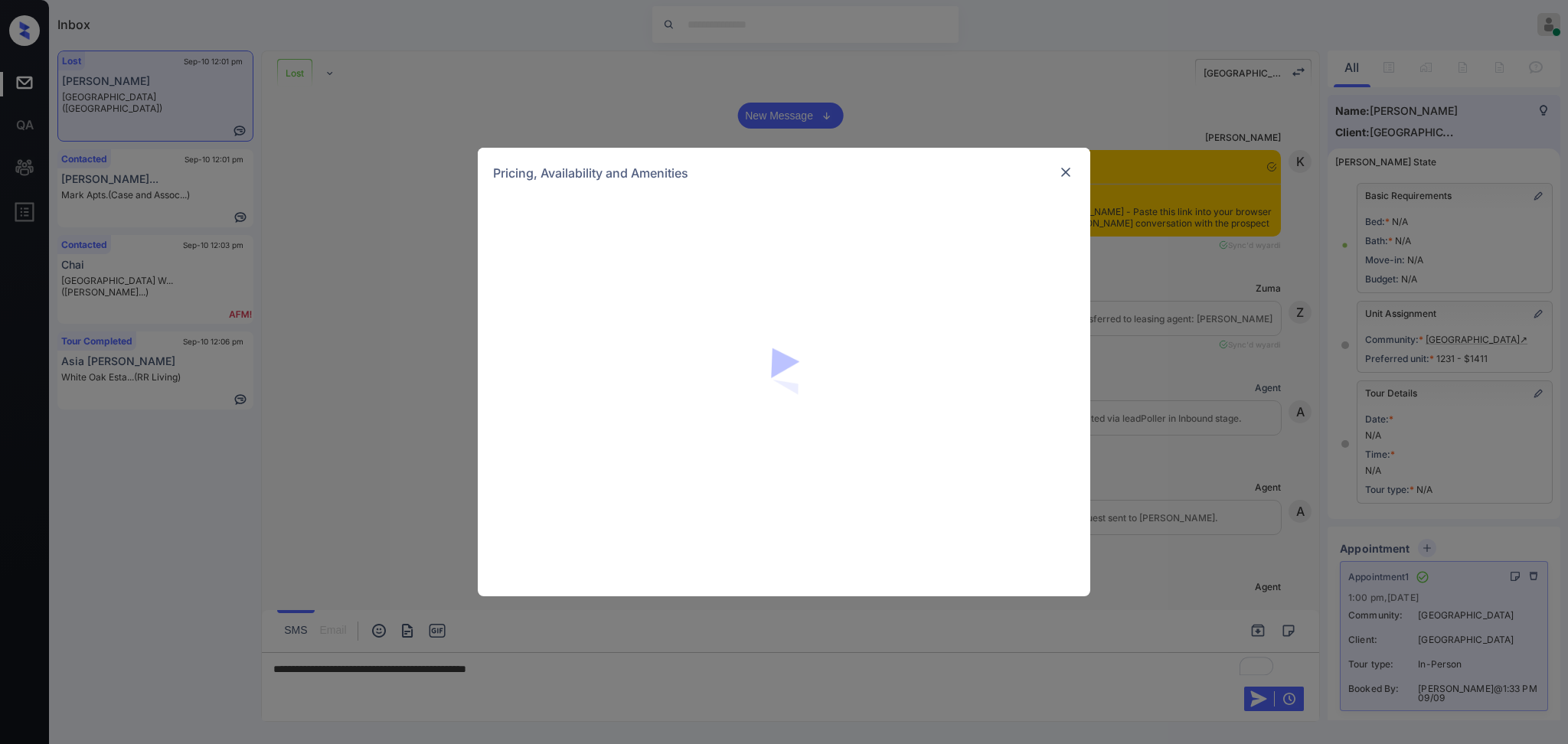
scroll to position [13924, 0]
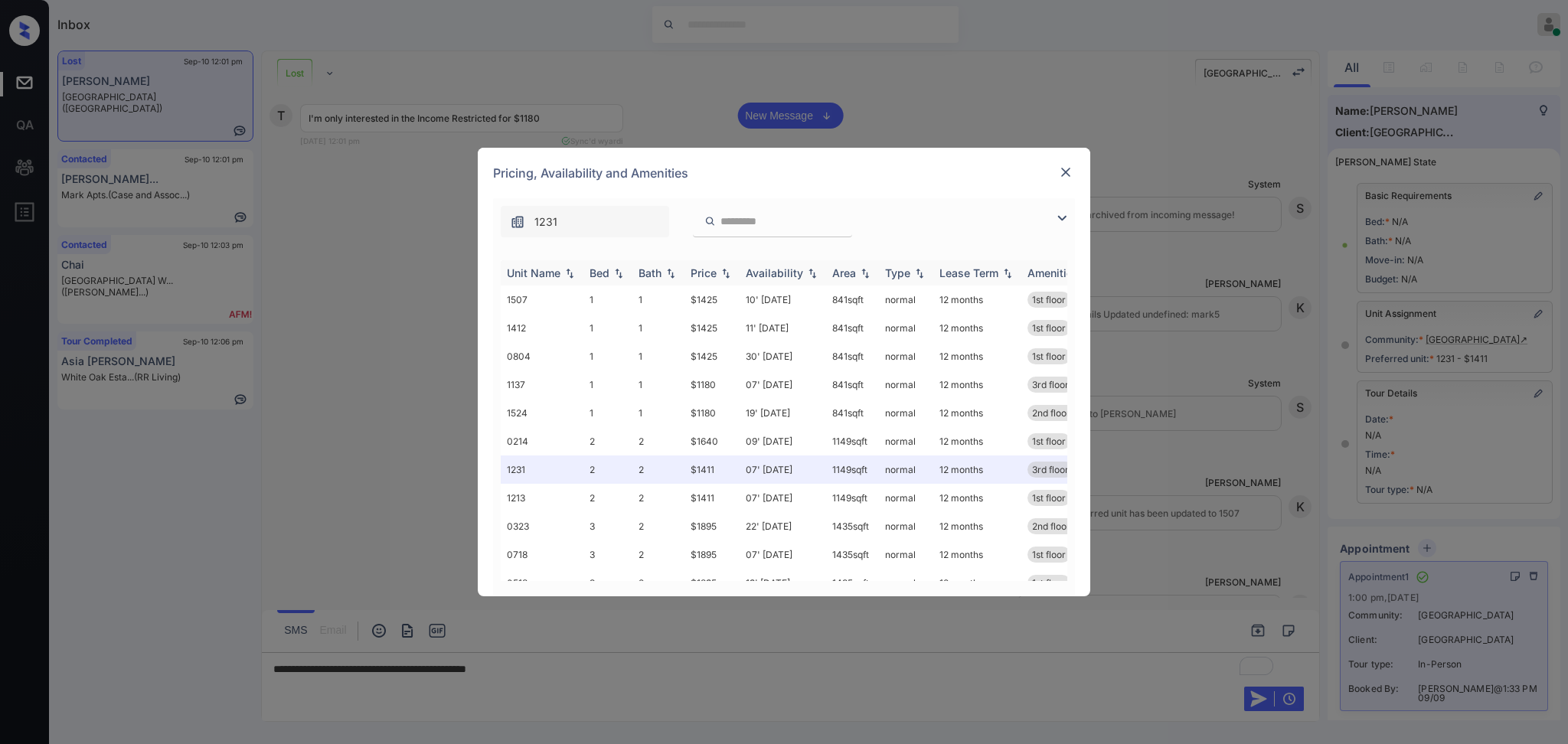
click at [707, 273] on div "Price" at bounding box center [704, 273] width 26 height 13
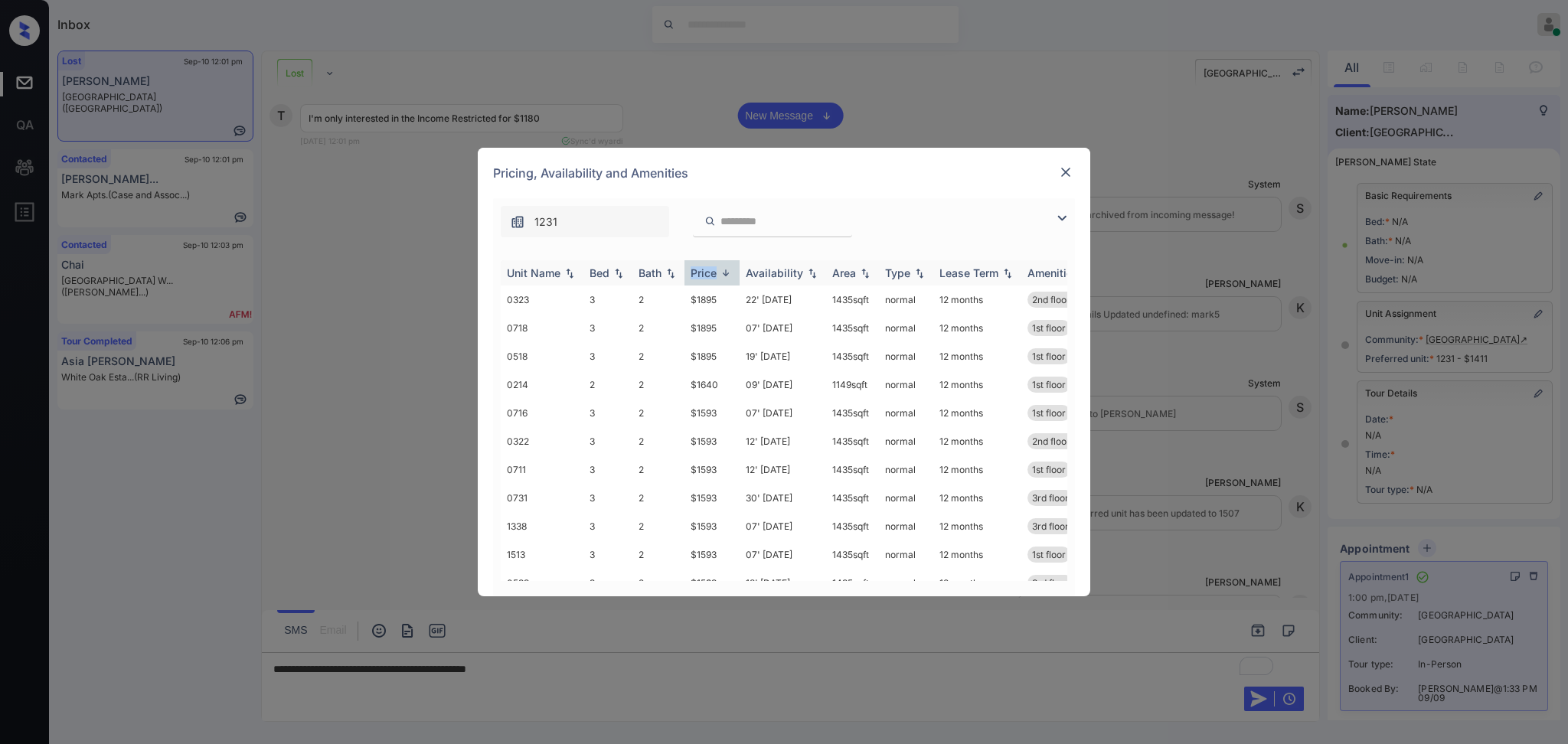
click at [707, 273] on div "Price" at bounding box center [704, 273] width 26 height 13
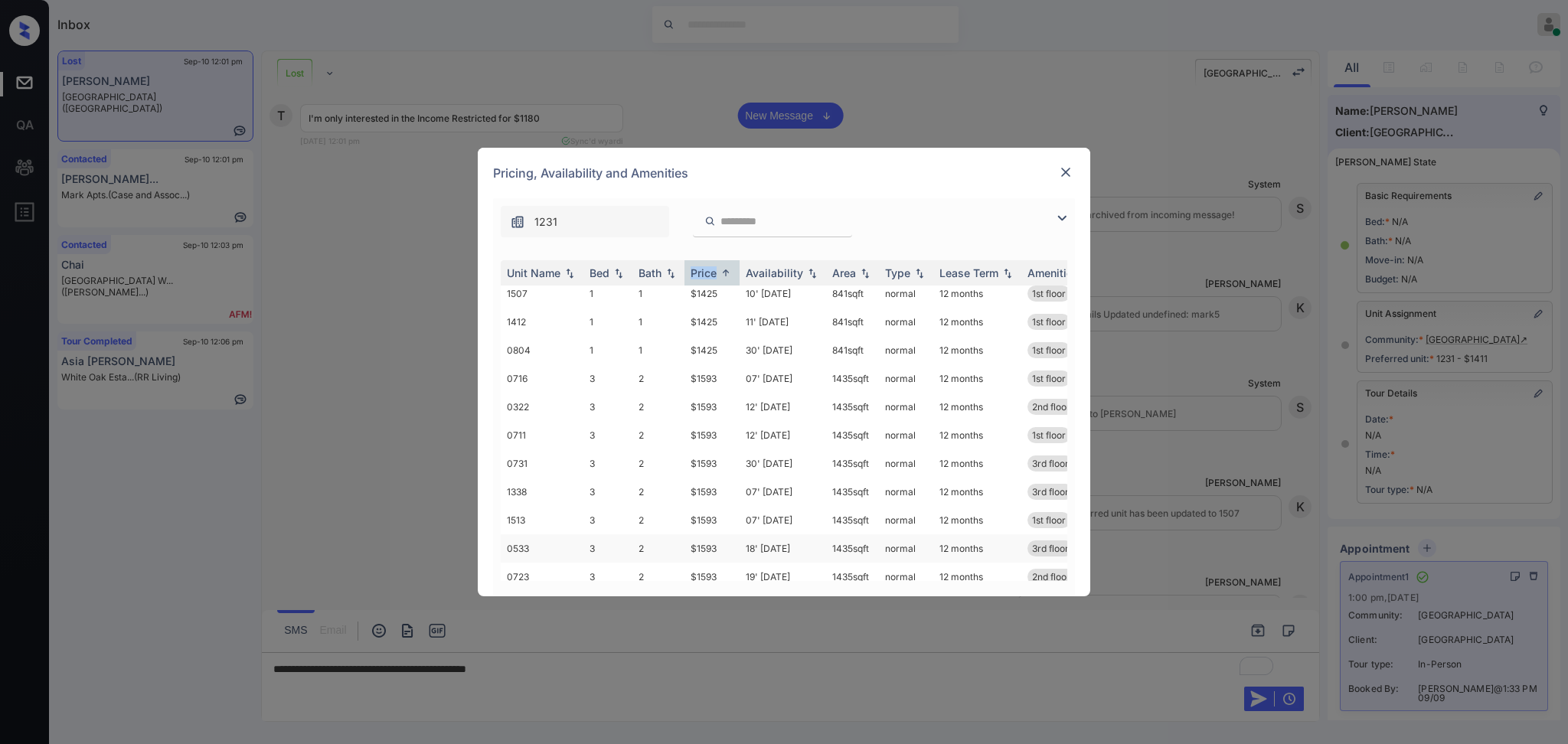
scroll to position [0, 0]
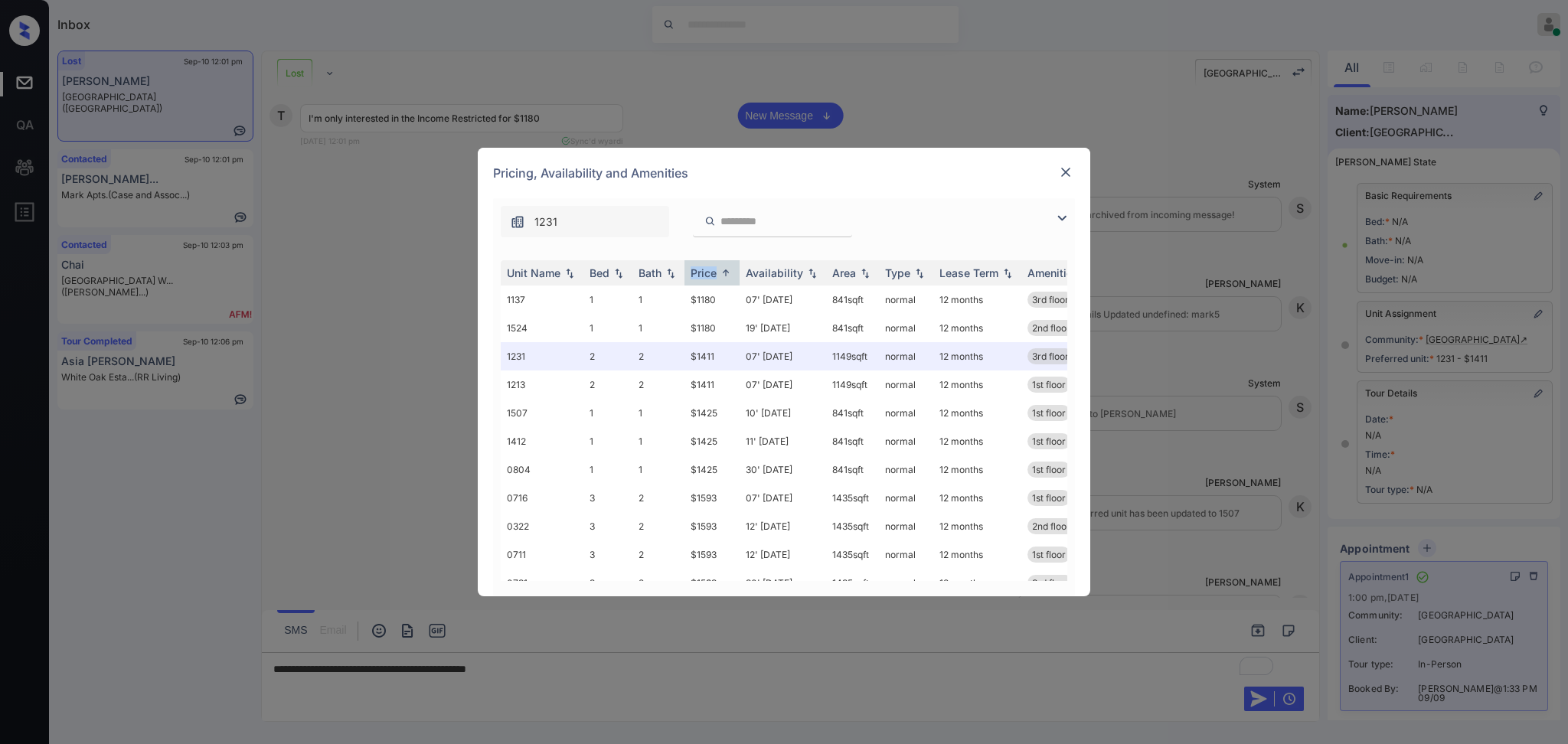
click at [1055, 212] on img at bounding box center [1061, 218] width 18 height 18
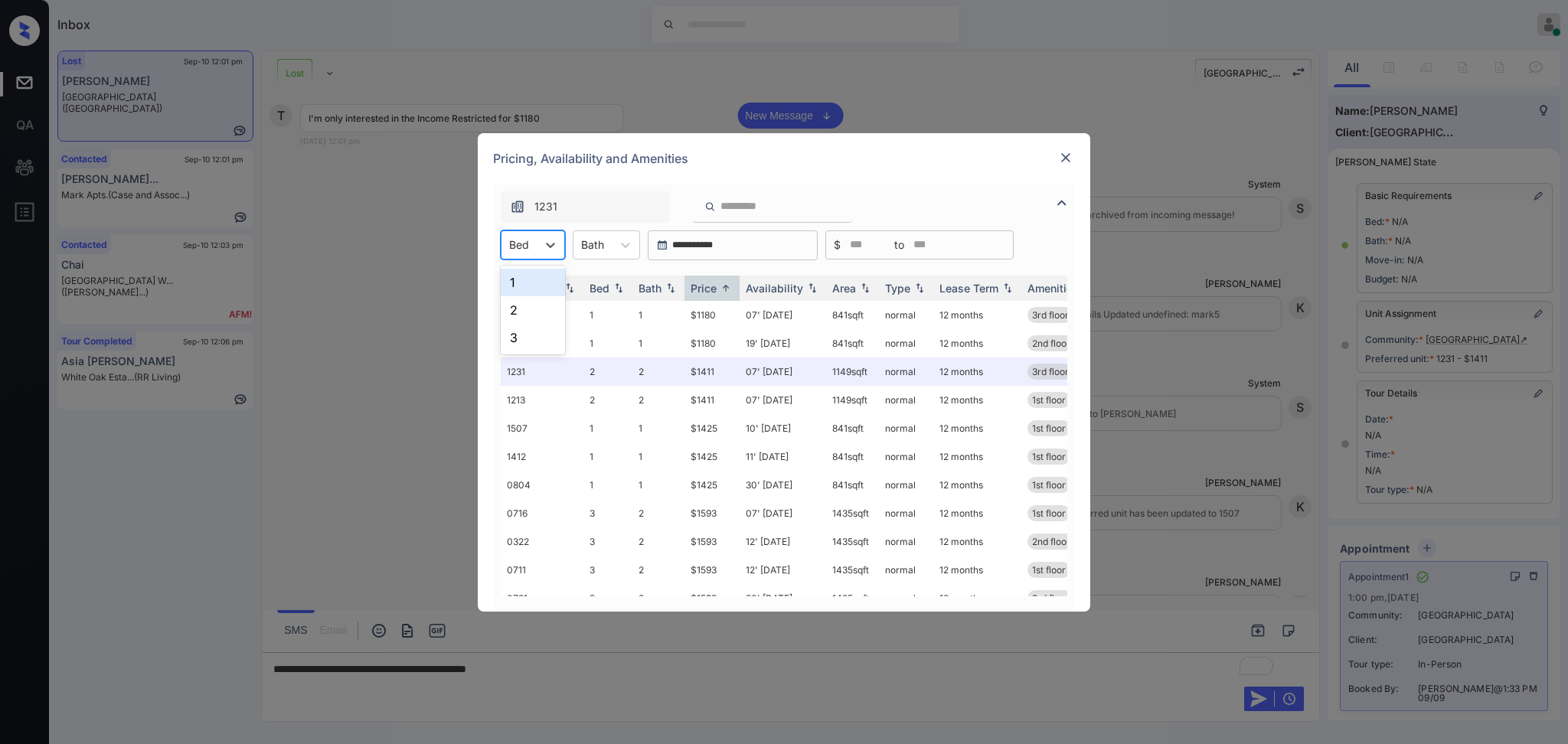
click at [534, 248] on div "Bed" at bounding box center [519, 244] width 35 height 22
click at [527, 270] on div "1" at bounding box center [533, 282] width 65 height 28
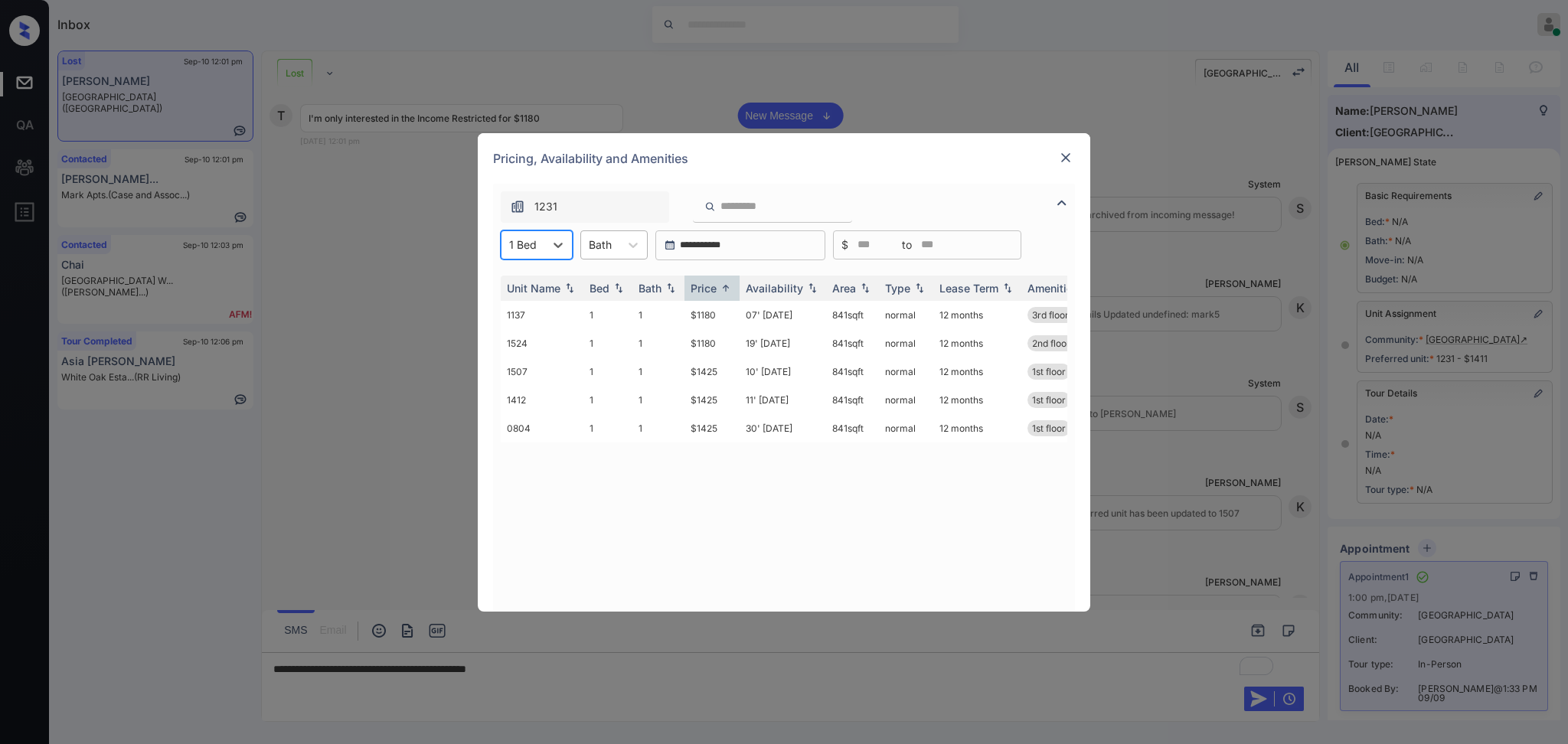
click at [603, 251] on div at bounding box center [600, 244] width 23 height 16
click at [595, 276] on div "1" at bounding box center [614, 282] width 67 height 28
click at [1072, 163] on img at bounding box center [1066, 157] width 15 height 15
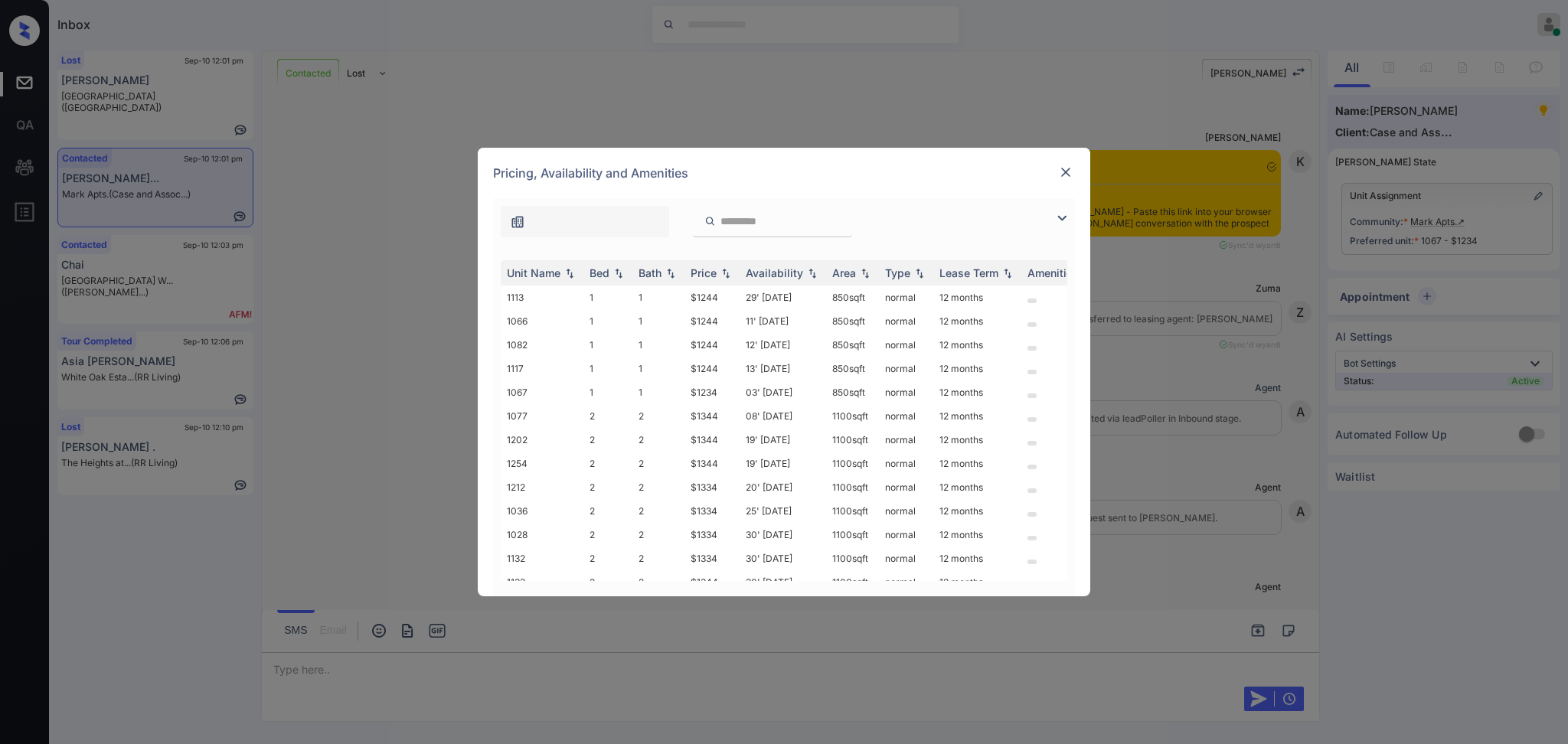
scroll to position [1171, 0]
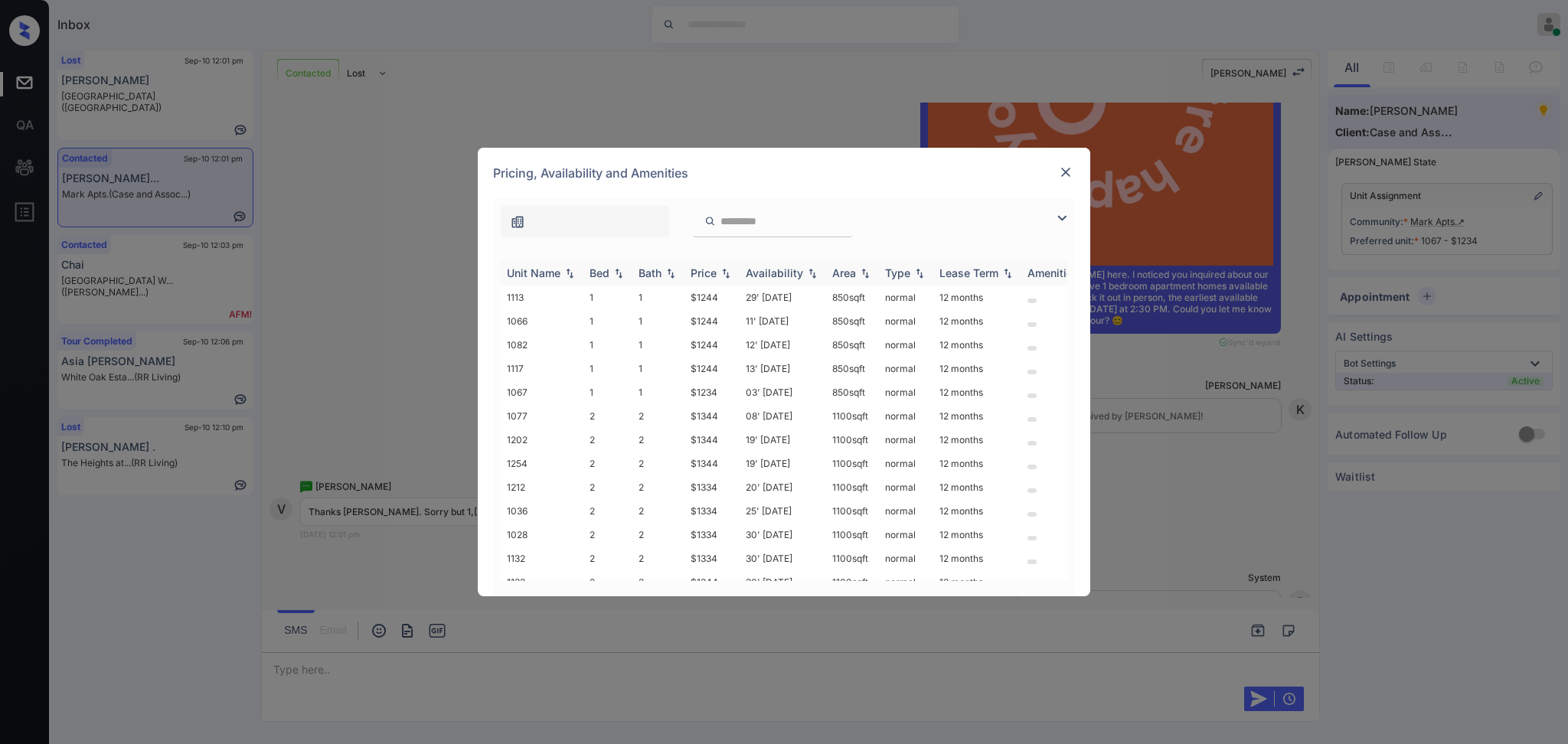
click at [701, 275] on div "Price" at bounding box center [704, 273] width 26 height 13
click at [1060, 170] on img at bounding box center [1066, 172] width 15 height 15
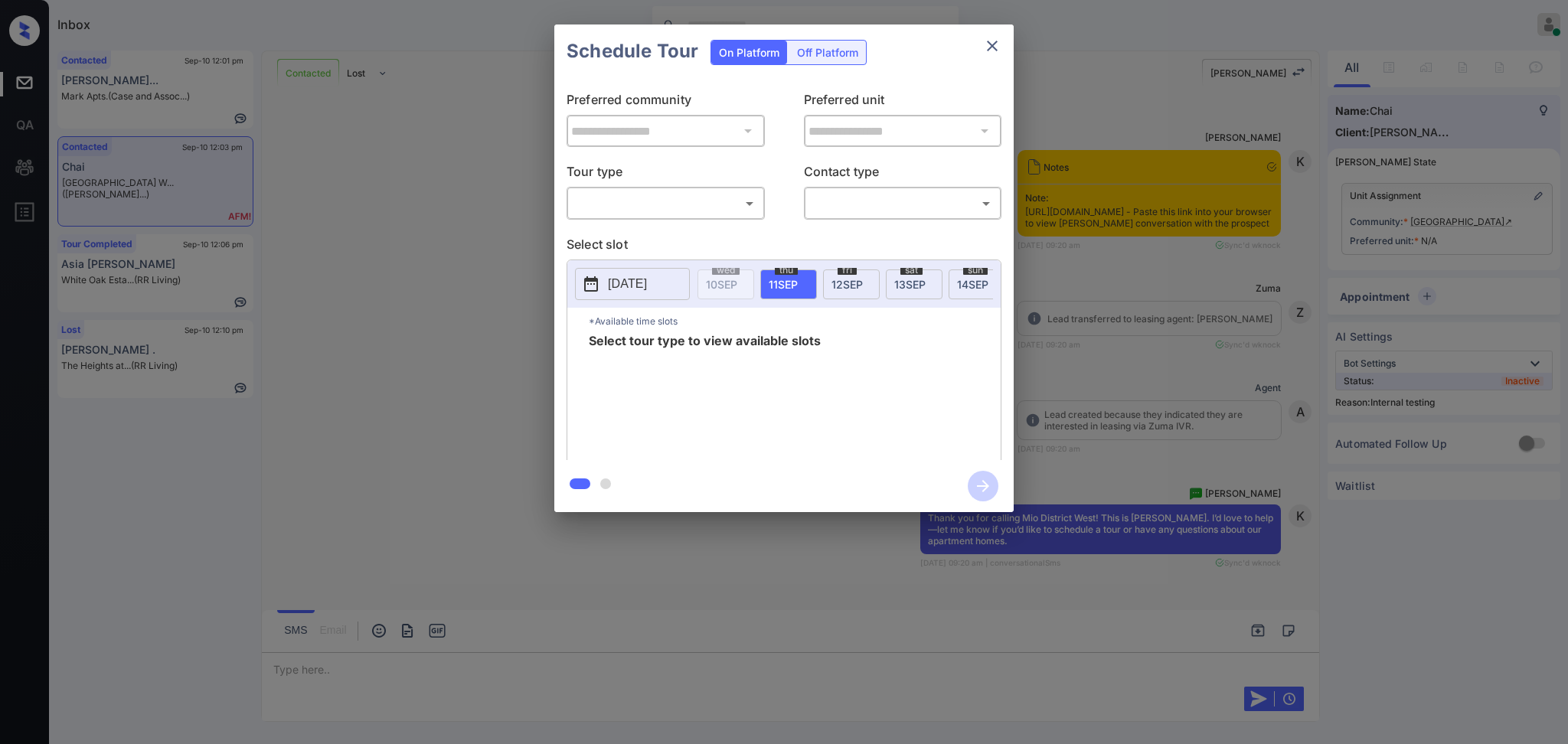
scroll to position [9360, 0]
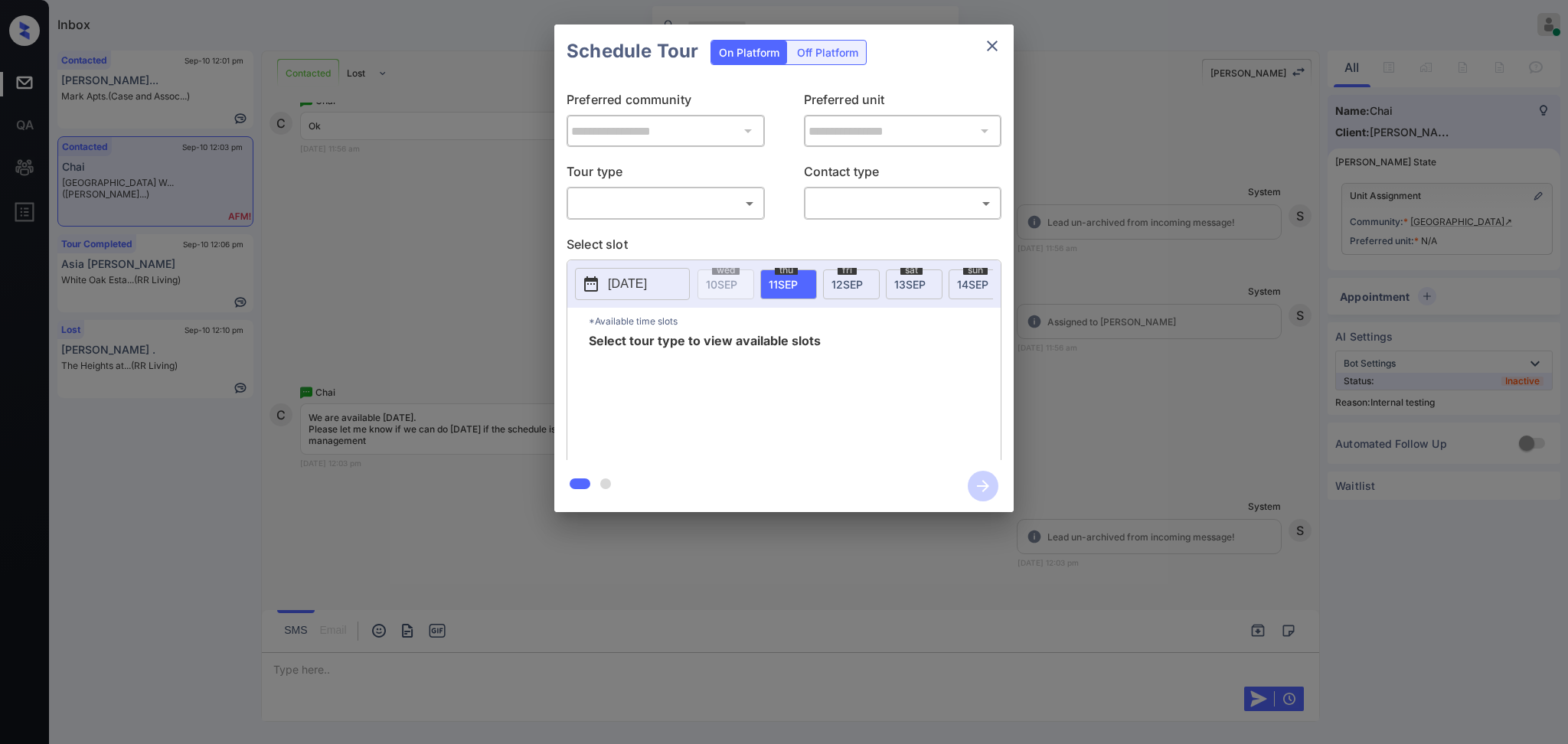
click at [608, 212] on body "Inbox [PERSON_NAME] G Online Set yourself offline Set yourself on break Profile…" at bounding box center [784, 372] width 1568 height 744
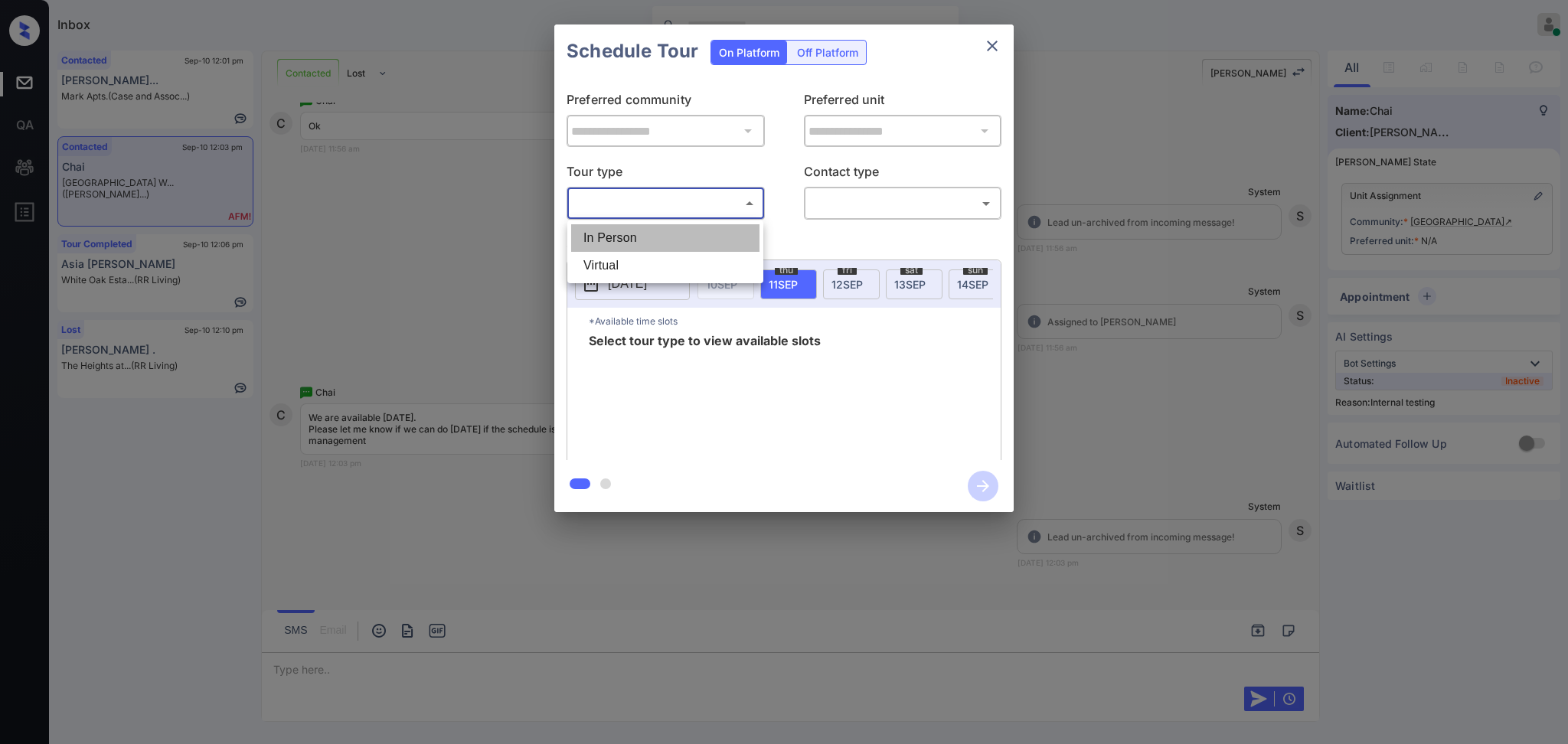
click at [609, 244] on li "In Person" at bounding box center [665, 238] width 188 height 28
type input "********"
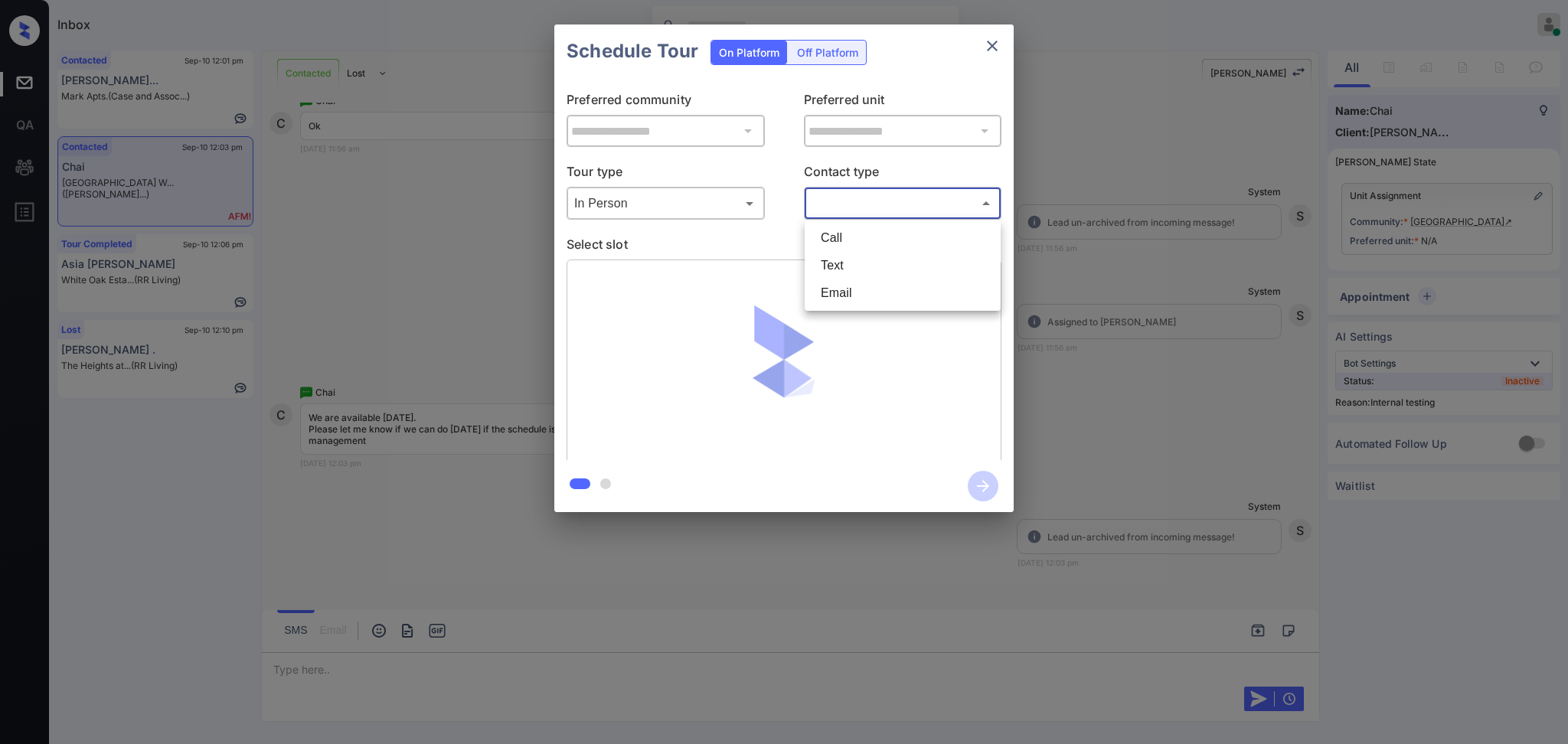
click at [847, 212] on body "Inbox [PERSON_NAME] G Online Set yourself offline Set yourself on break Profile…" at bounding box center [784, 372] width 1568 height 744
click at [842, 253] on li "Text" at bounding box center [903, 266] width 188 height 28
type input "****"
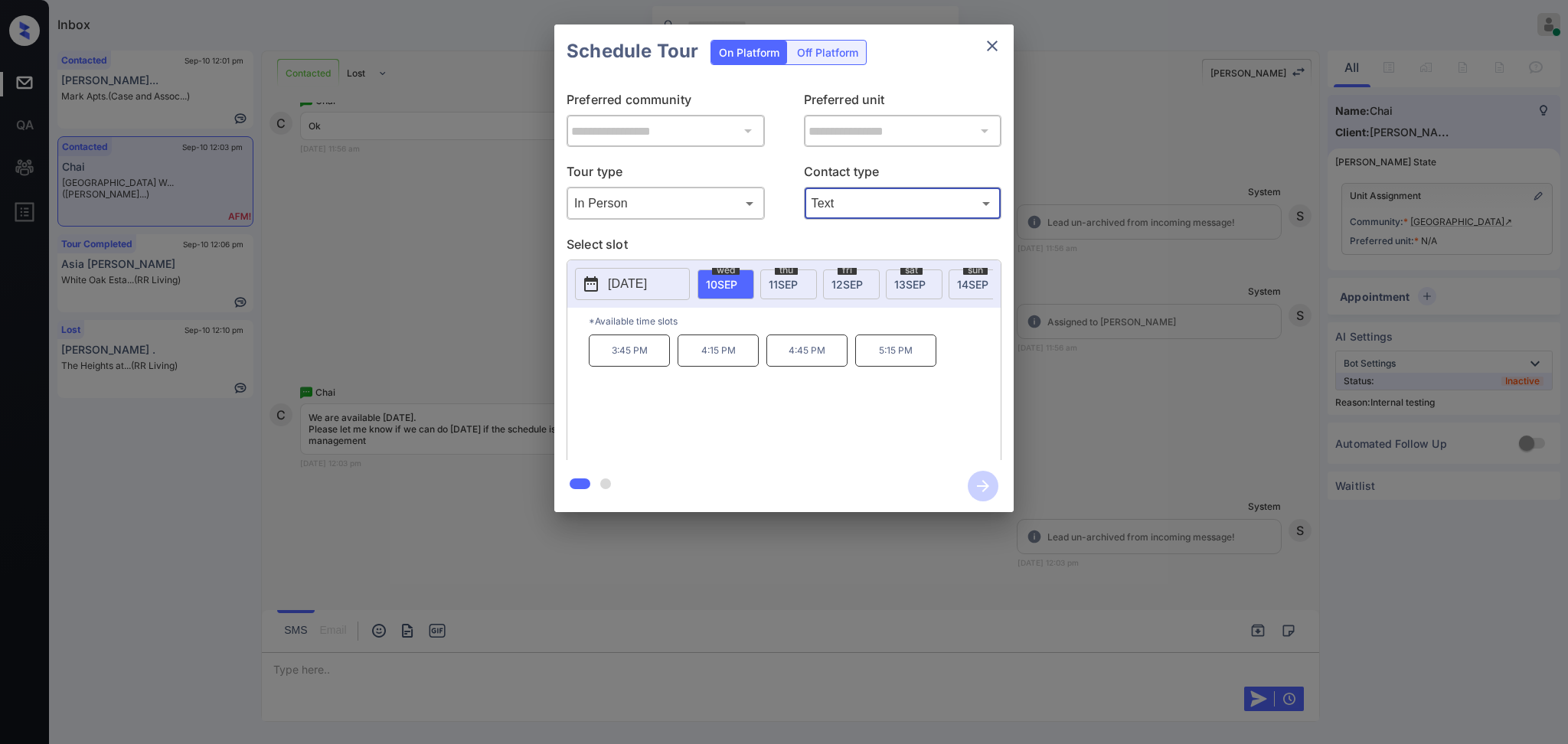
click at [978, 53] on button "close" at bounding box center [992, 46] width 31 height 31
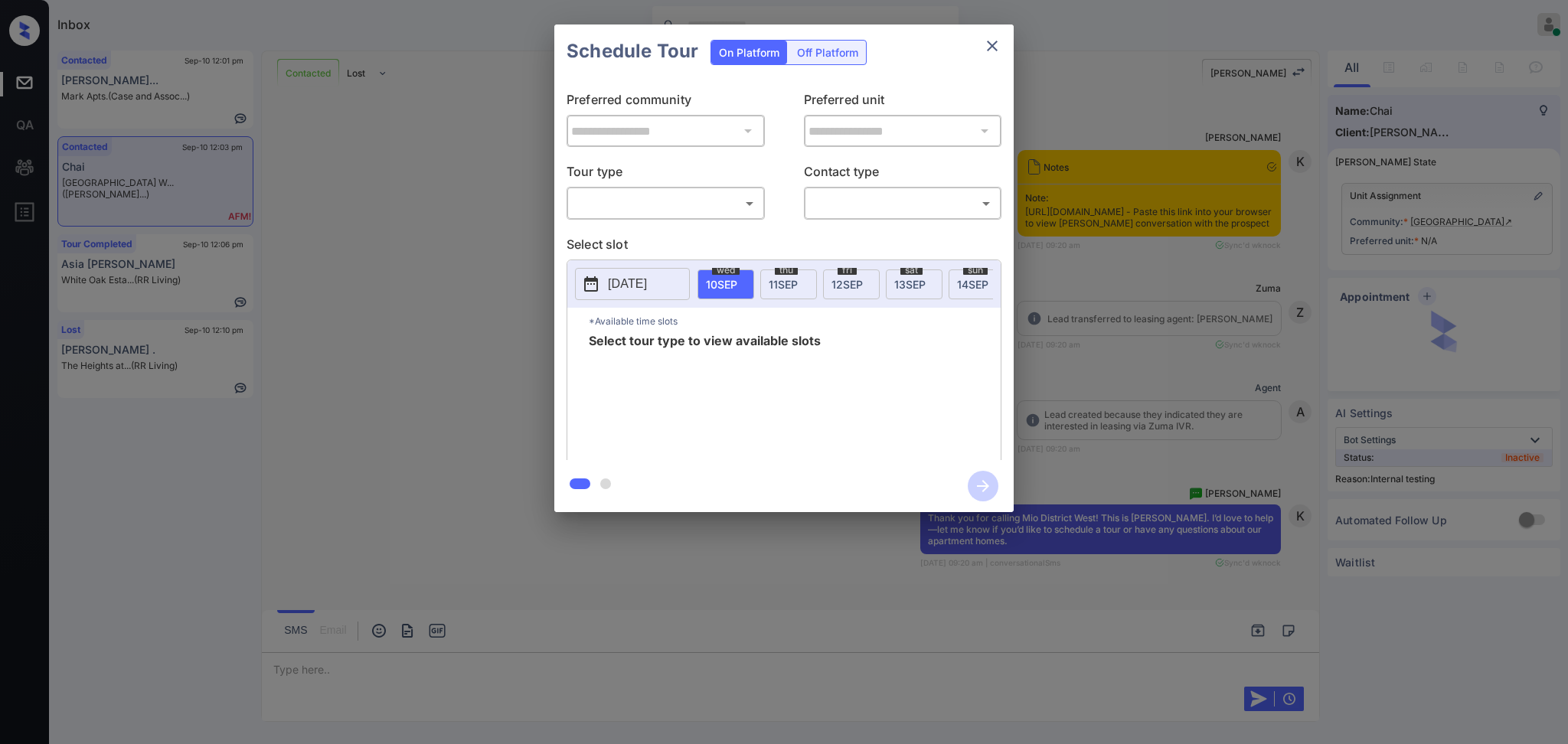
scroll to position [9360, 0]
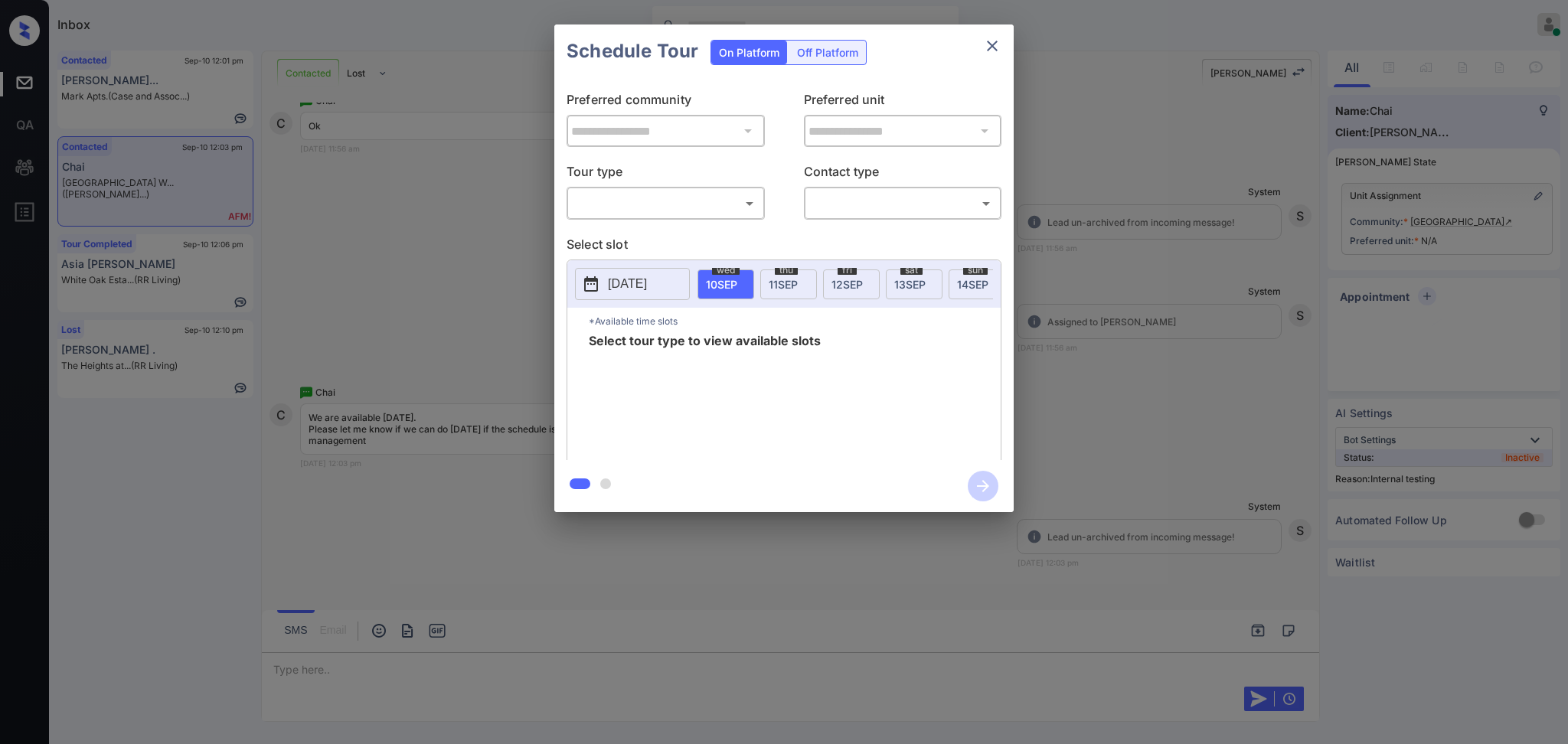
click at [725, 187] on div "​ ​" at bounding box center [665, 203] width 198 height 33
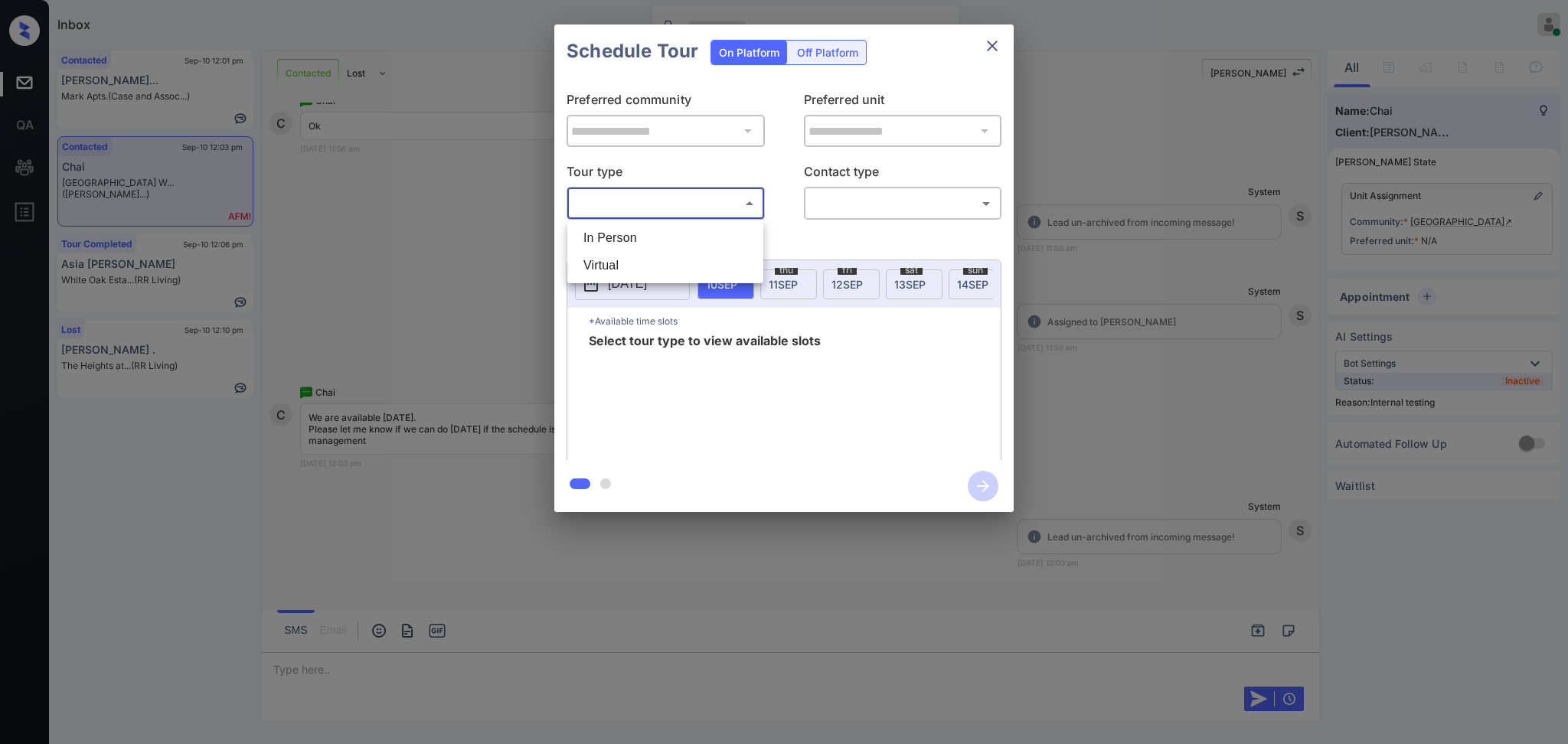
click at [717, 207] on body "Inbox [PERSON_NAME] G Online Set yourself offline Set yourself on break Profile…" at bounding box center [784, 372] width 1568 height 744
click at [657, 226] on li "In Person" at bounding box center [665, 238] width 188 height 28
type input "********"
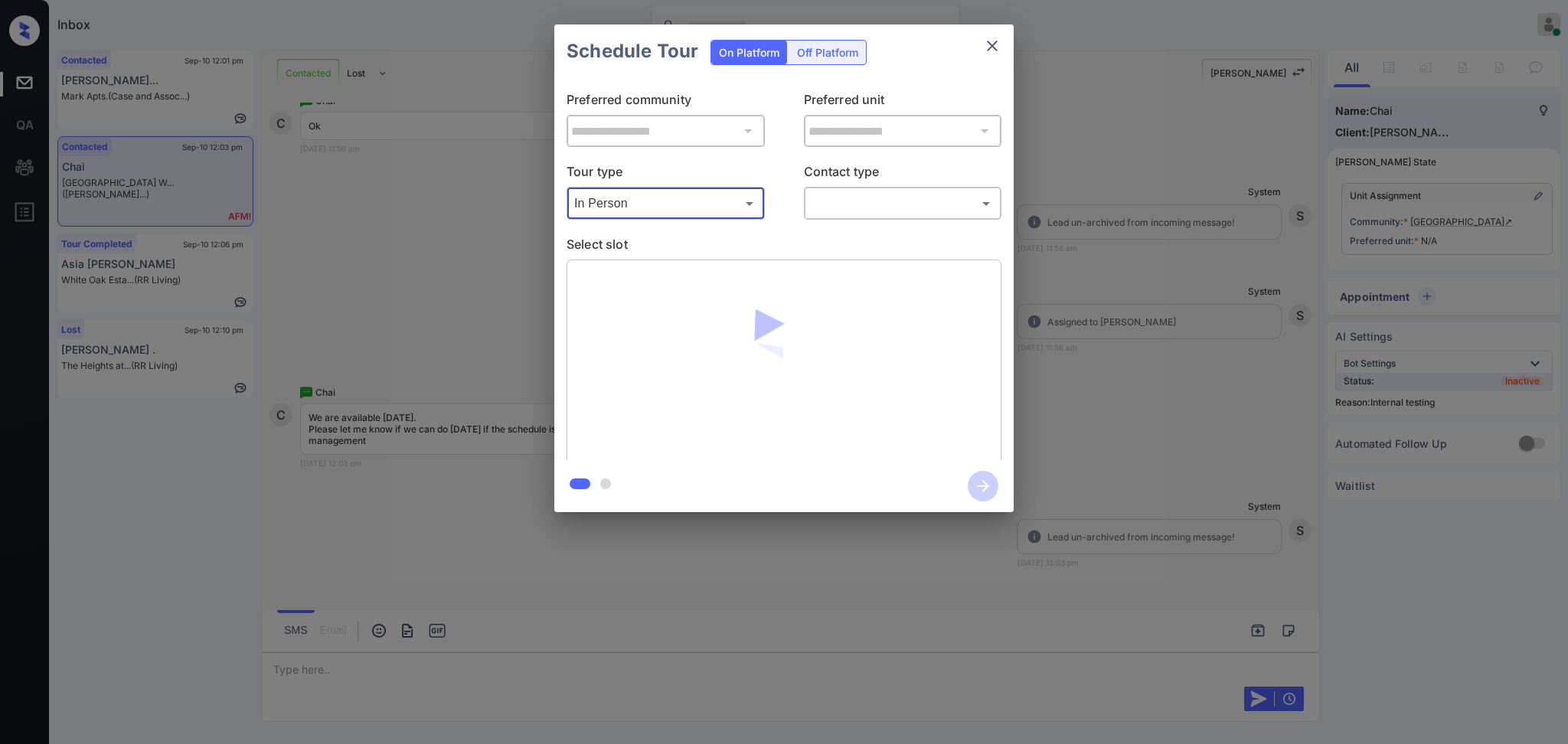
click at [867, 181] on p "Contact type" at bounding box center [903, 175] width 198 height 24
click at [848, 204] on body "Inbox [PERSON_NAME] G Online Set yourself offline Set yourself on break Profile…" at bounding box center [784, 372] width 1568 height 744
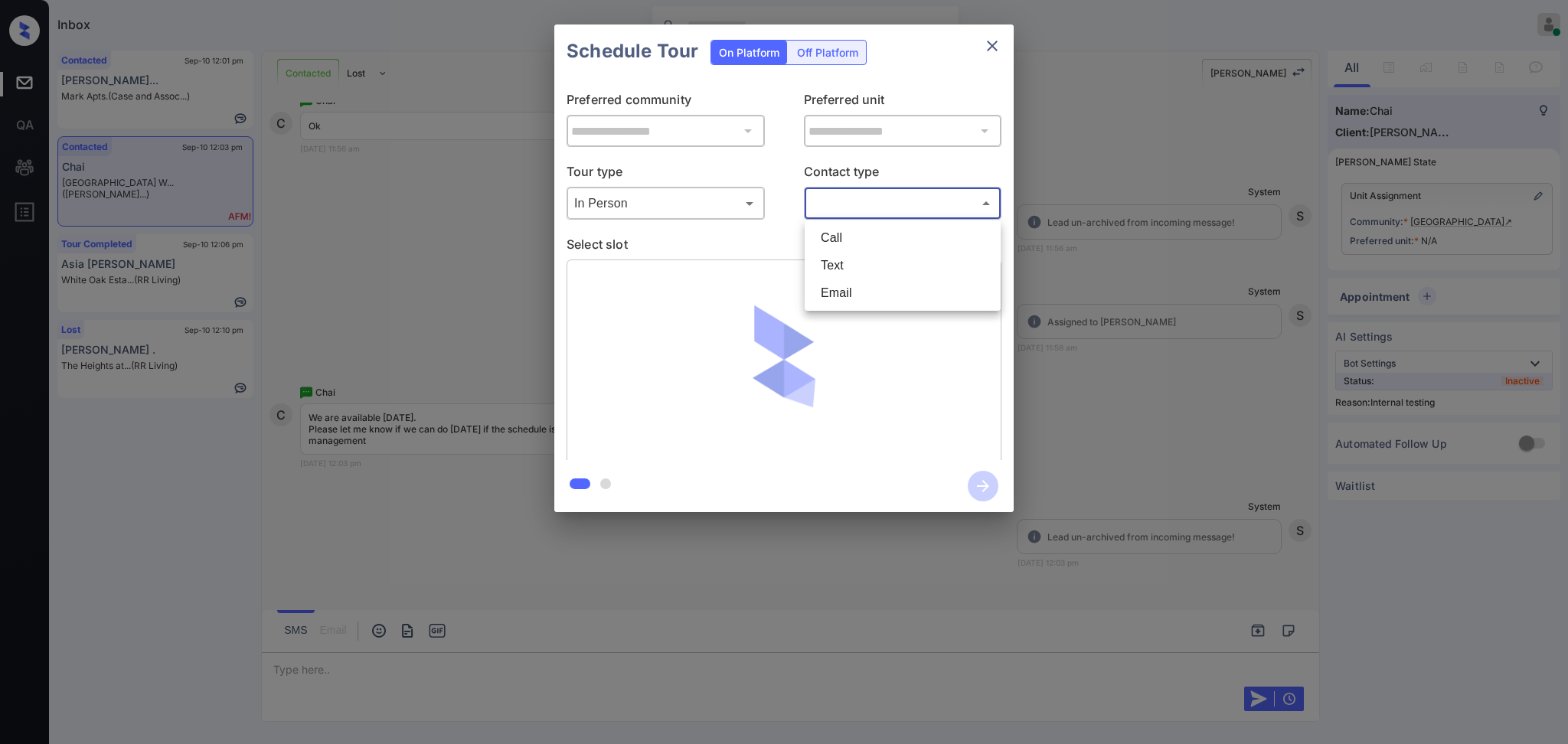
click at [847, 260] on li "Text" at bounding box center [903, 266] width 188 height 28
type input "****"
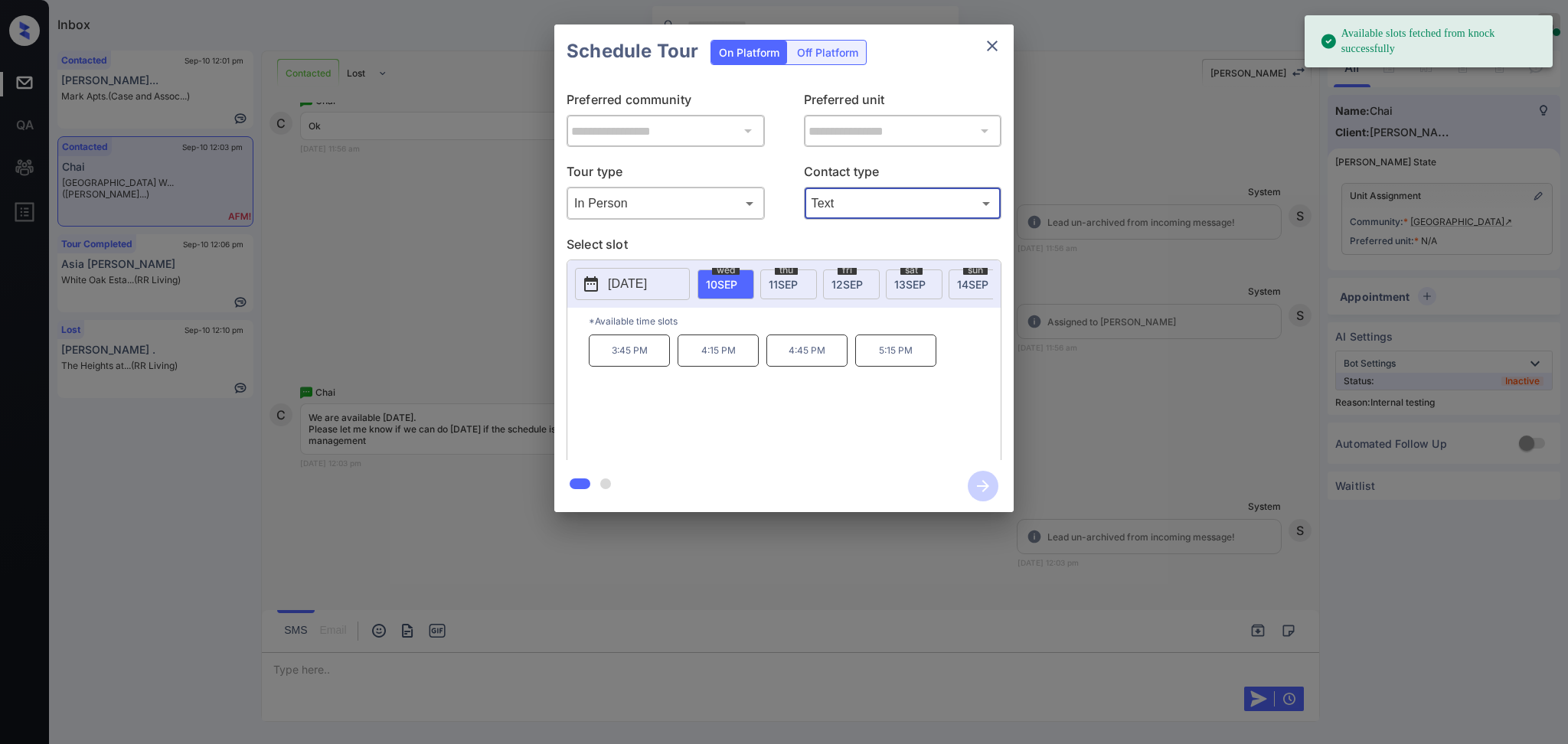
click at [725, 507] on div at bounding box center [784, 486] width 460 height 52
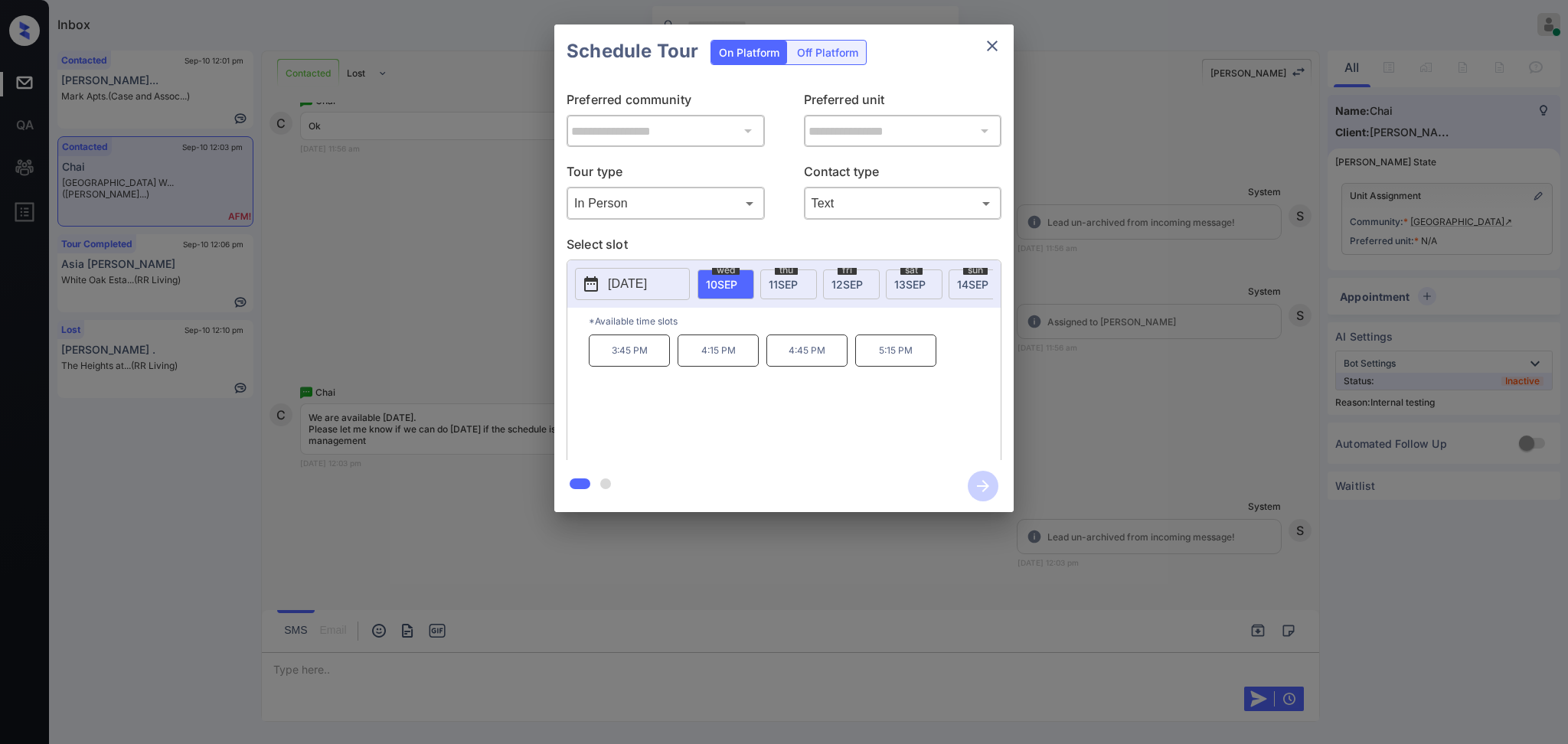
click at [313, 675] on div at bounding box center [784, 372] width 1568 height 744
